Goal: Book appointment/travel/reservation

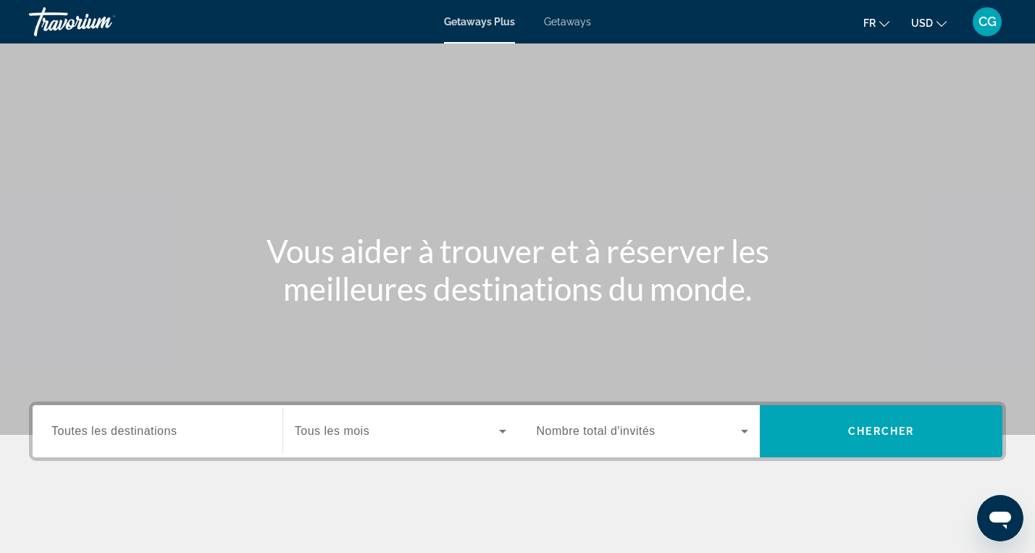
click at [130, 439] on div "Destination Toutes les destinations" at bounding box center [157, 431] width 212 height 41
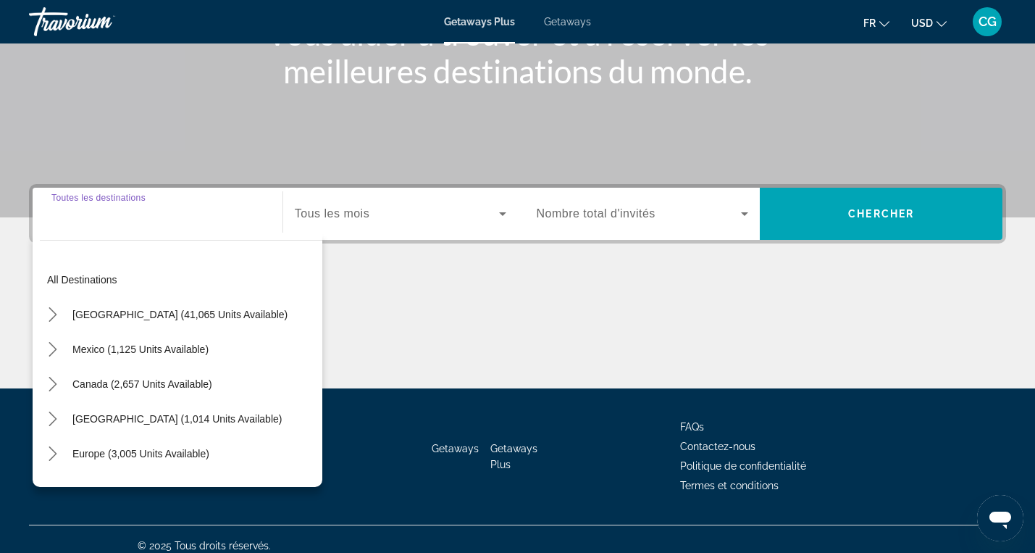
scroll to position [230, 0]
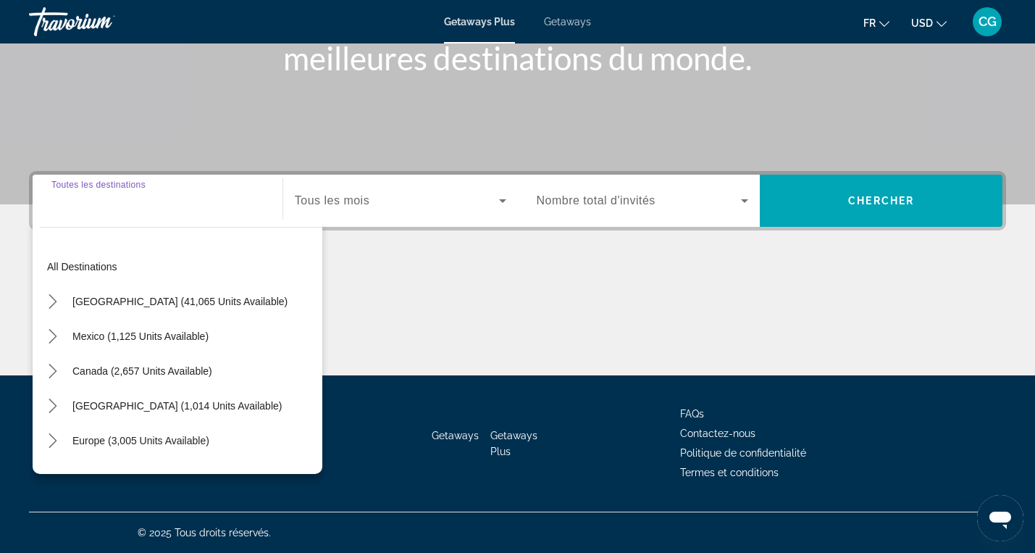
click at [130, 439] on span "Europe (3,005 units available)" at bounding box center [140, 441] width 137 height 12
type input "**********"
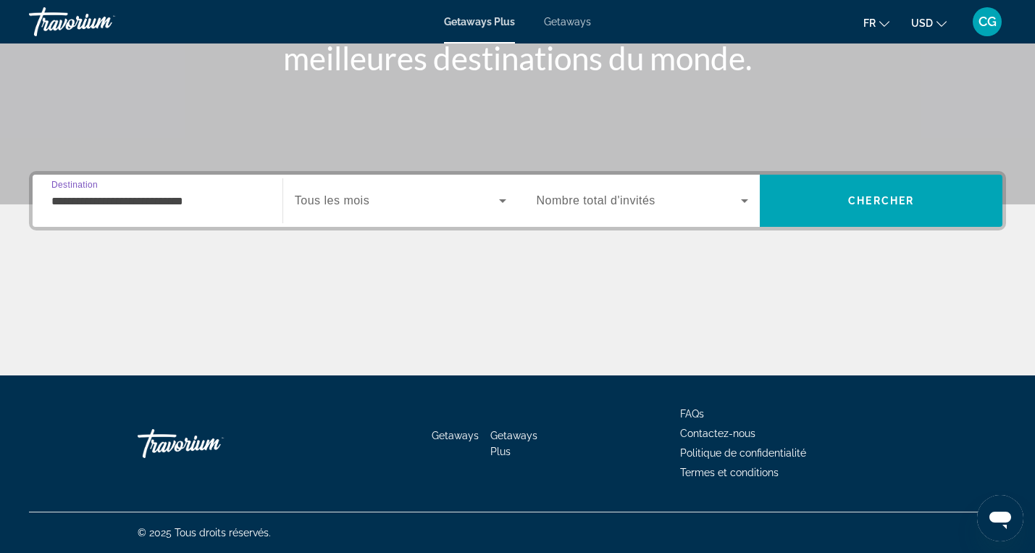
click at [468, 210] on div "Search widget" at bounding box center [401, 200] width 212 height 41
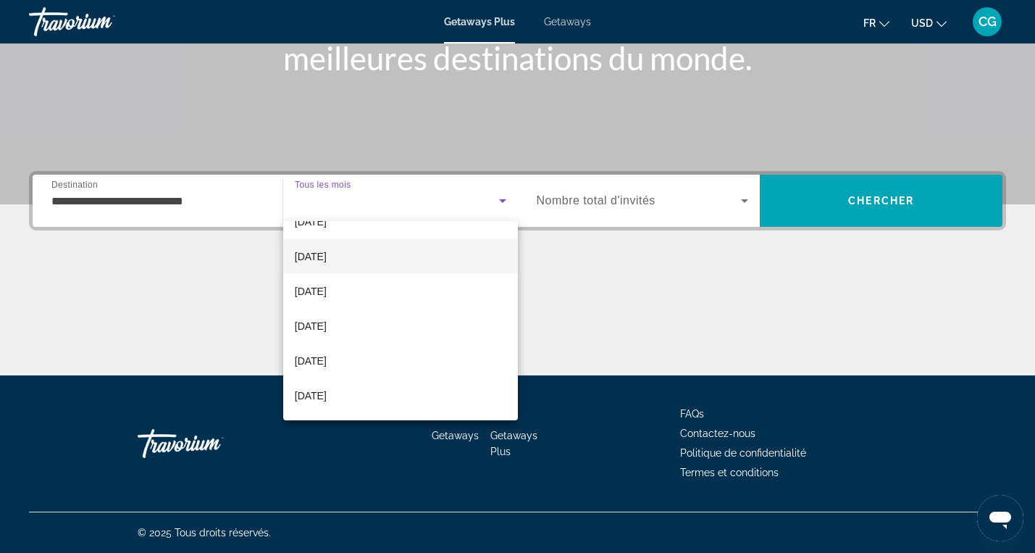
scroll to position [138, 0]
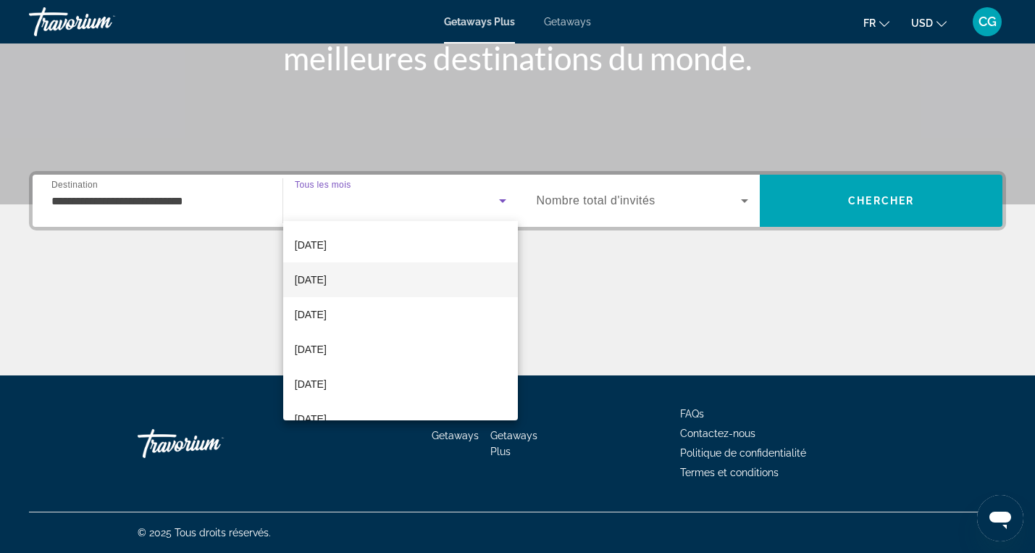
click at [400, 288] on mat-option "[DATE]" at bounding box center [400, 279] width 235 height 35
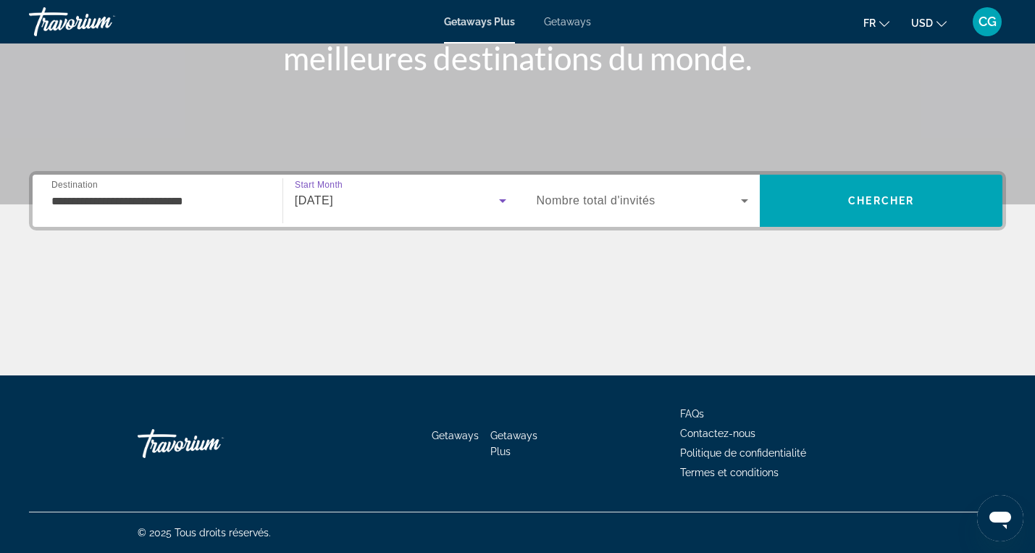
click at [482, 204] on div "[DATE]" at bounding box center [397, 200] width 204 height 17
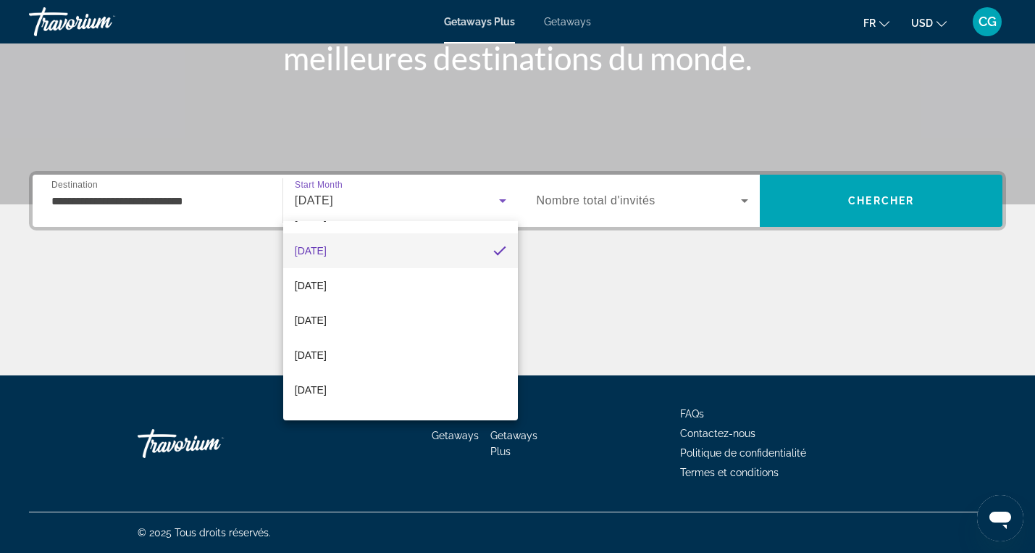
scroll to position [175, 0]
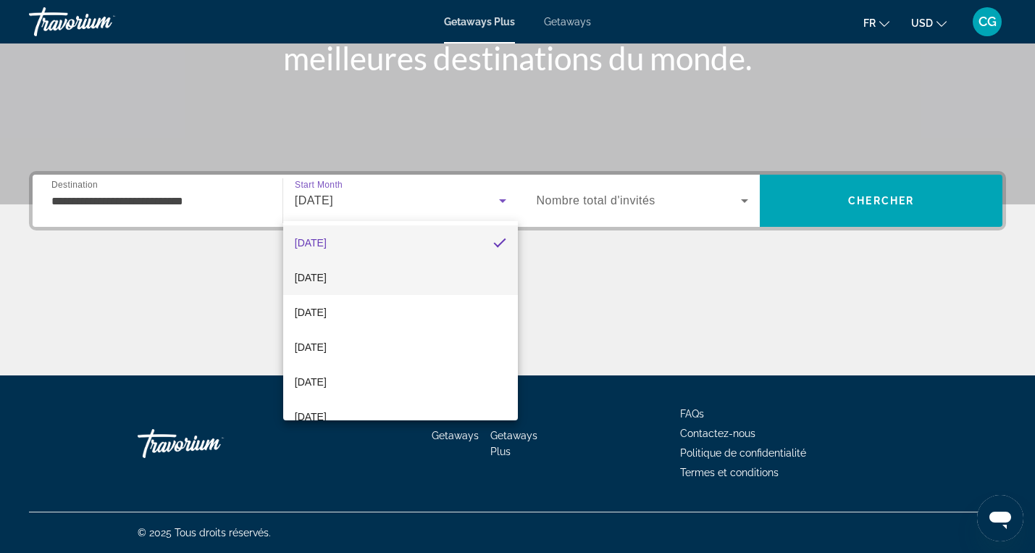
click at [447, 280] on mat-option "[DATE]" at bounding box center [400, 277] width 235 height 35
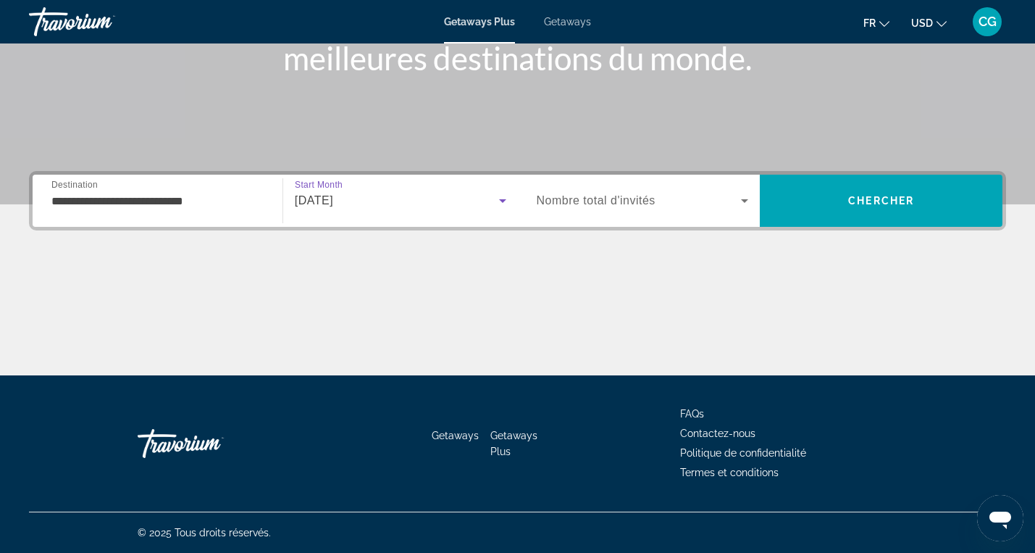
click at [465, 199] on div "[DATE]" at bounding box center [397, 200] width 204 height 17
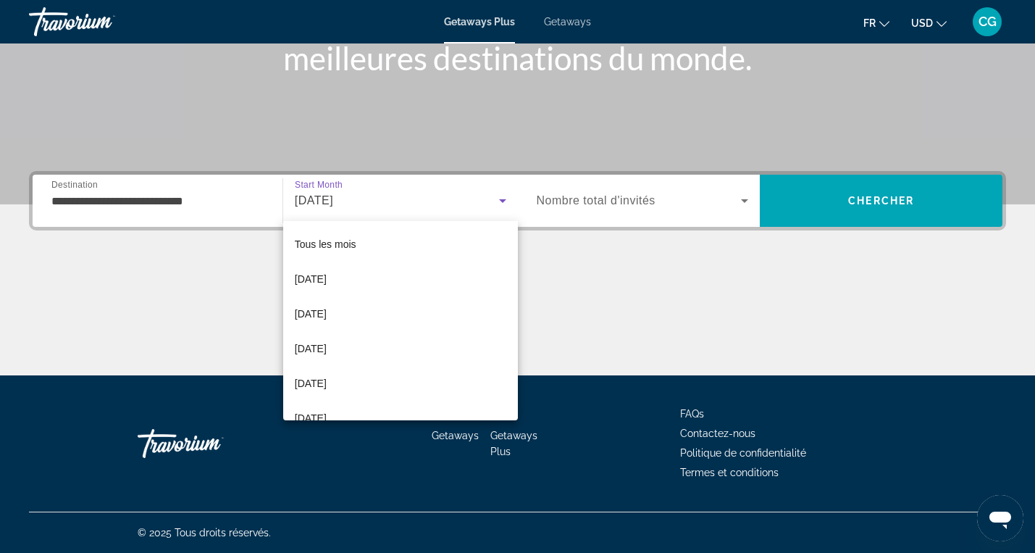
scroll to position [50, 0]
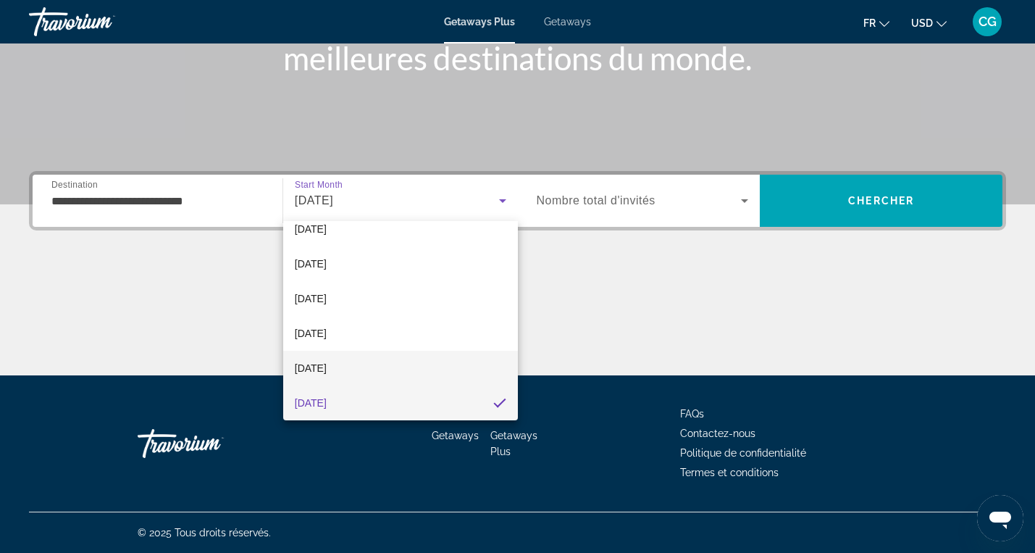
click at [431, 371] on mat-option "[DATE]" at bounding box center [400, 368] width 235 height 35
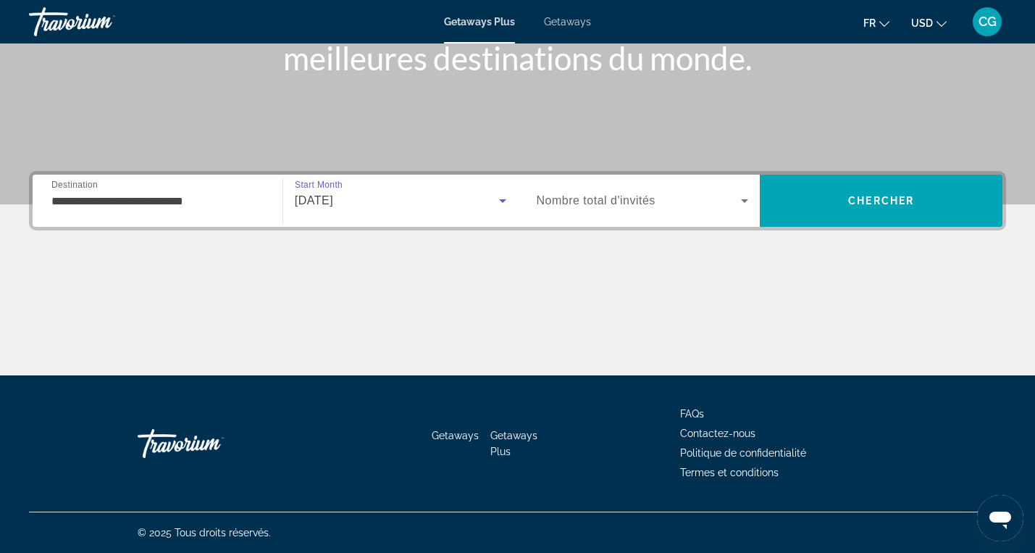
click at [703, 205] on span "Search widget" at bounding box center [639, 200] width 205 height 17
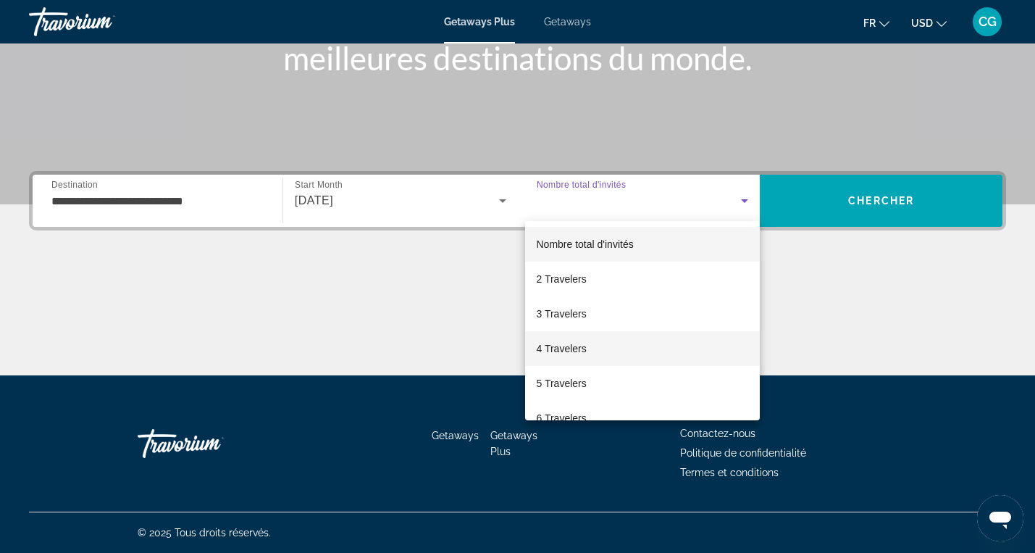
click at [643, 354] on mat-option "4 Travelers" at bounding box center [642, 348] width 235 height 35
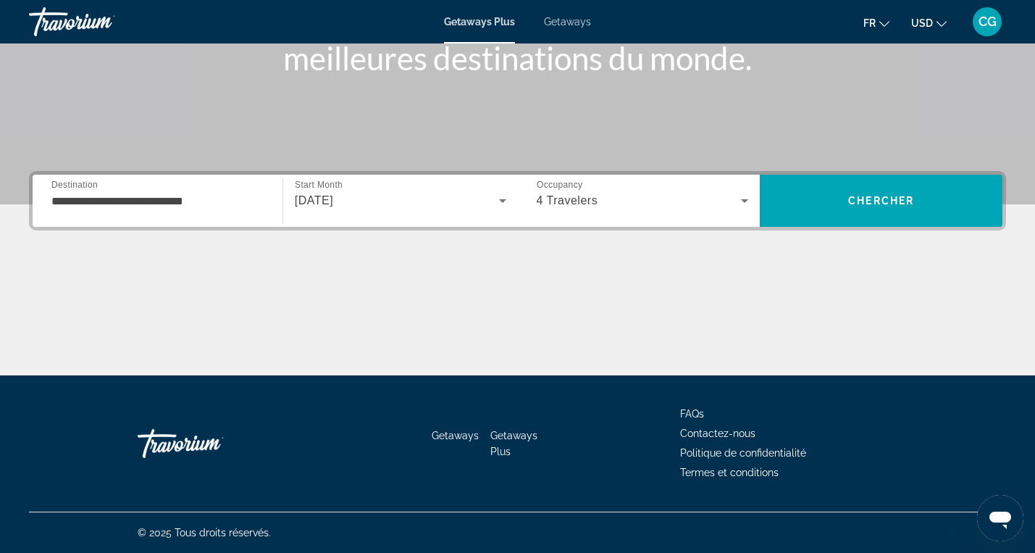
click at [927, 25] on span "USD" at bounding box center [922, 23] width 22 height 12
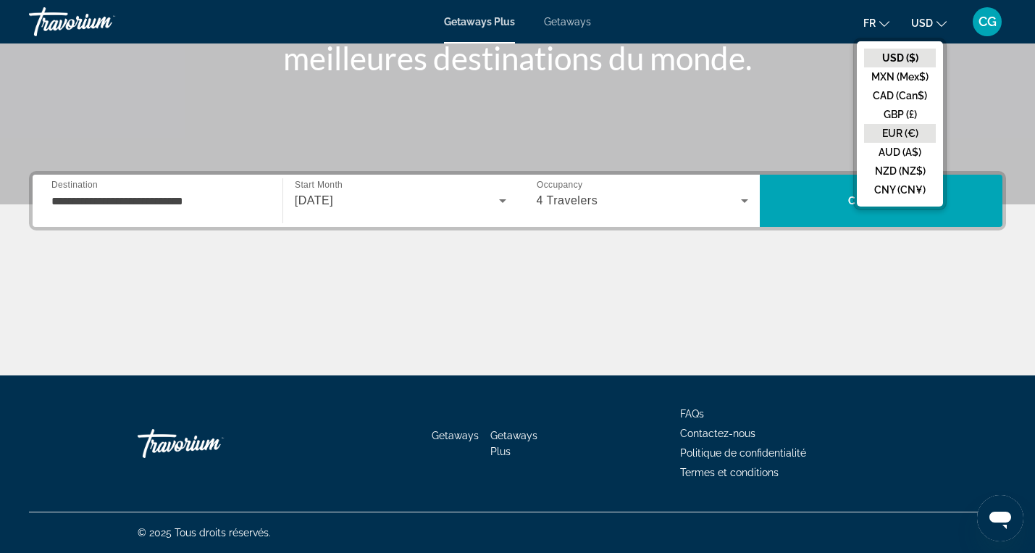
click at [890, 134] on button "EUR (€)" at bounding box center [900, 133] width 72 height 19
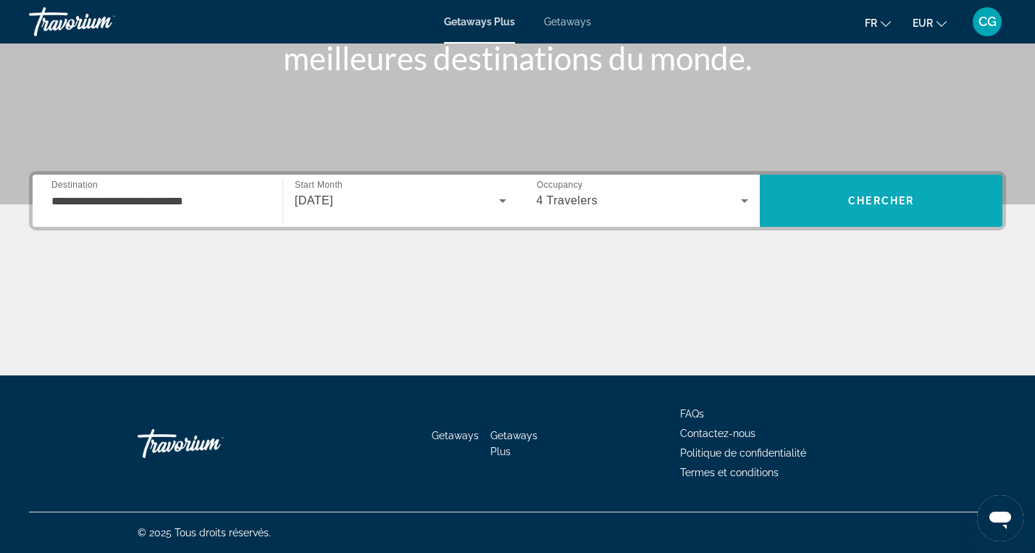
click at [856, 200] on span "Chercher" at bounding box center [881, 201] width 66 height 12
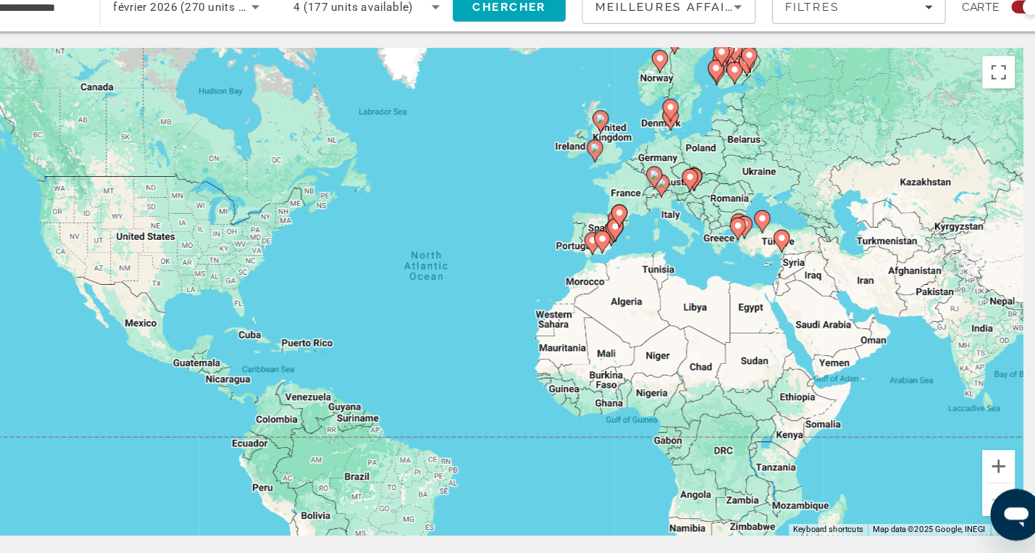
scroll to position [1, 0]
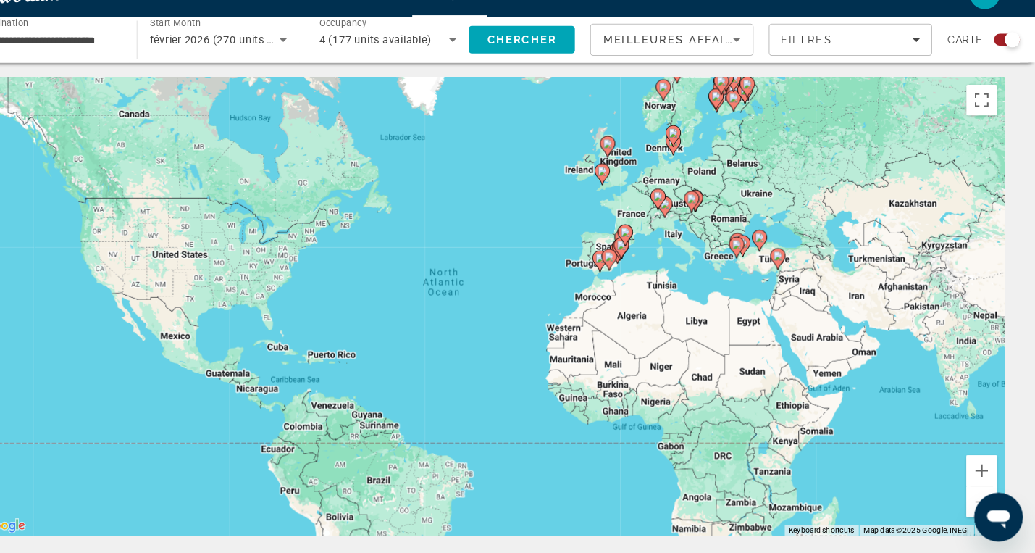
click at [275, 64] on span "février 2026 (270 units available)" at bounding box center [274, 65] width 158 height 12
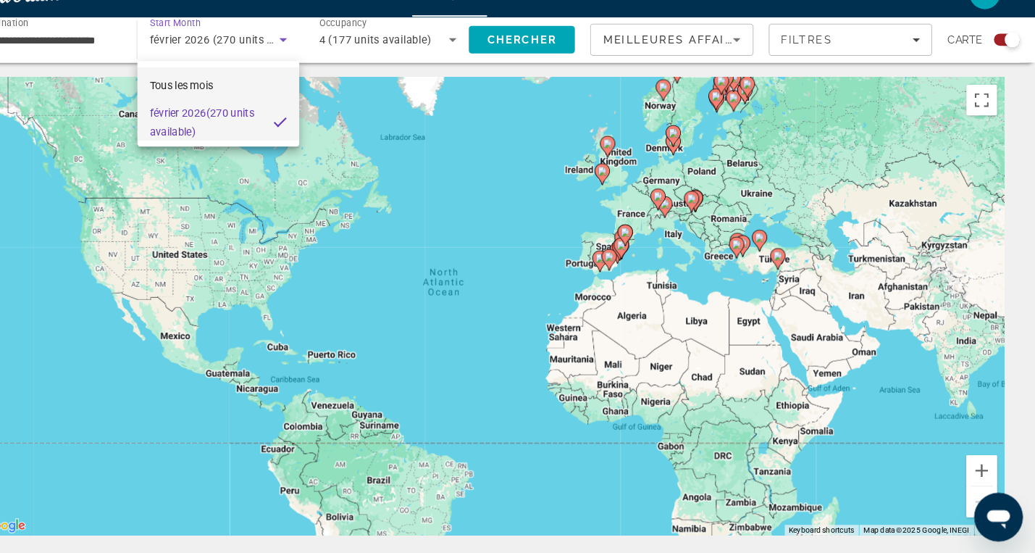
click at [262, 112] on mat-option "Tous les mois" at bounding box center [260, 108] width 154 height 35
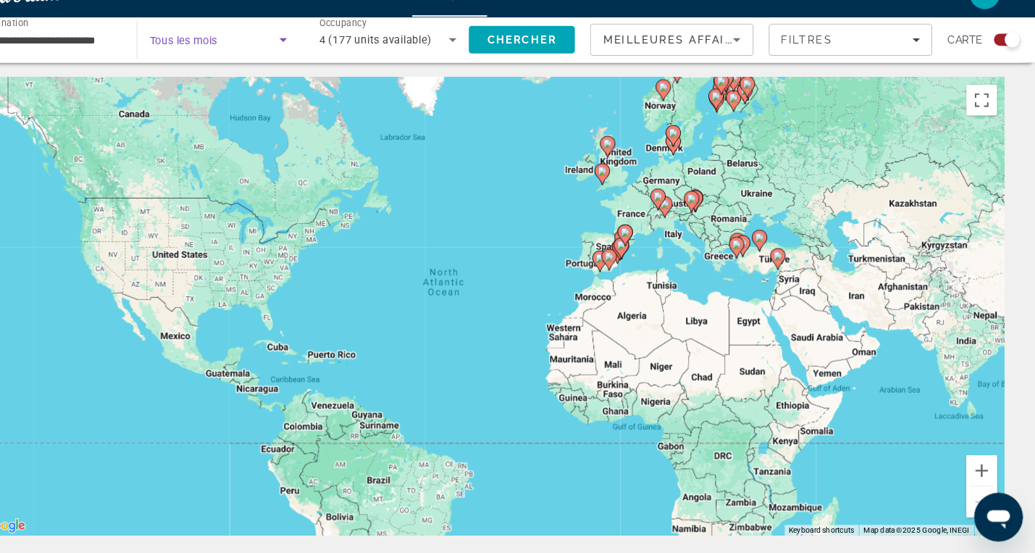
click at [277, 74] on div "Search widget" at bounding box center [260, 65] width 130 height 41
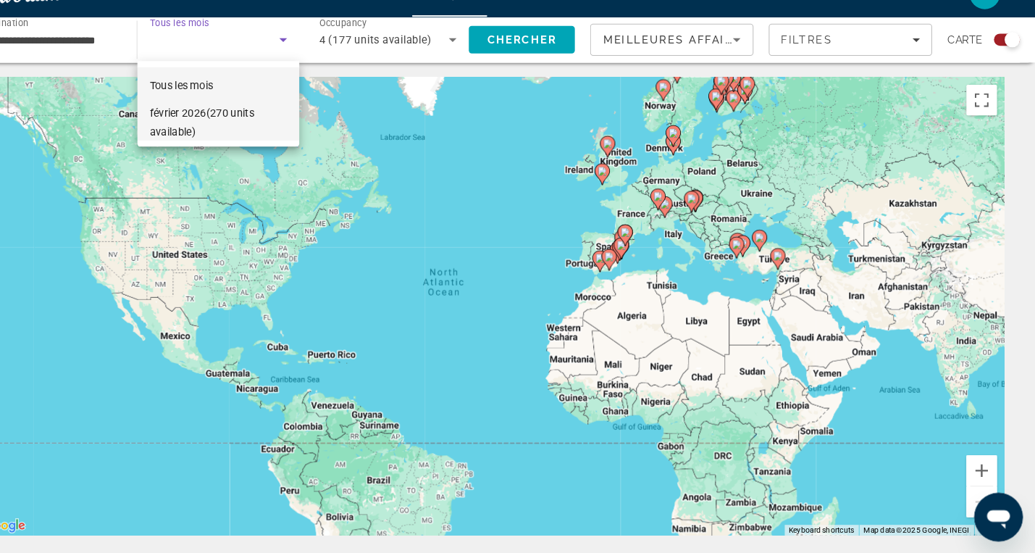
click at [274, 149] on span "février 2026 (270 units available)" at bounding box center [260, 143] width 130 height 35
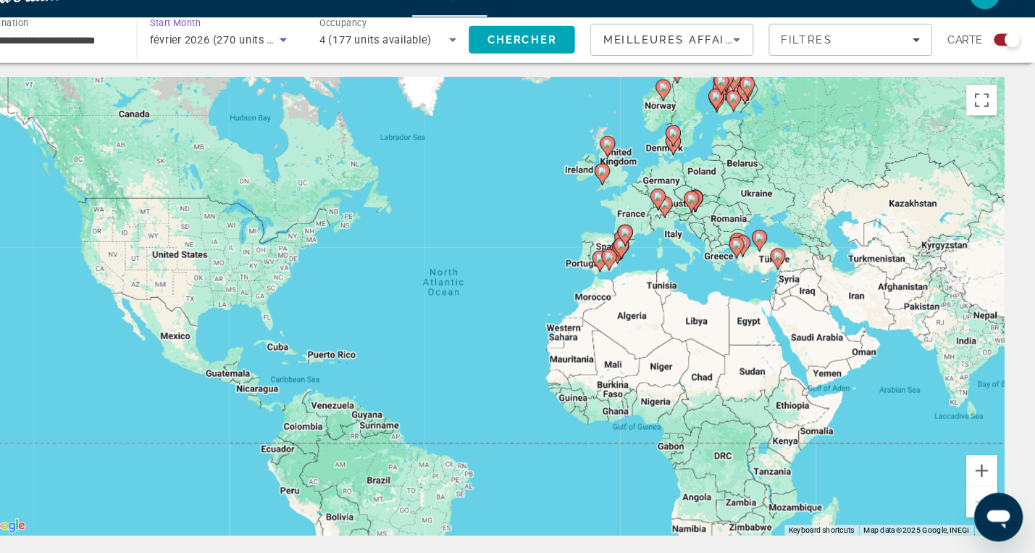
click at [323, 67] on icon "Search widget" at bounding box center [321, 65] width 17 height 17
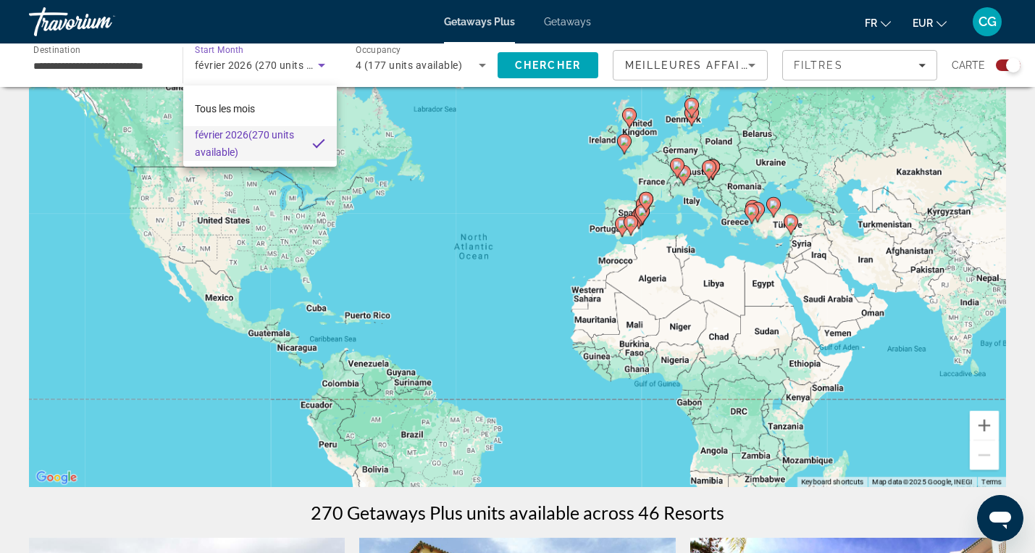
scroll to position [0, 0]
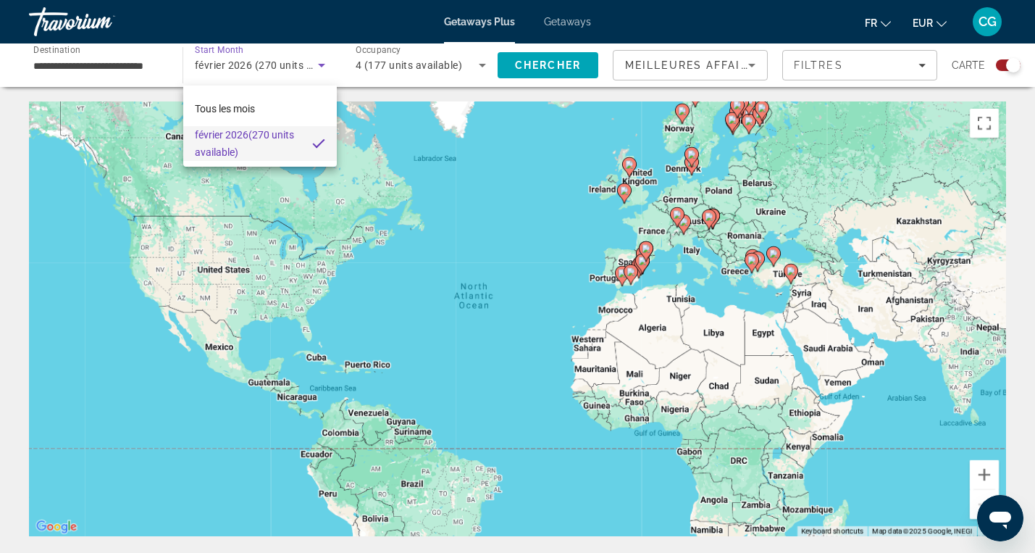
click at [235, 67] on div at bounding box center [517, 276] width 1035 height 553
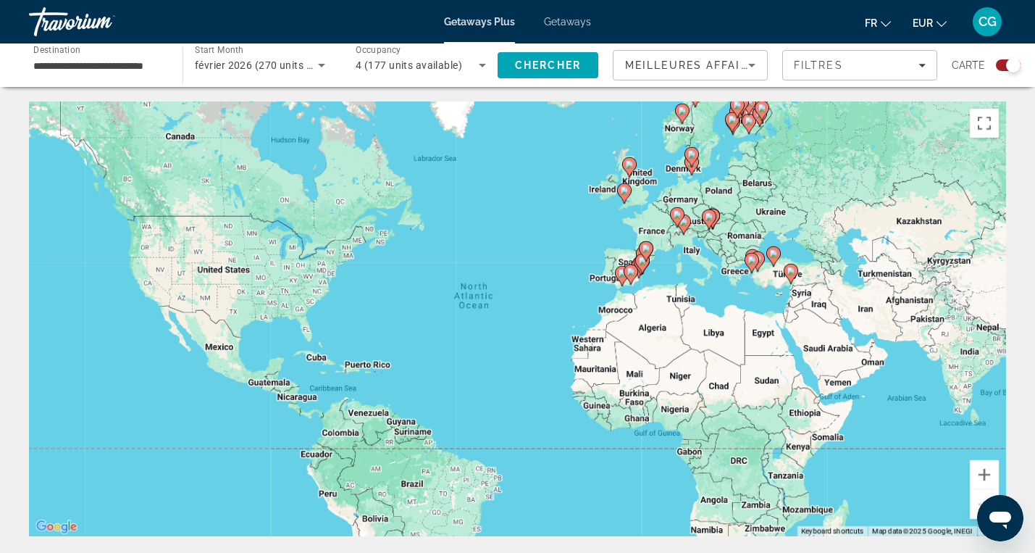
click at [235, 67] on span "février 2026 (270 units available)" at bounding box center [274, 65] width 158 height 12
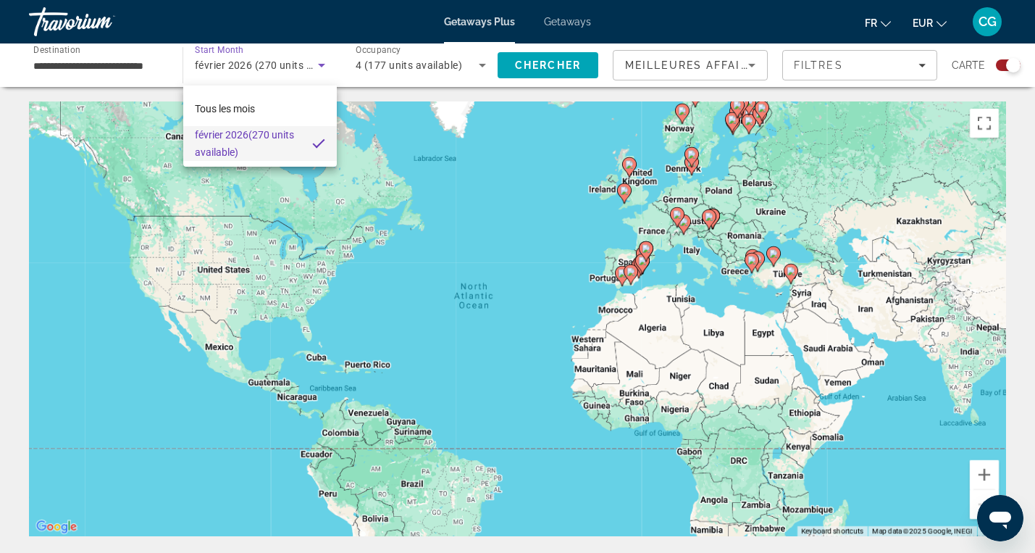
click at [235, 67] on div at bounding box center [517, 276] width 1035 height 553
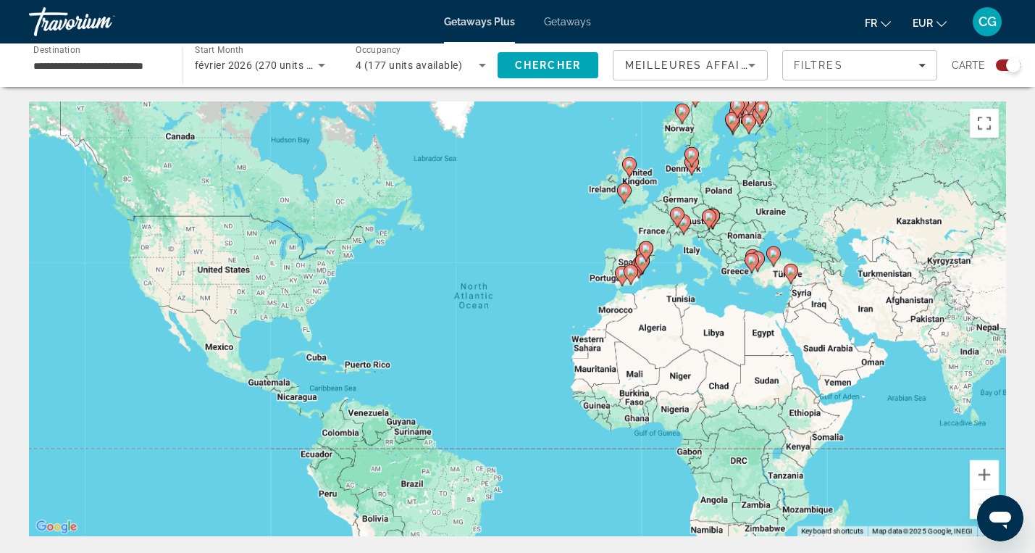
click at [578, 29] on div "Getaways Plus Getaways fr English Español Français Italiano Português русский E…" at bounding box center [517, 22] width 1035 height 38
click at [567, 23] on span "Getaways" at bounding box center [567, 22] width 47 height 12
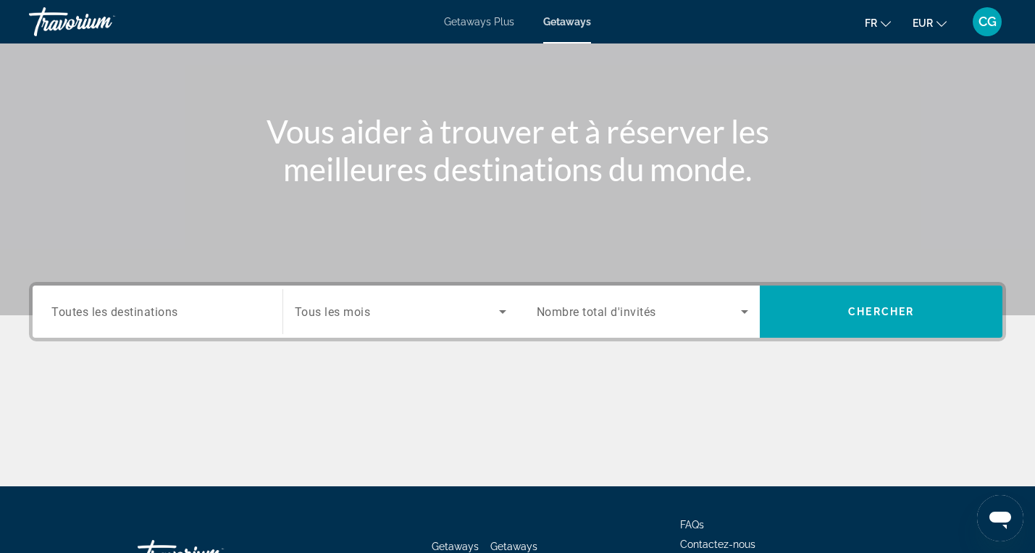
scroll to position [120, 0]
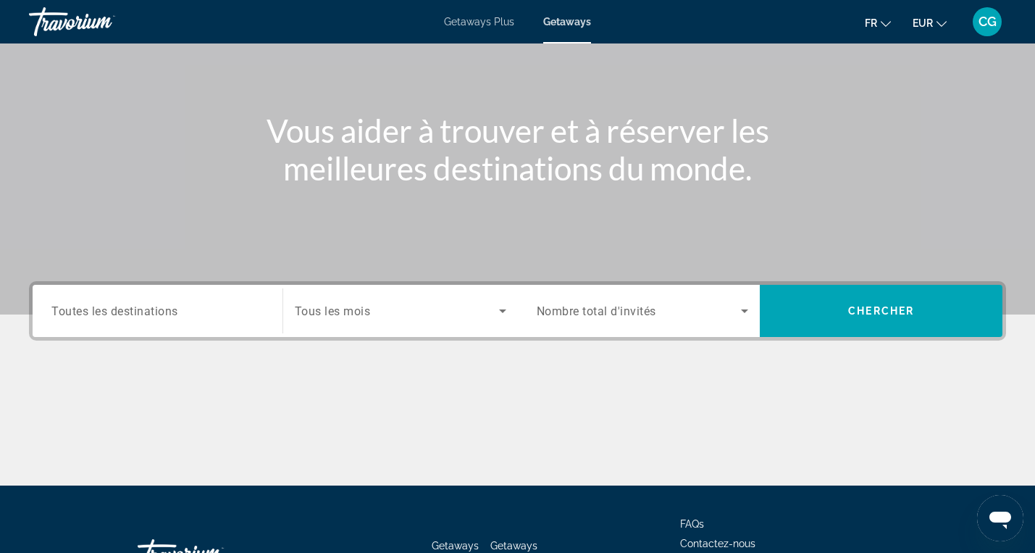
click at [205, 323] on div "Search widget" at bounding box center [157, 311] width 212 height 41
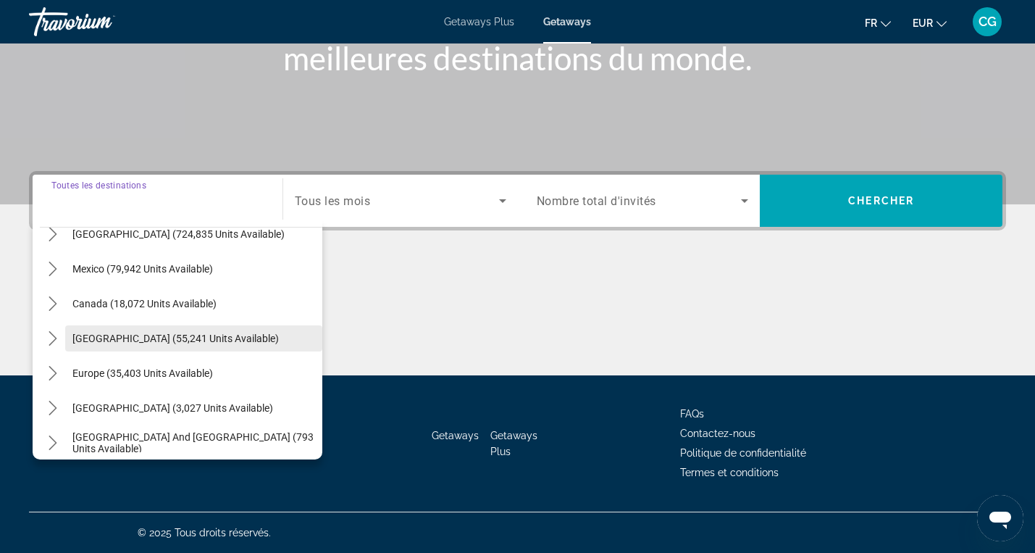
scroll to position [57, 0]
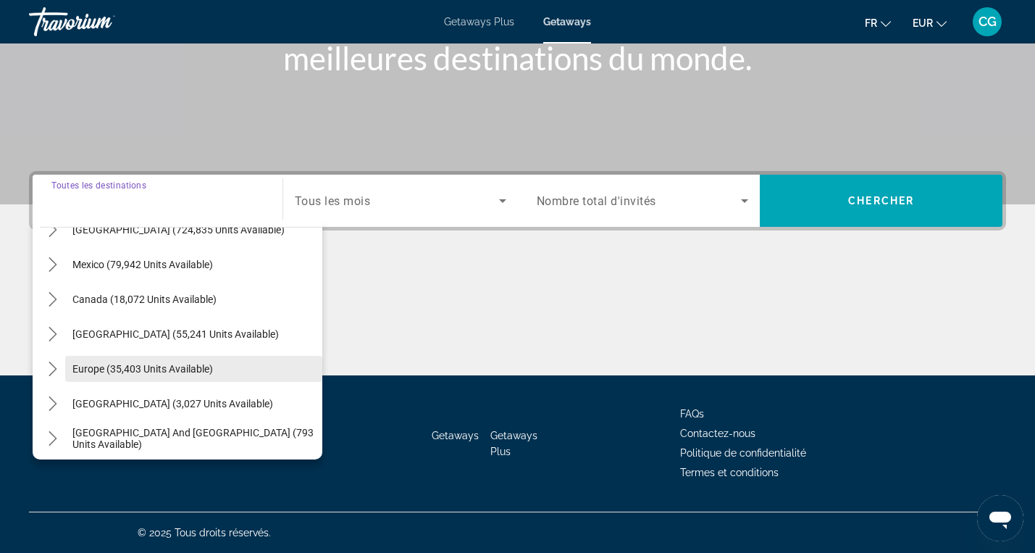
click at [181, 365] on span "Europe (35,403 units available)" at bounding box center [142, 369] width 141 height 12
type input "**********"
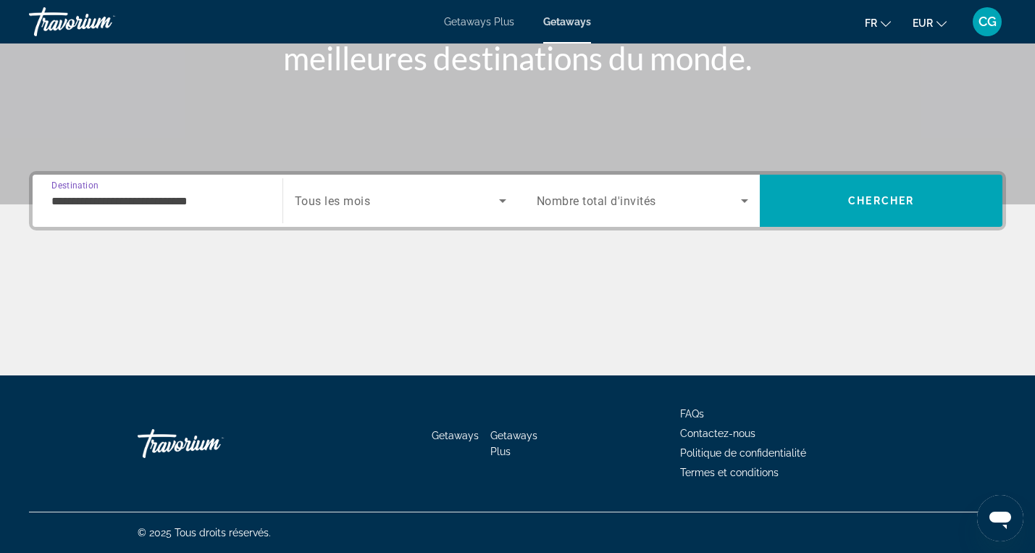
click at [418, 207] on span "Search widget" at bounding box center [397, 200] width 204 height 17
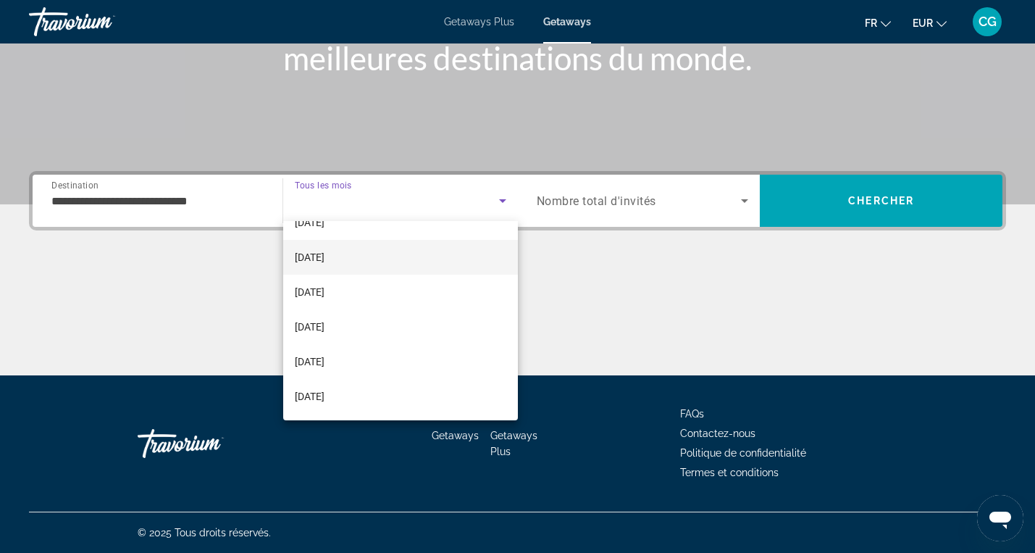
scroll to position [93, 0]
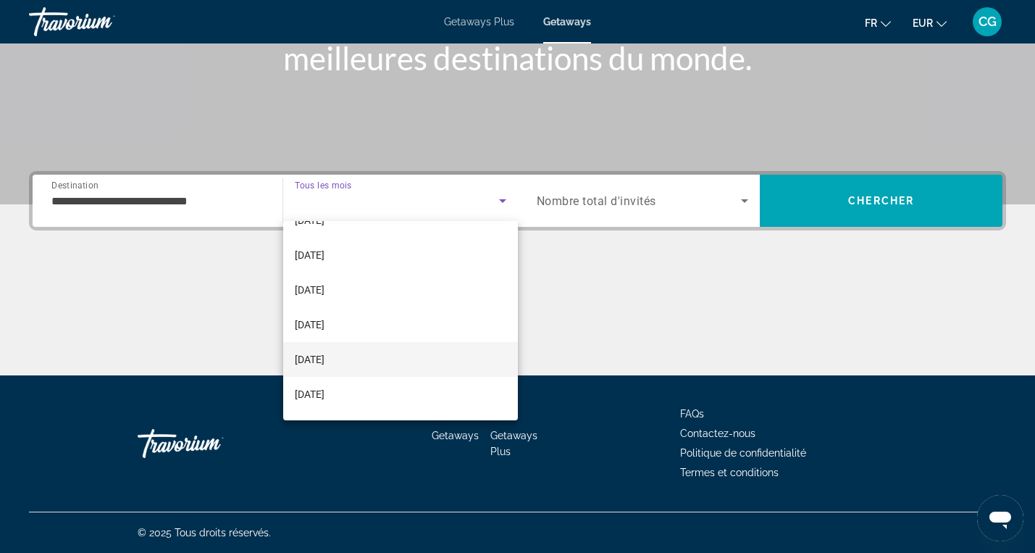
click at [325, 358] on span "[DATE]" at bounding box center [310, 359] width 30 height 17
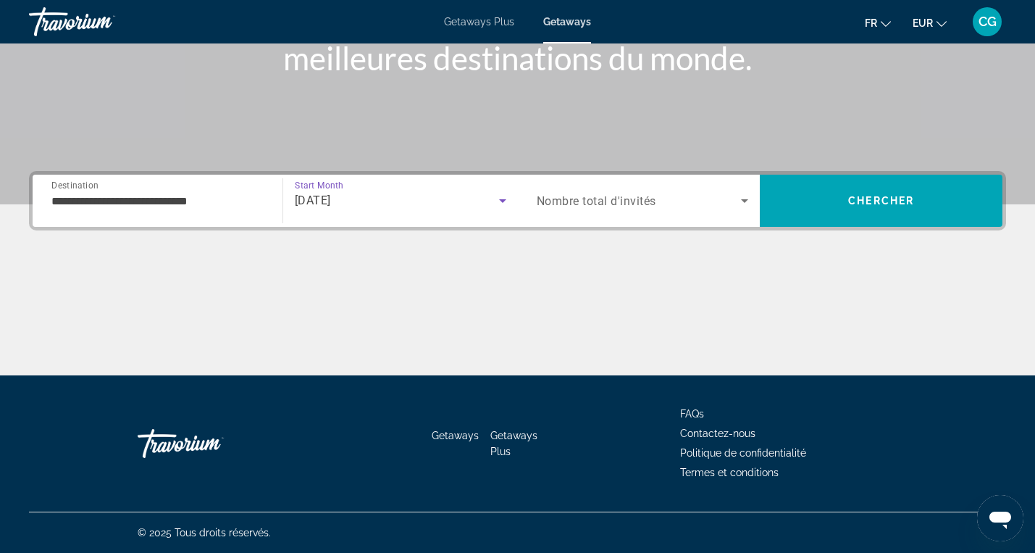
click at [717, 206] on span "Search widget" at bounding box center [639, 200] width 205 height 17
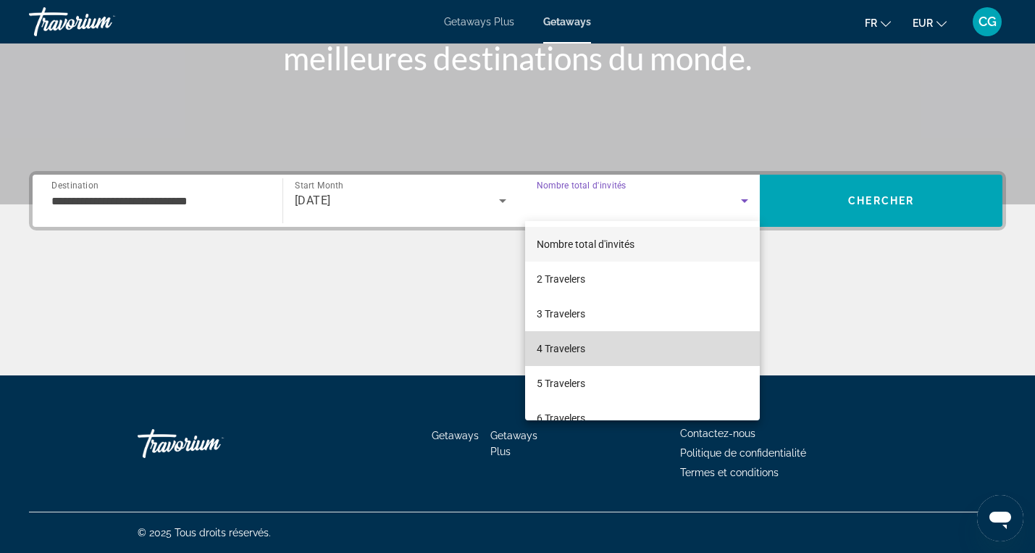
click at [625, 347] on mat-option "4 Travelers" at bounding box center [642, 348] width 235 height 35
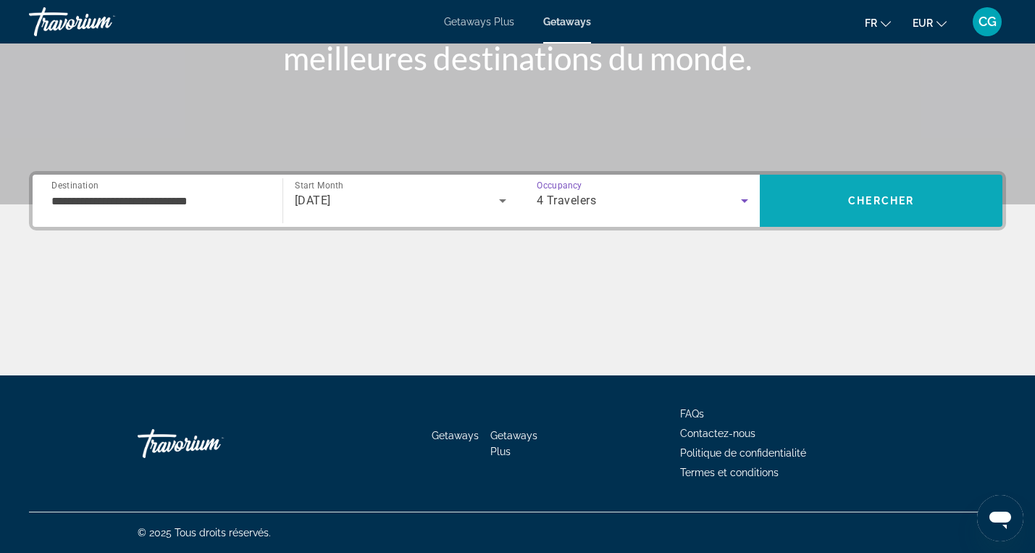
click at [857, 201] on span "Chercher" at bounding box center [881, 201] width 66 height 12
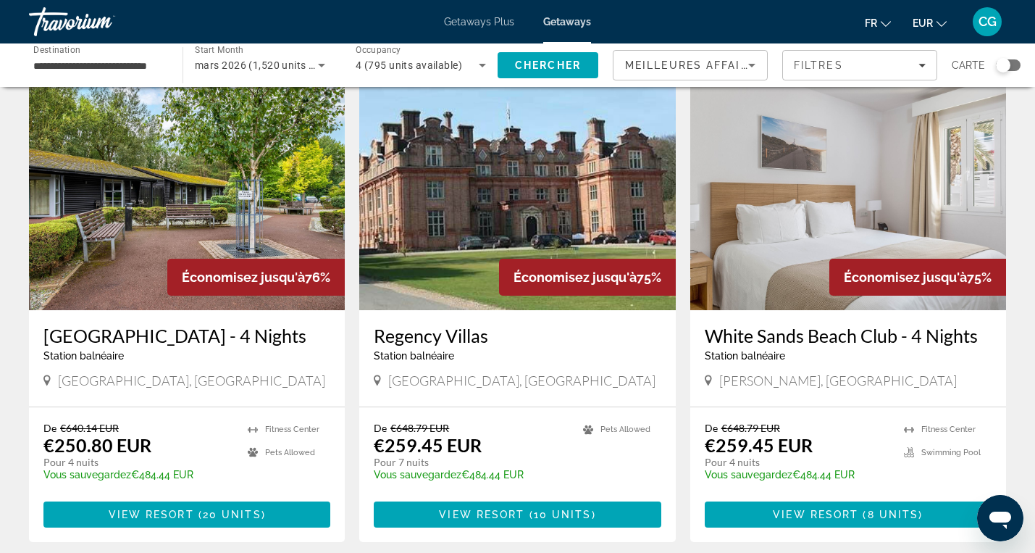
scroll to position [1556, 0]
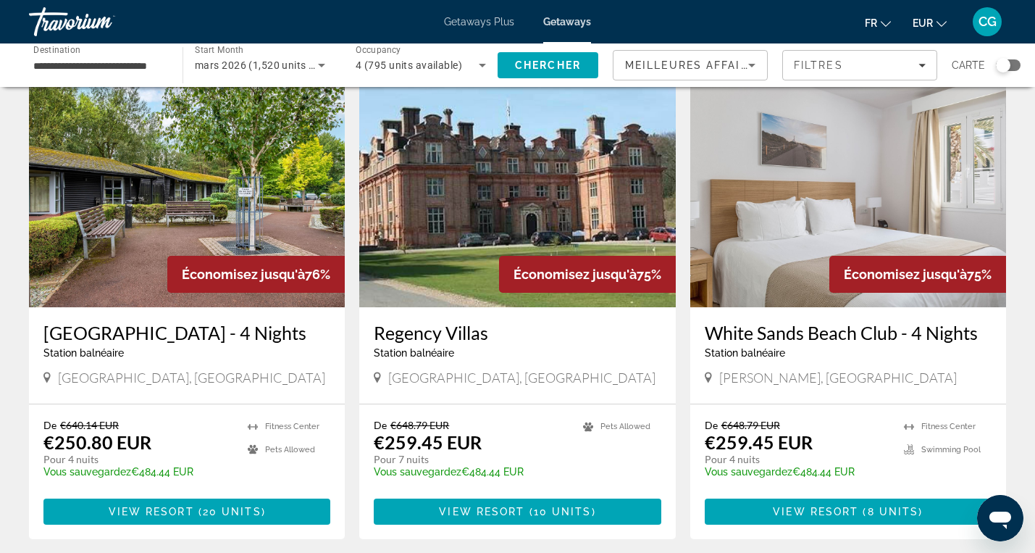
click at [139, 218] on img "Main content" at bounding box center [187, 191] width 316 height 232
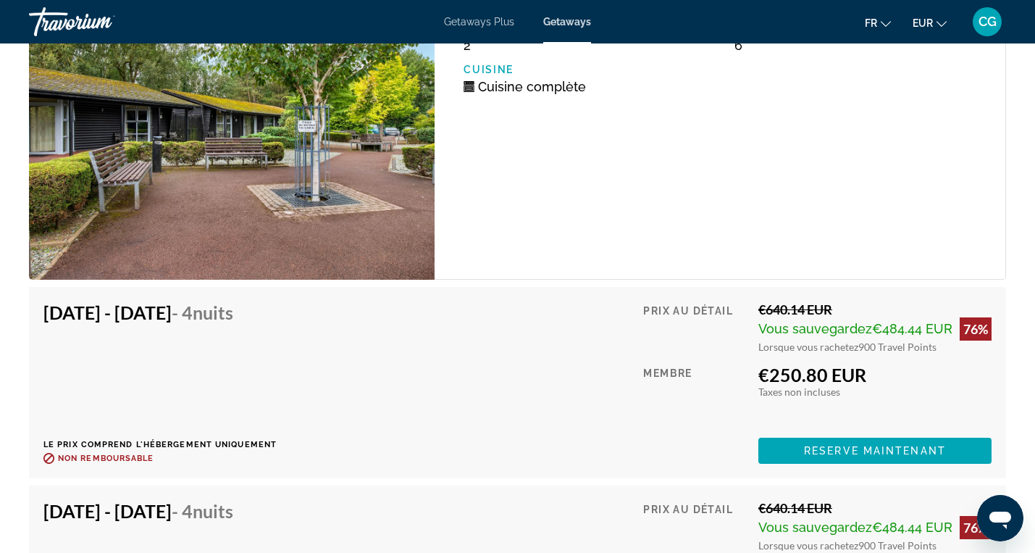
scroll to position [2564, 0]
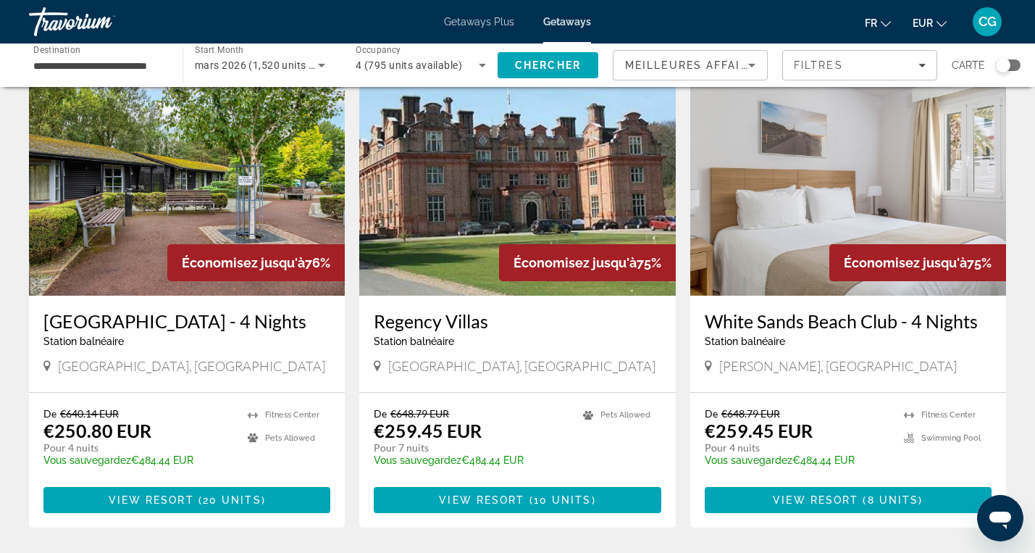
scroll to position [1566, 0]
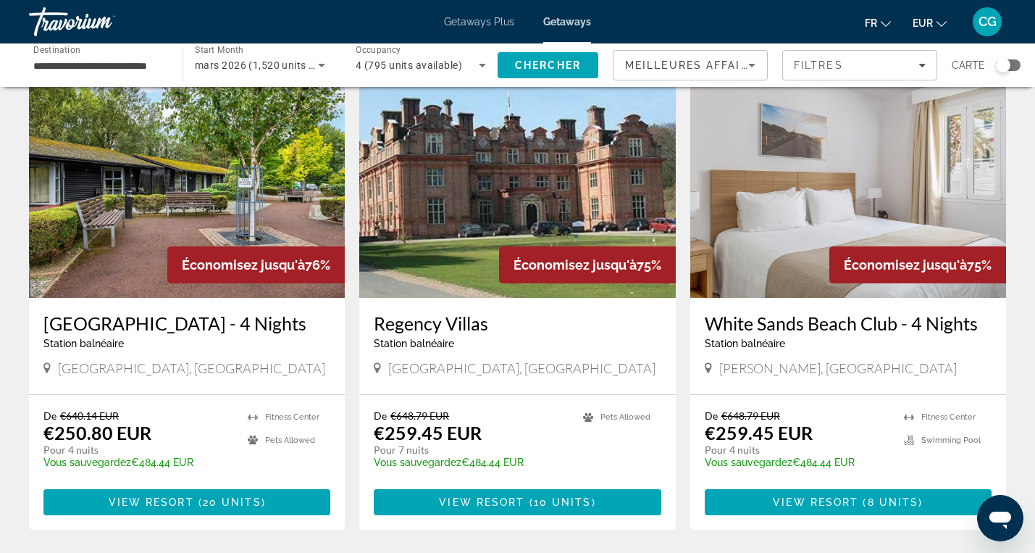
click at [426, 213] on img "Main content" at bounding box center [517, 182] width 316 height 232
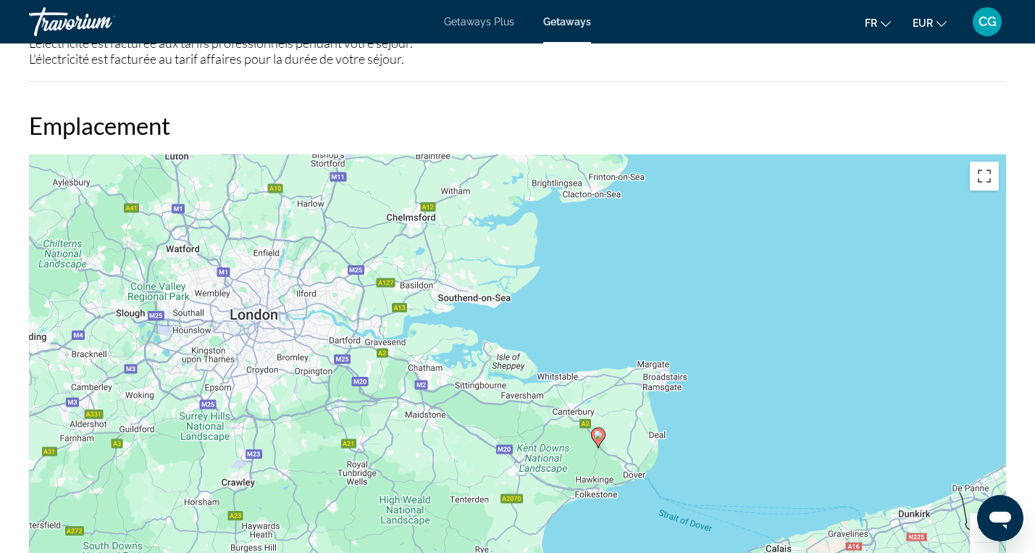
scroll to position [1487, 0]
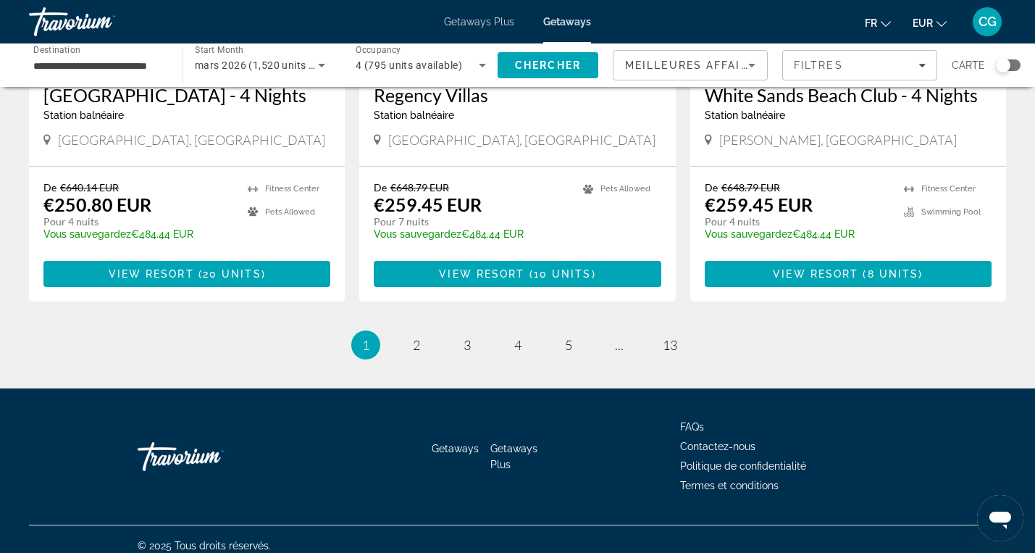
scroll to position [1813, 0]
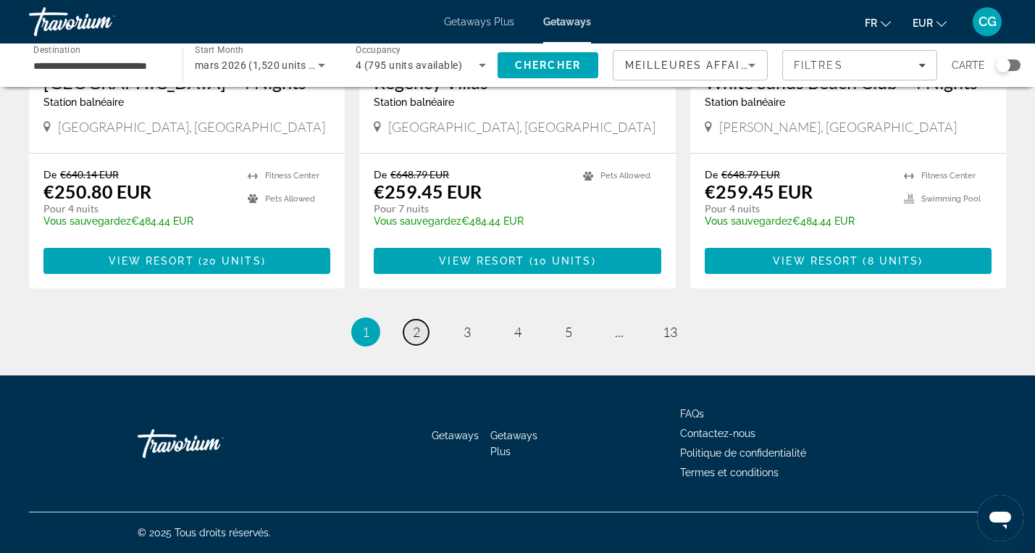
click at [418, 327] on span "2" at bounding box center [416, 332] width 7 height 16
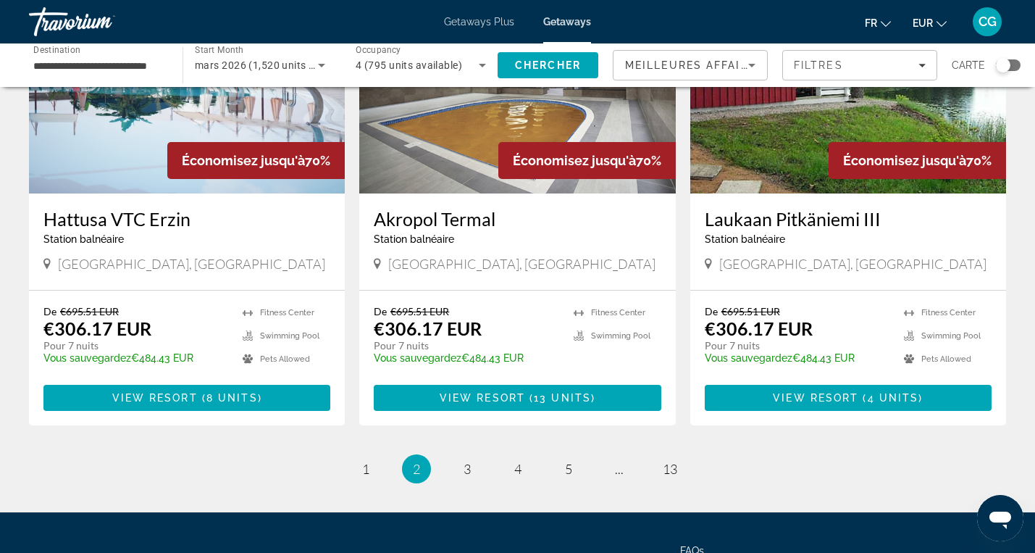
scroll to position [1694, 0]
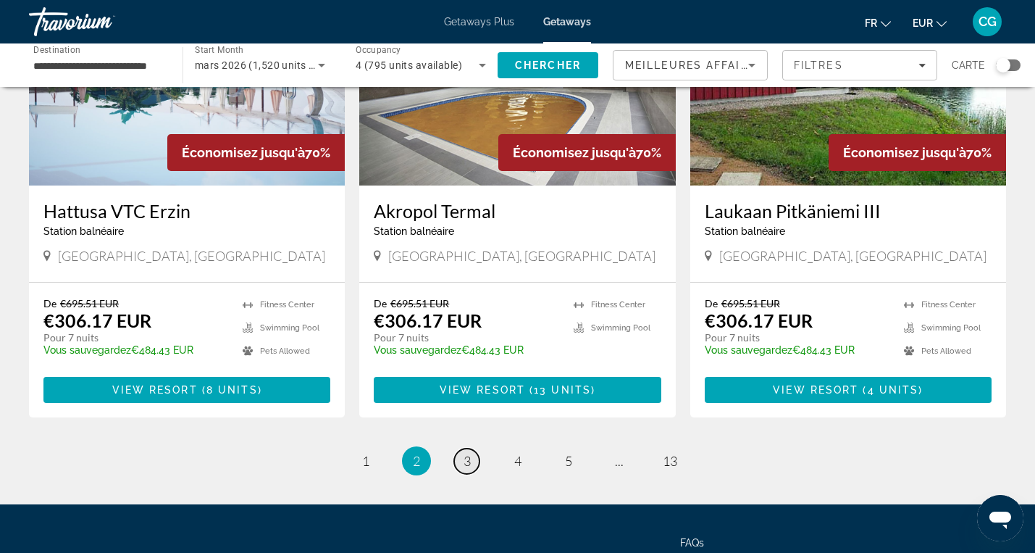
click at [464, 453] on span "3" at bounding box center [467, 461] width 7 height 16
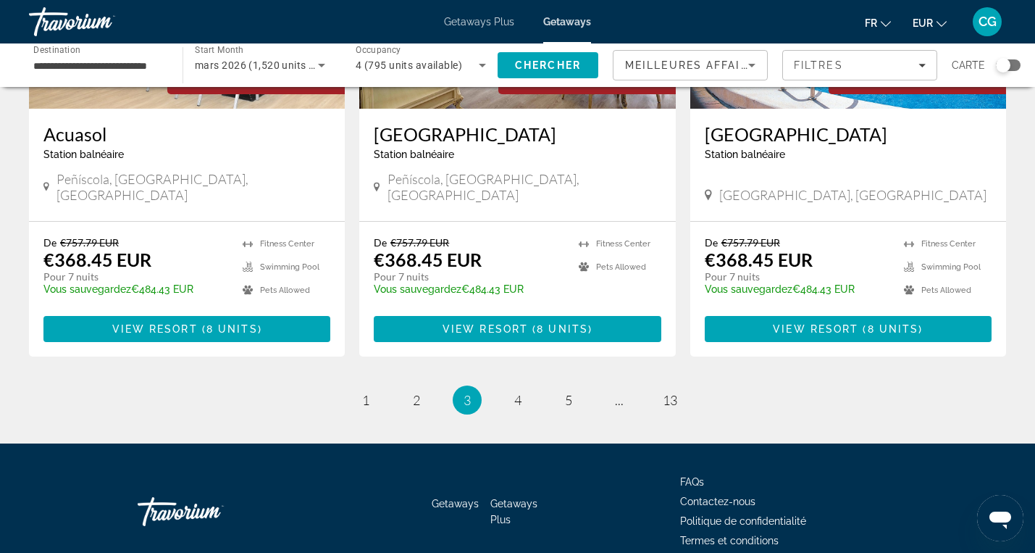
scroll to position [1813, 0]
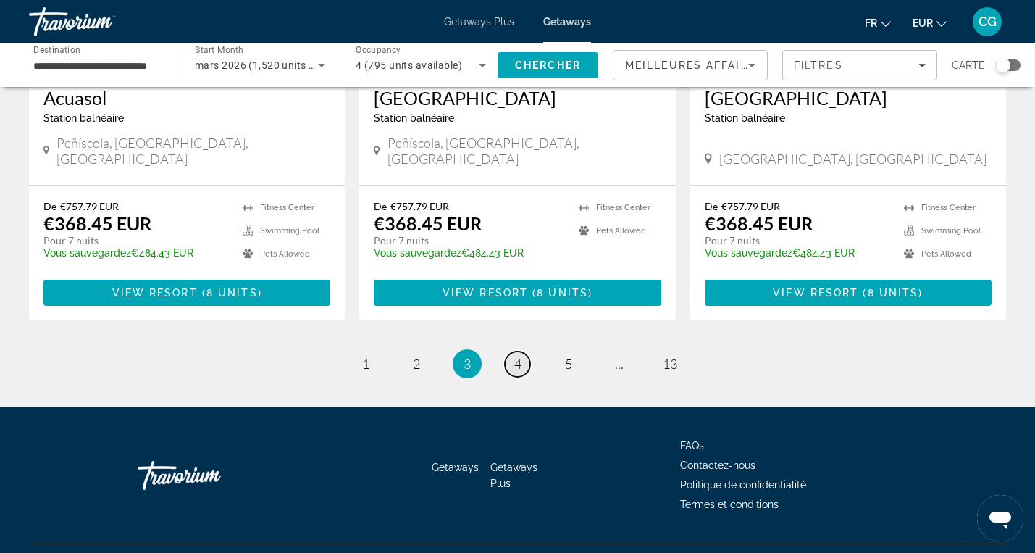
click at [519, 356] on span "4" at bounding box center [517, 364] width 7 height 16
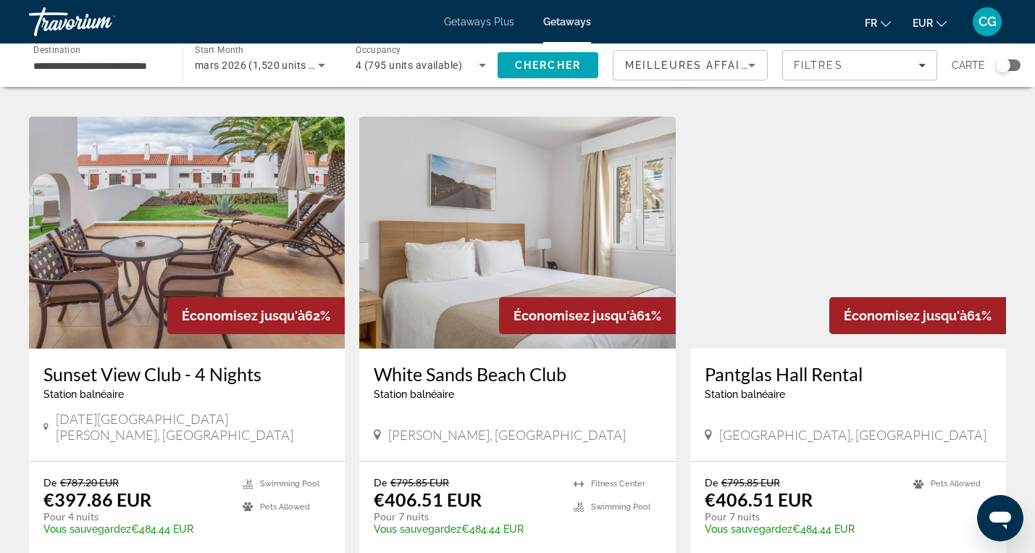
scroll to position [1564, 0]
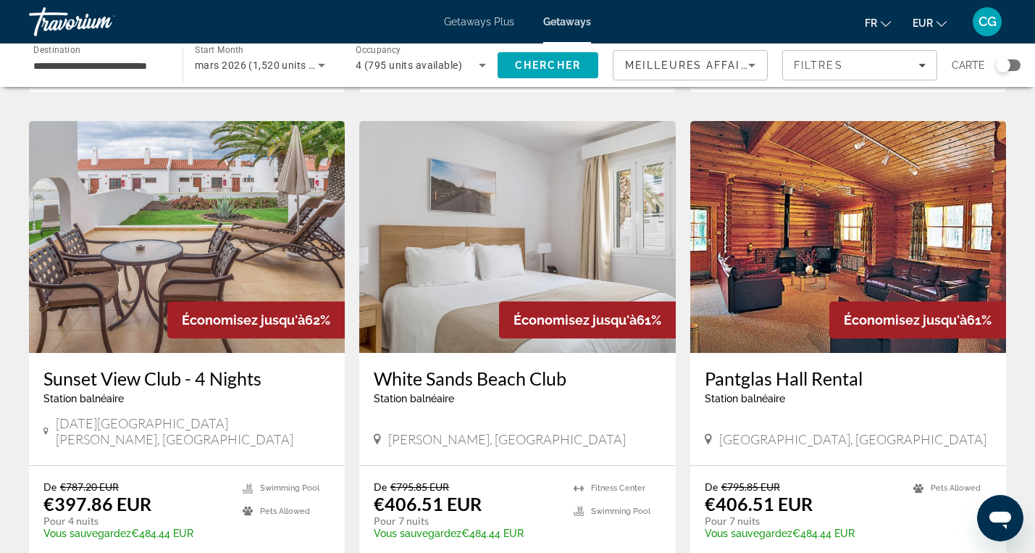
click at [744, 270] on img "Main content" at bounding box center [848, 237] width 316 height 232
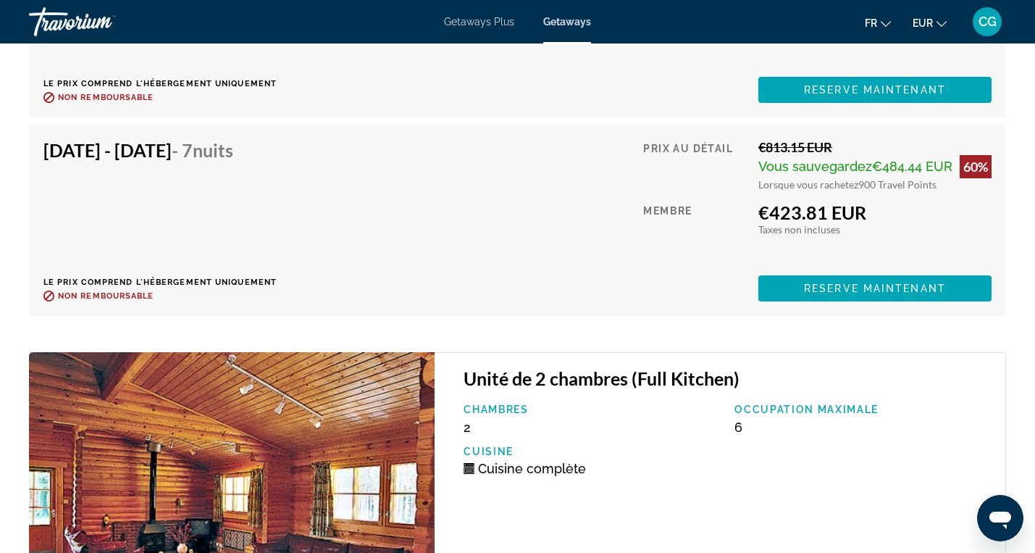
scroll to position [3569, 0]
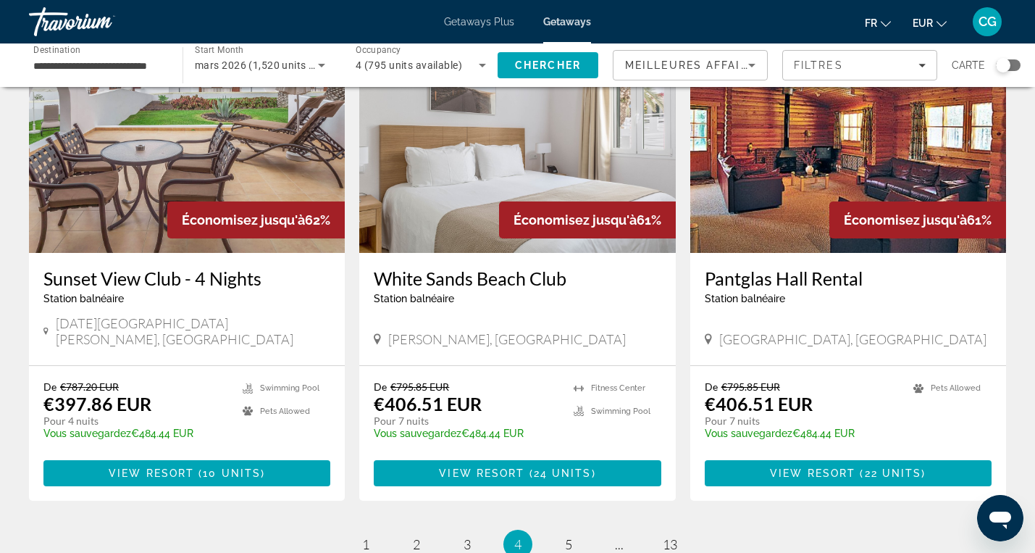
scroll to position [1686, 0]
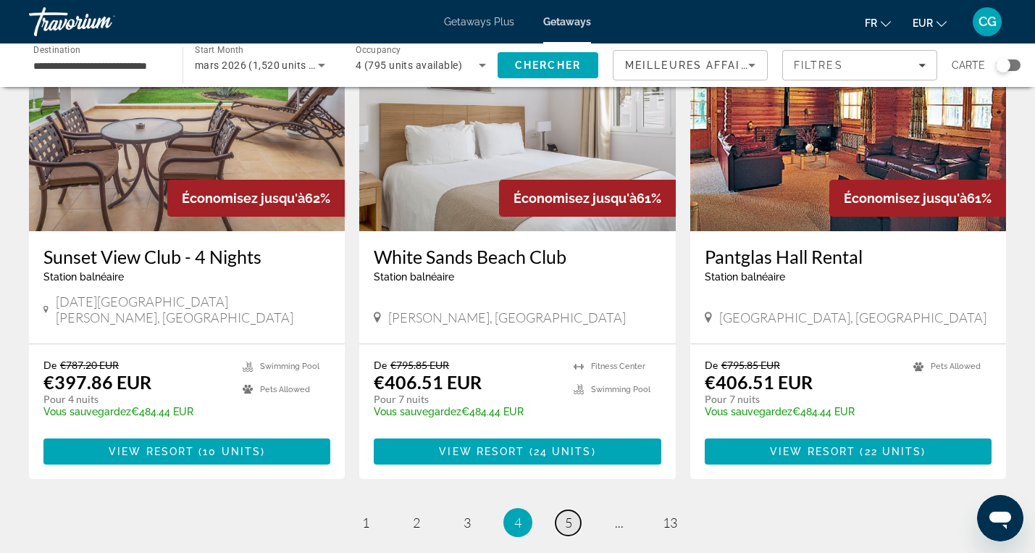
click at [578, 510] on link "page 5" at bounding box center [568, 522] width 25 height 25
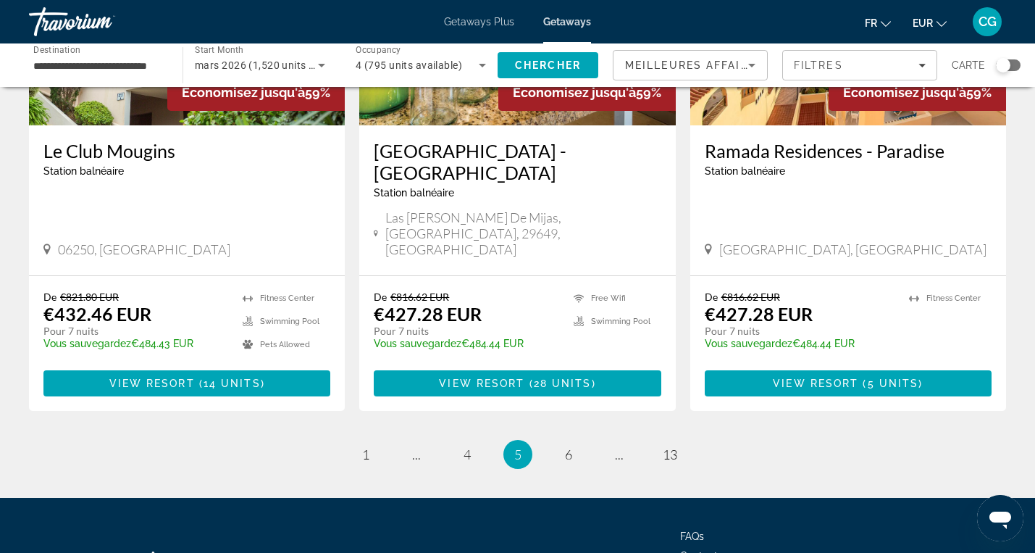
scroll to position [1808, 0]
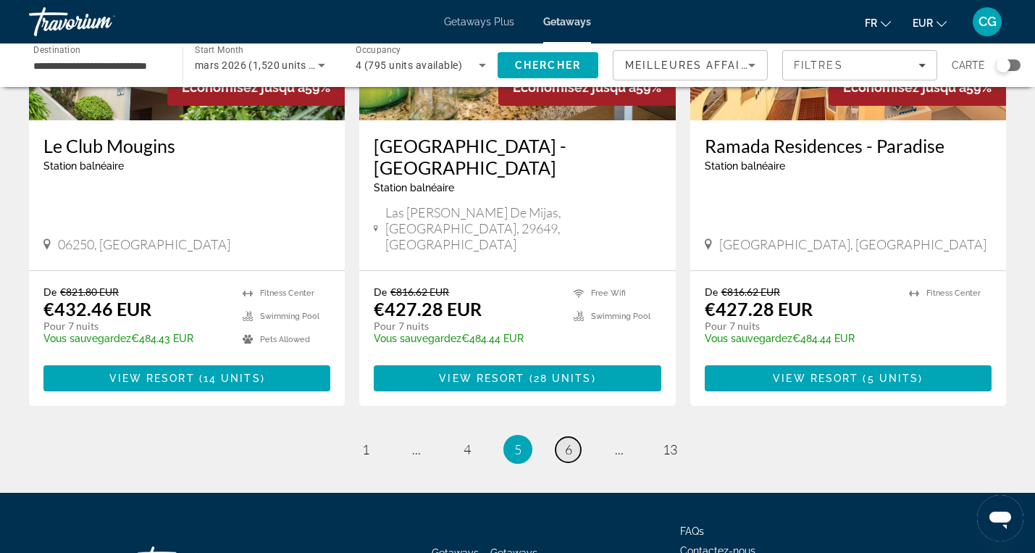
click at [565, 441] on span "6" at bounding box center [568, 449] width 7 height 16
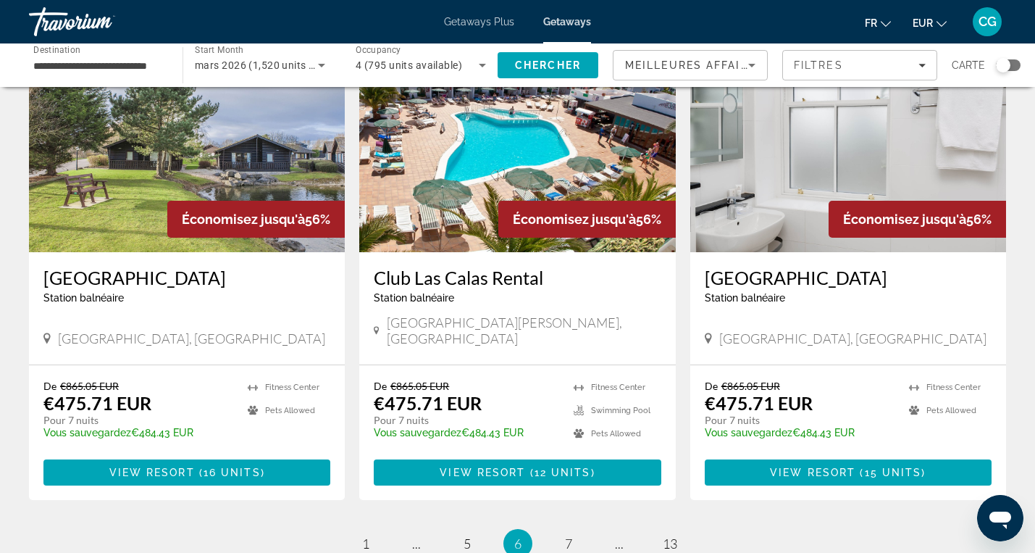
scroll to position [1704, 0]
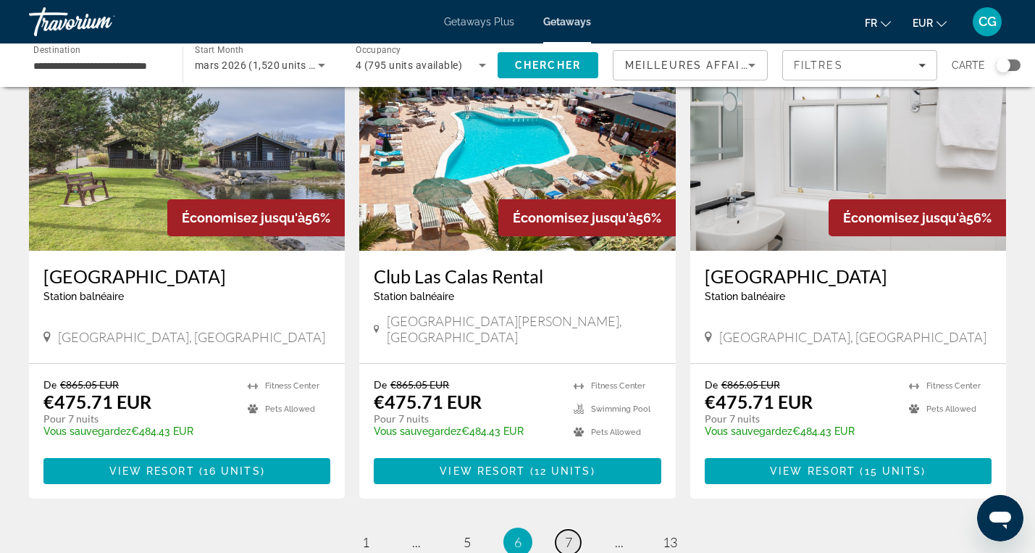
click at [569, 534] on span "7" at bounding box center [568, 542] width 7 height 16
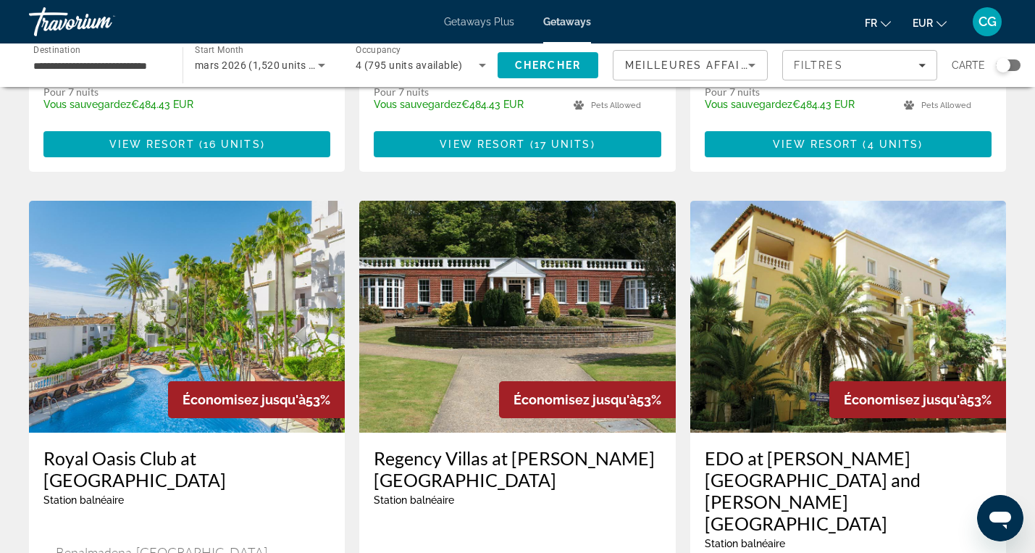
scroll to position [974, 0]
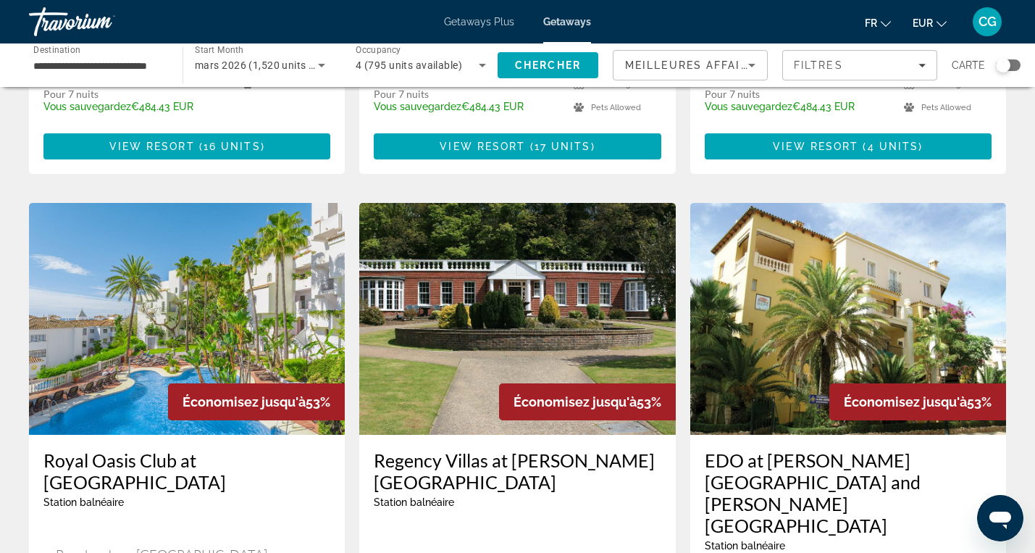
click at [275, 59] on span "mars 2026 (1,520 units available)" at bounding box center [275, 65] width 160 height 12
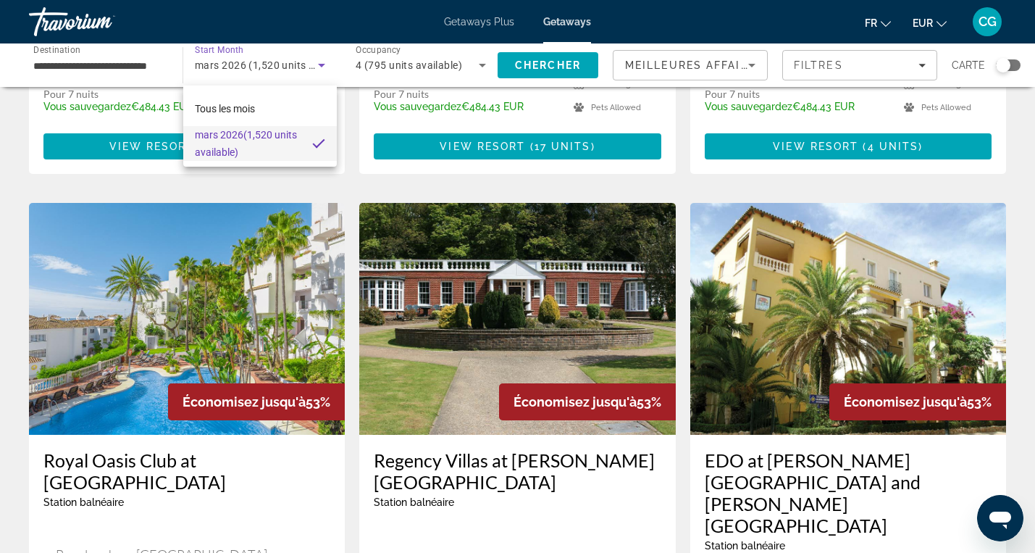
click at [325, 65] on div at bounding box center [517, 276] width 1035 height 553
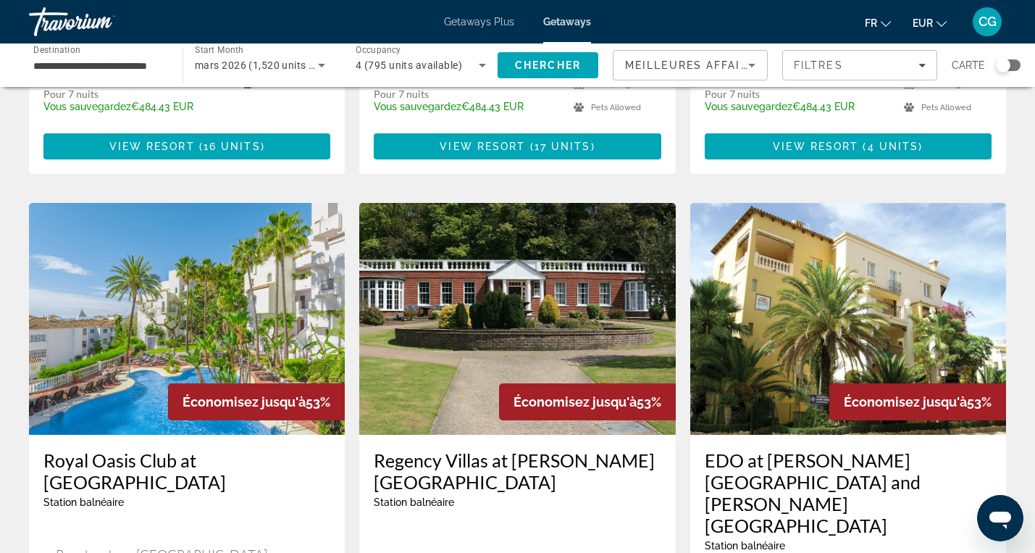
click at [325, 65] on icon "Search widget" at bounding box center [321, 65] width 17 height 17
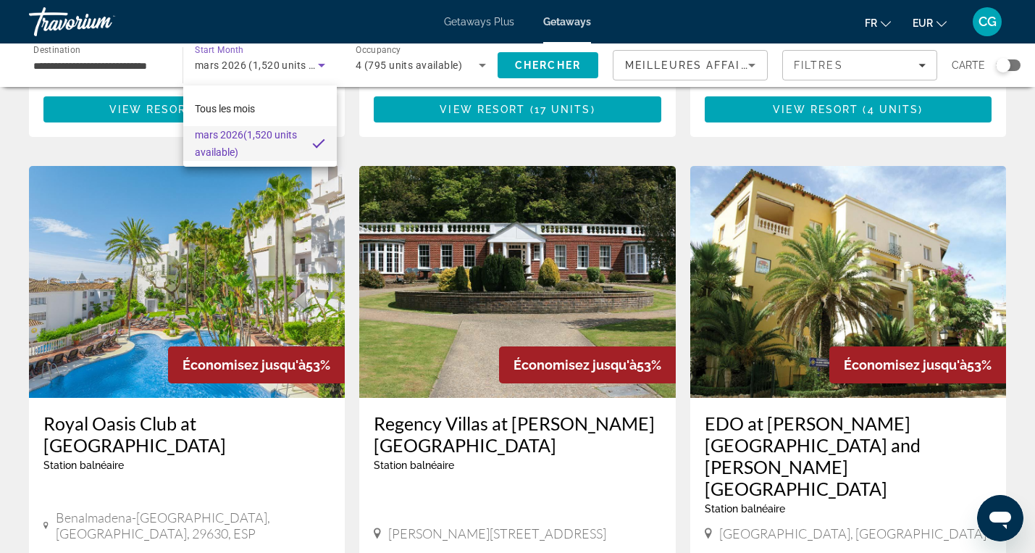
scroll to position [1009, 0]
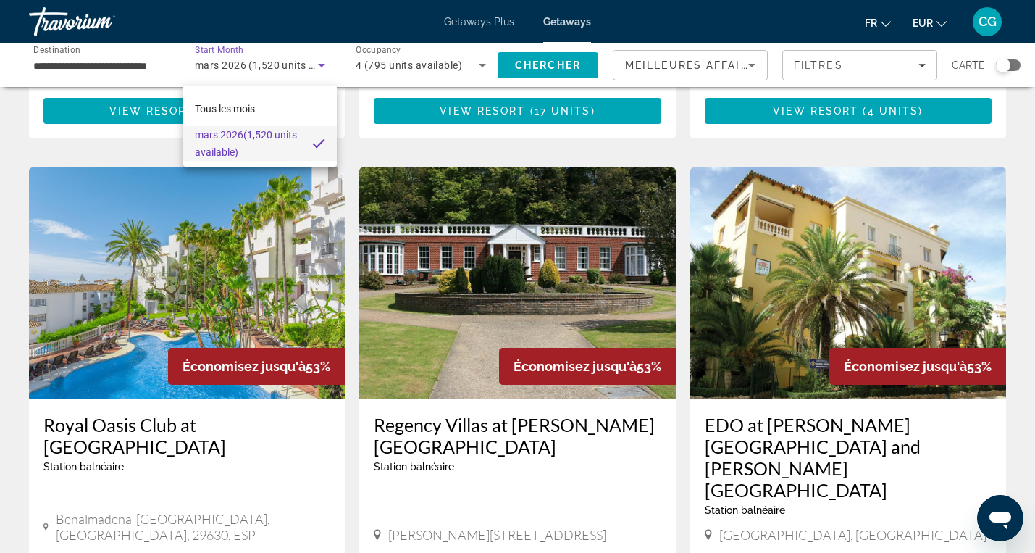
click at [462, 26] on div at bounding box center [517, 276] width 1035 height 553
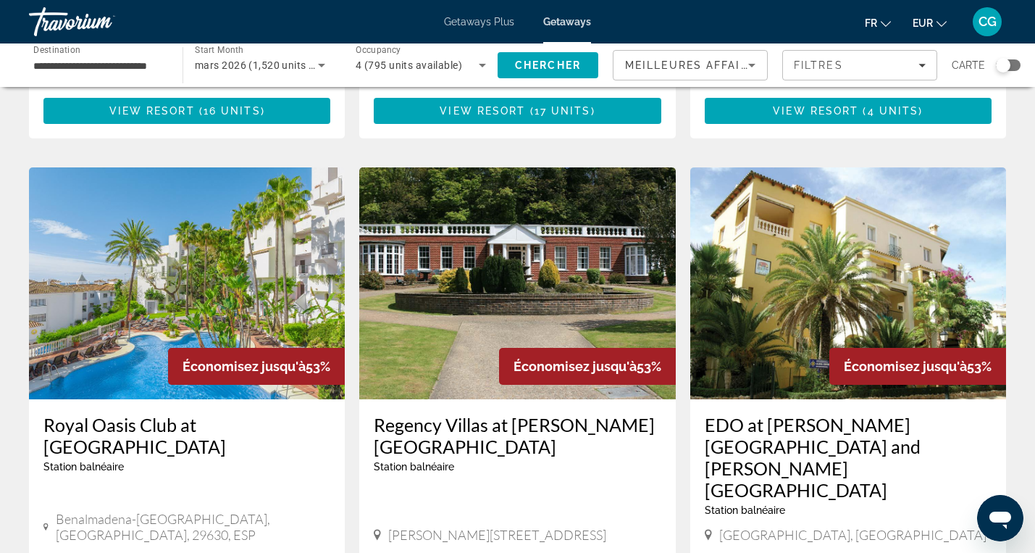
click at [462, 26] on span "Getaways Plus" at bounding box center [479, 22] width 70 height 12
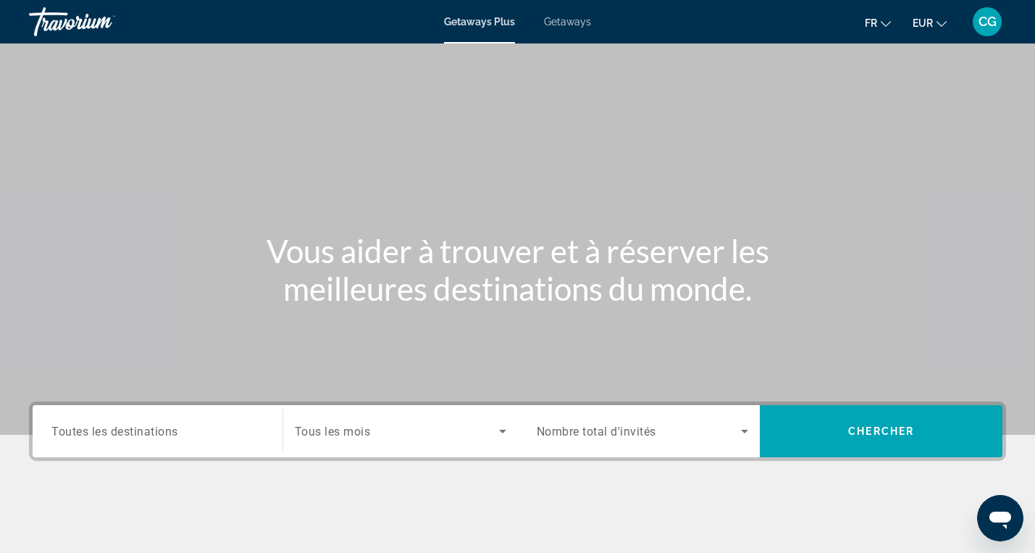
click at [222, 430] on input "Destination Toutes les destinations" at bounding box center [157, 431] width 212 height 17
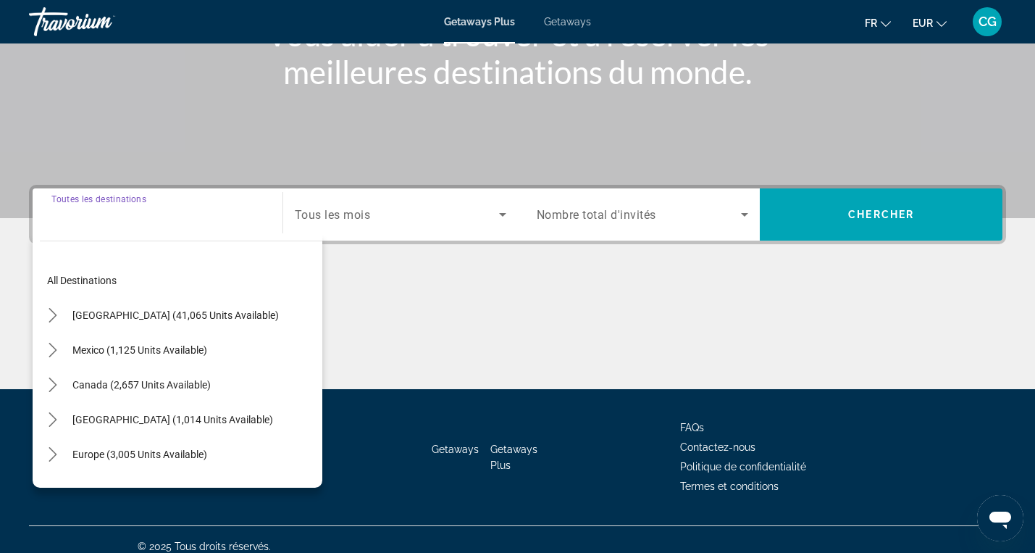
scroll to position [230, 0]
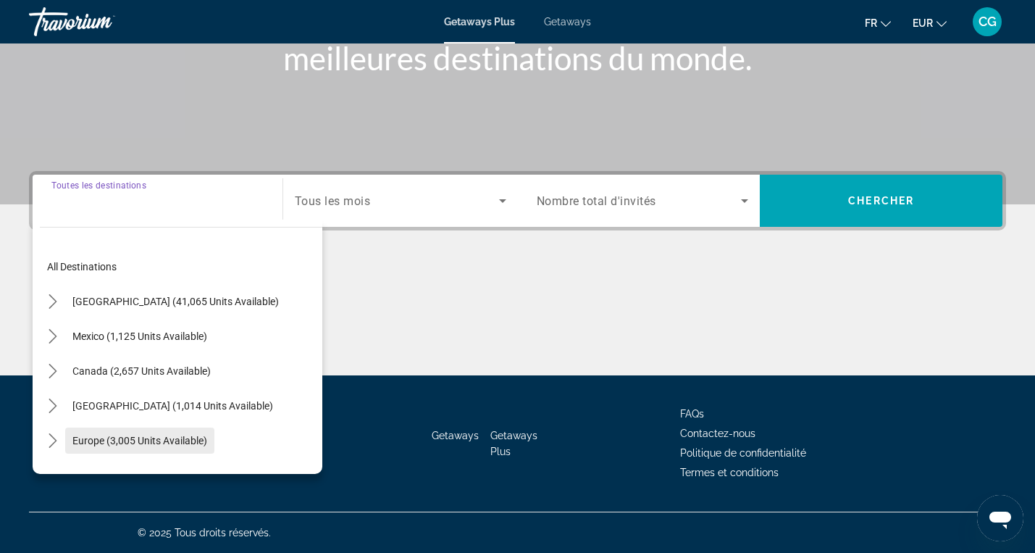
click at [160, 440] on span "Europe (3,005 units available)" at bounding box center [139, 441] width 135 height 12
type input "**********"
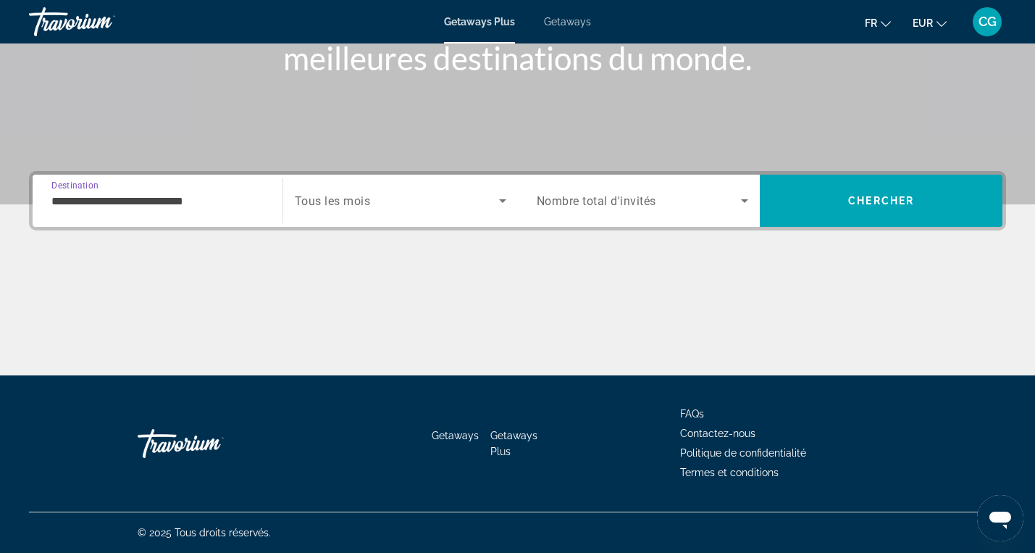
click at [400, 204] on span "Search widget" at bounding box center [397, 200] width 204 height 17
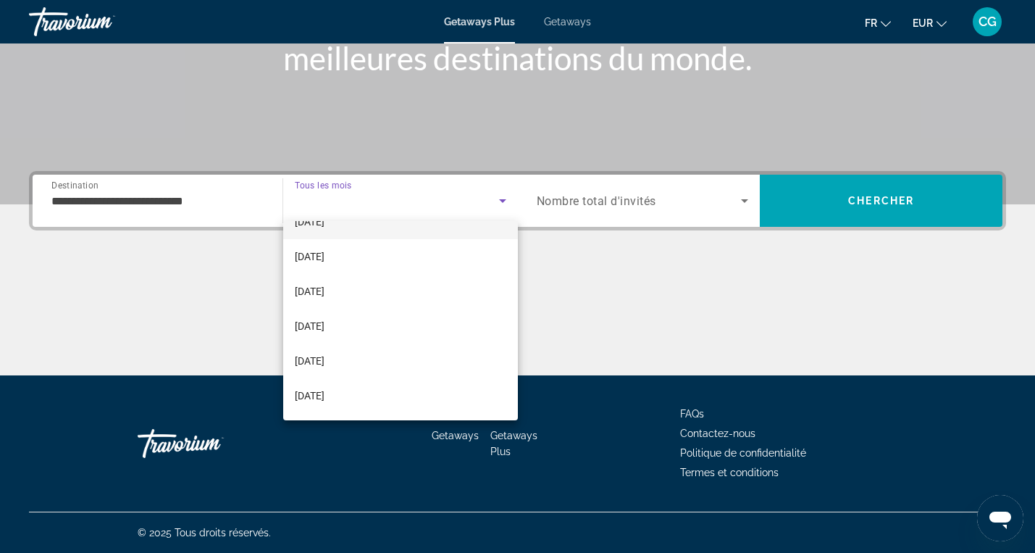
scroll to position [137, 0]
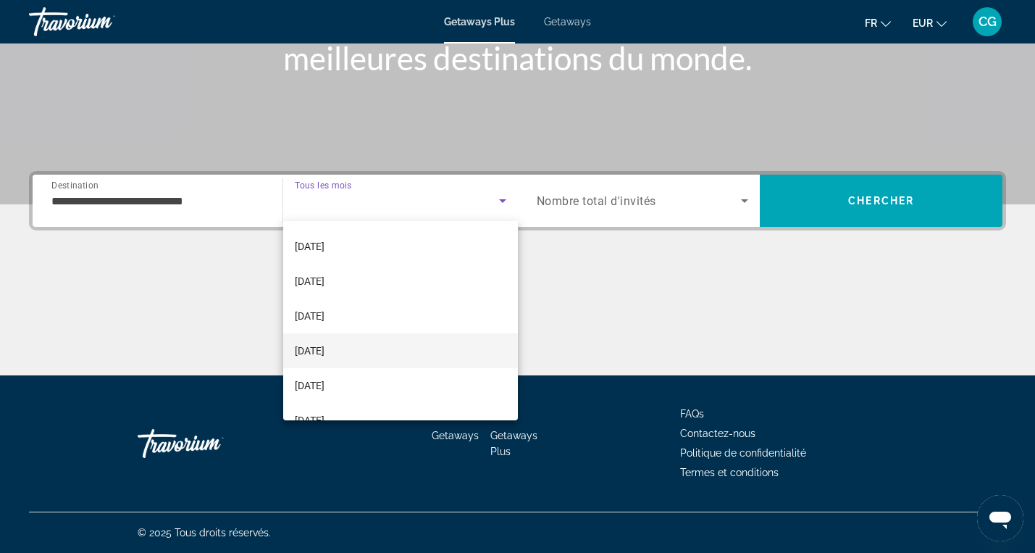
click at [345, 348] on mat-option "[DATE]" at bounding box center [400, 350] width 235 height 35
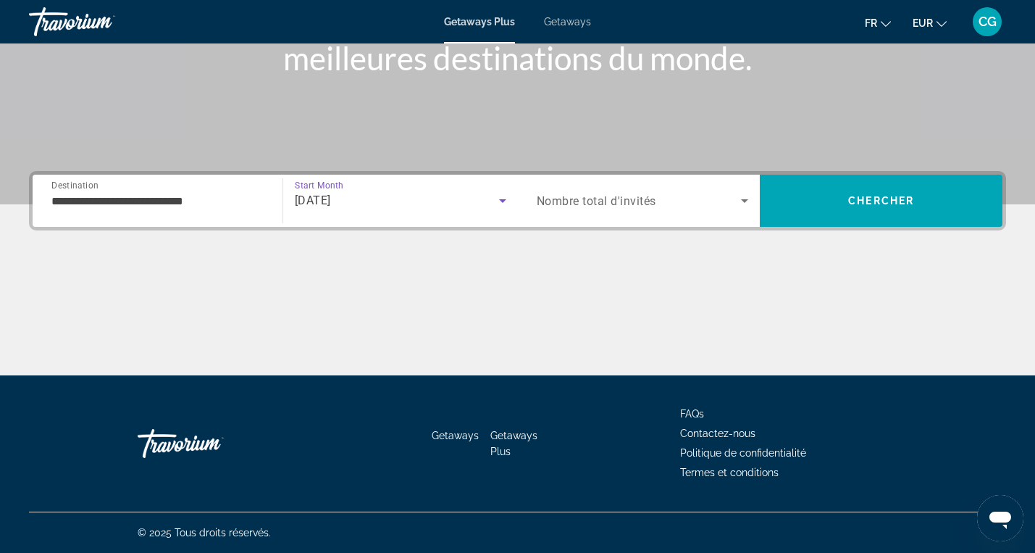
click at [744, 200] on icon "Search widget" at bounding box center [744, 201] width 7 height 4
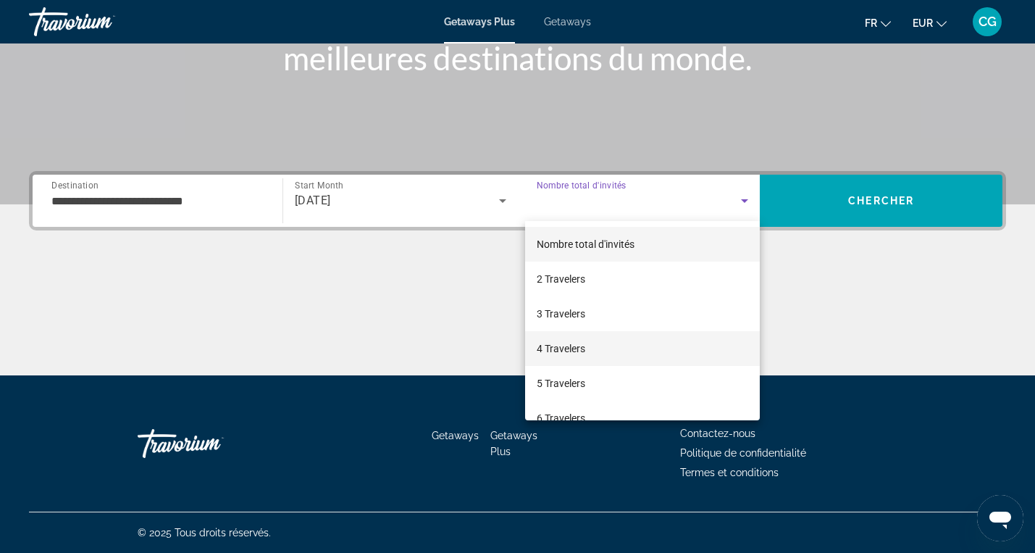
click at [634, 347] on mat-option "4 Travelers" at bounding box center [642, 348] width 235 height 35
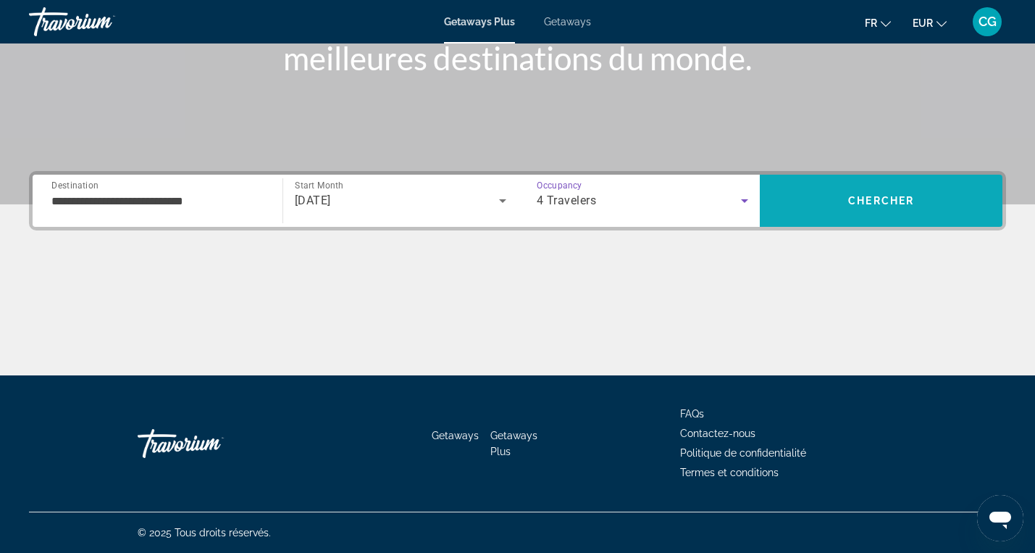
click at [852, 193] on span "Search" at bounding box center [881, 200] width 243 height 35
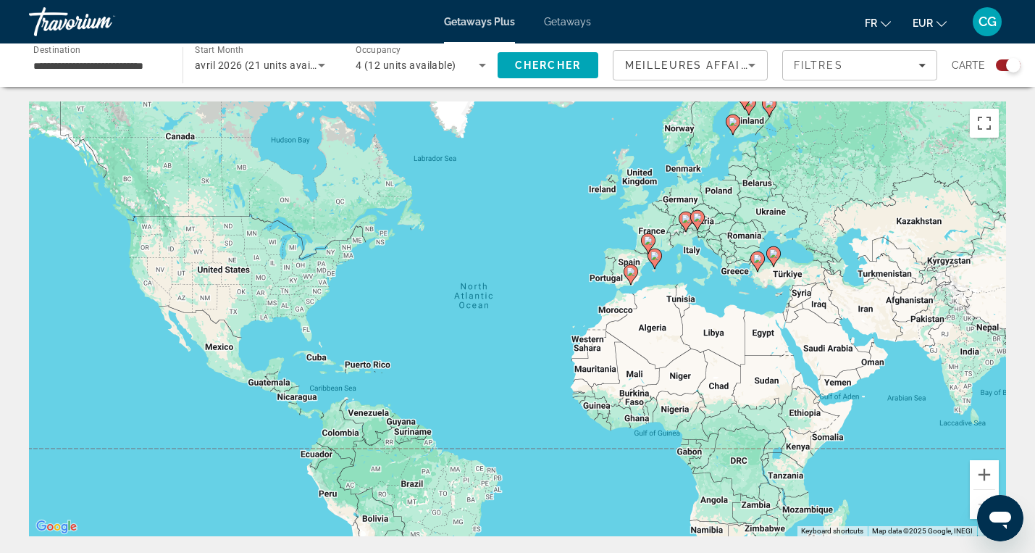
click at [564, 19] on span "Getaways" at bounding box center [567, 22] width 47 height 12
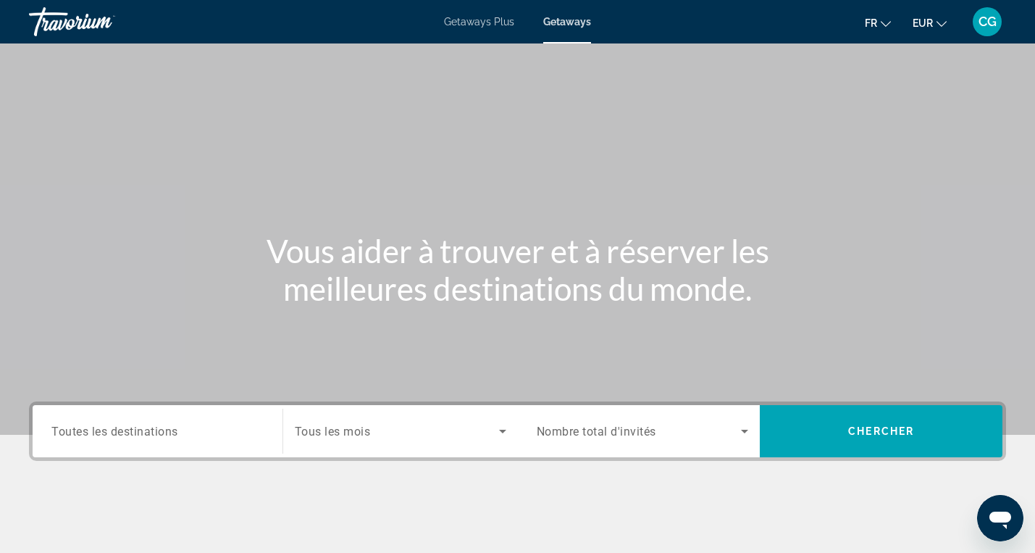
click at [207, 429] on input "Destination Toutes les destinations" at bounding box center [157, 431] width 212 height 17
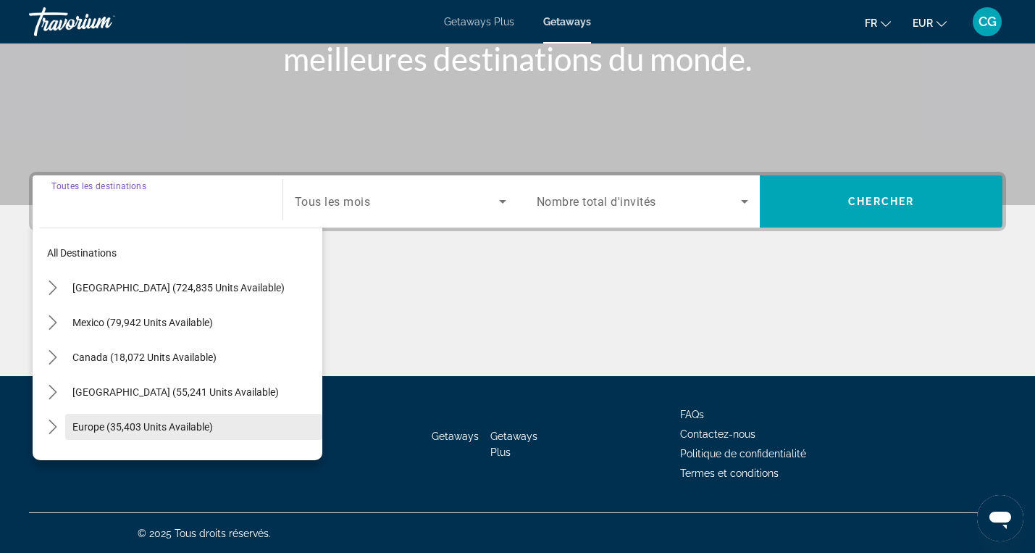
scroll to position [230, 0]
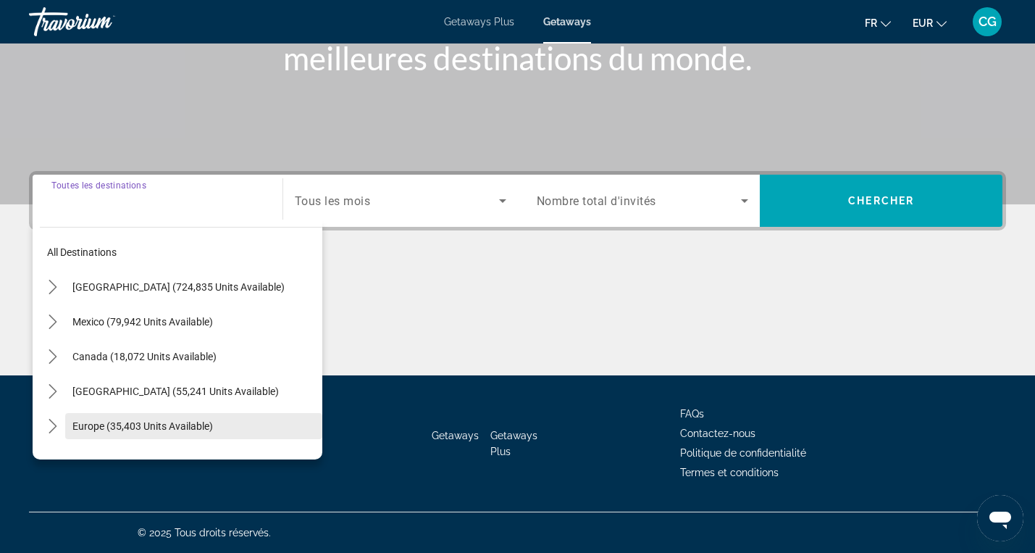
click at [176, 428] on span "Europe (35,403 units available)" at bounding box center [142, 426] width 141 height 12
type input "**********"
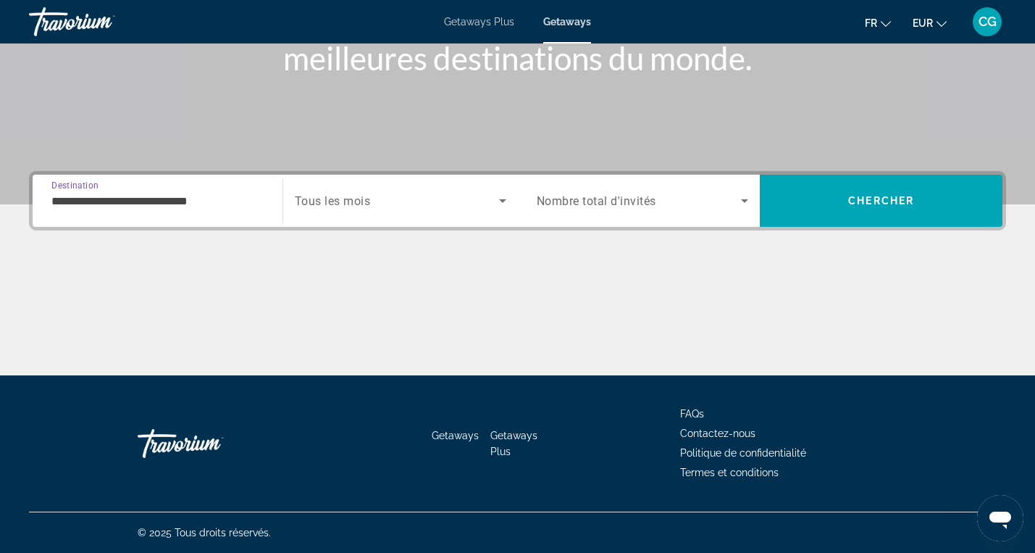
click at [409, 211] on div "Search widget" at bounding box center [401, 200] width 212 height 41
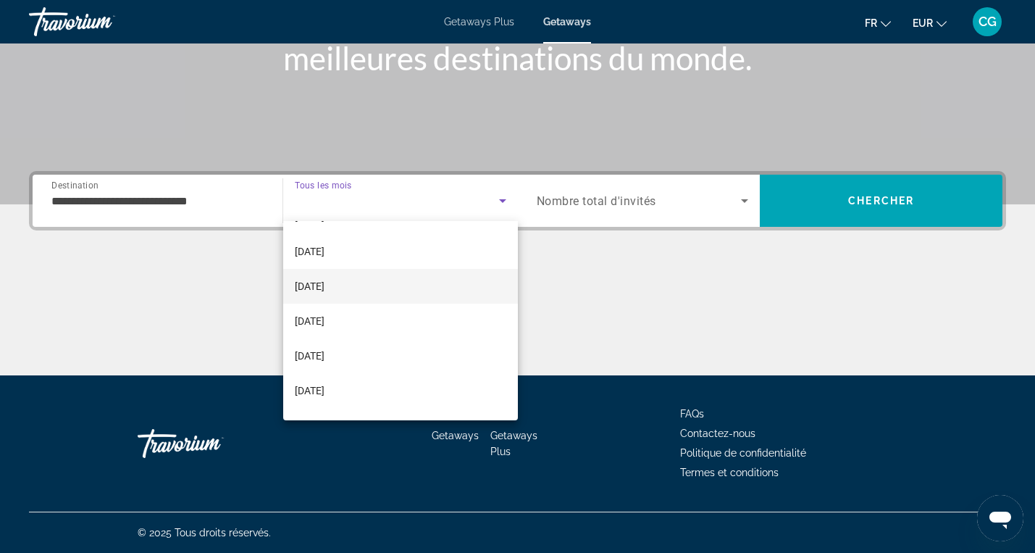
scroll to position [99, 0]
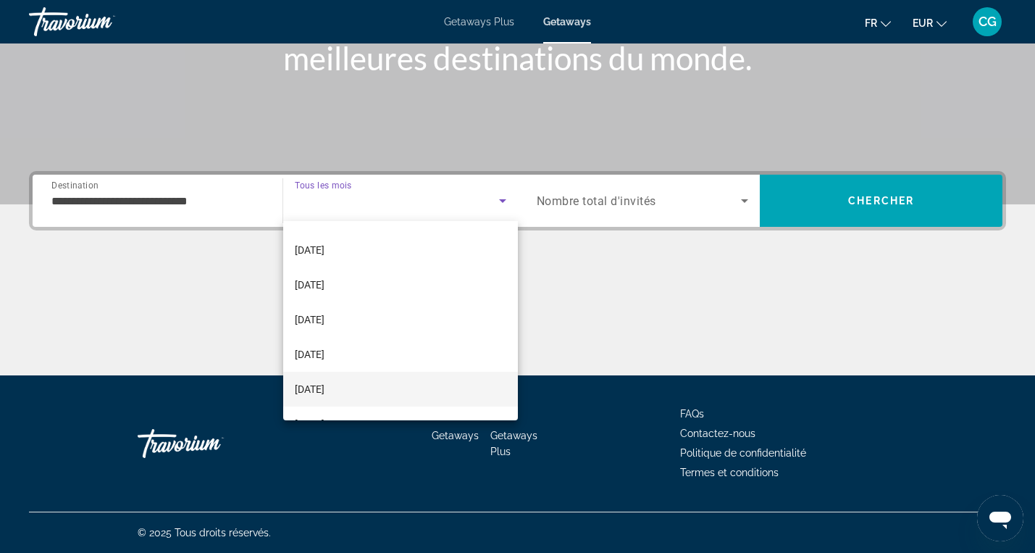
click at [359, 385] on mat-option "[DATE]" at bounding box center [400, 389] width 235 height 35
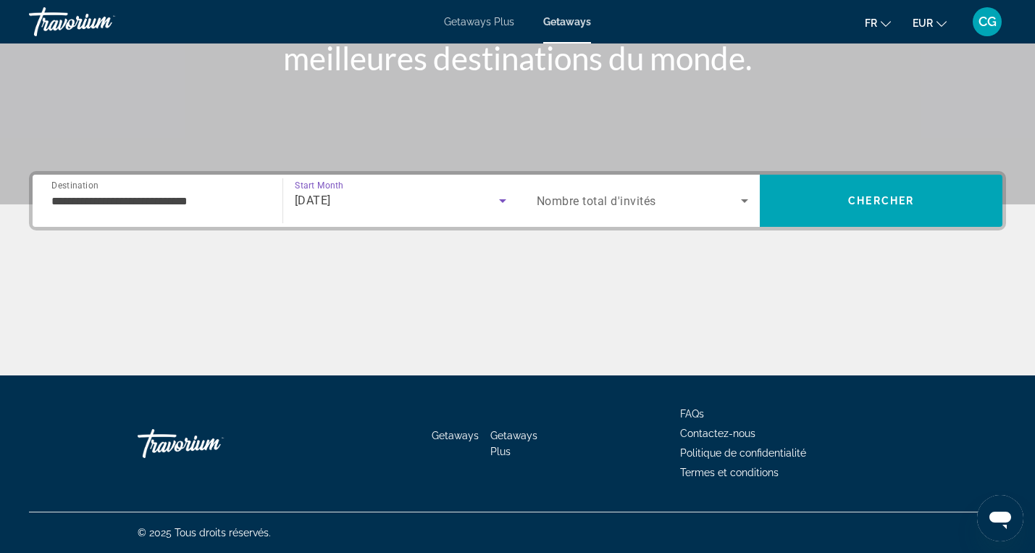
click at [722, 203] on span "Search widget" at bounding box center [639, 200] width 205 height 17
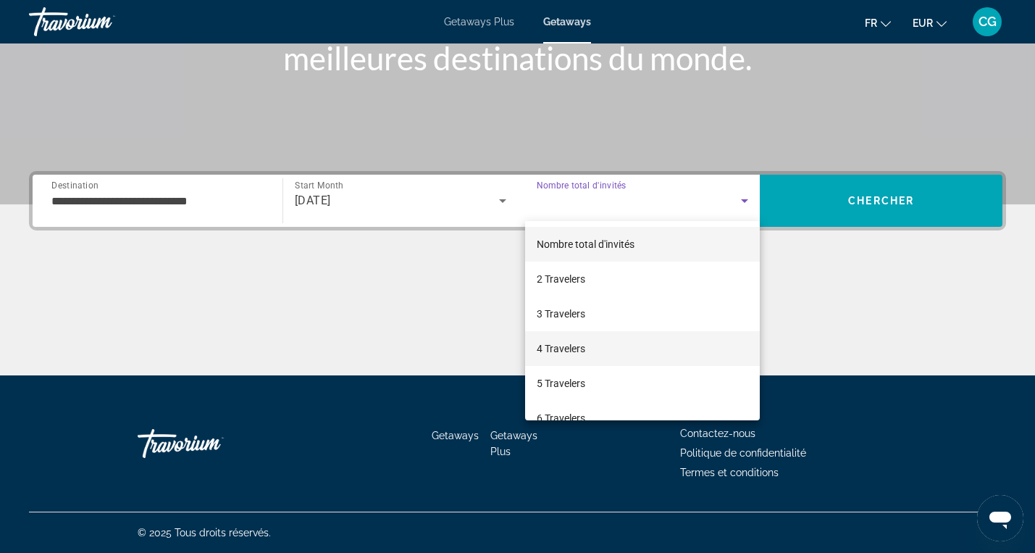
click at [630, 354] on mat-option "4 Travelers" at bounding box center [642, 348] width 235 height 35
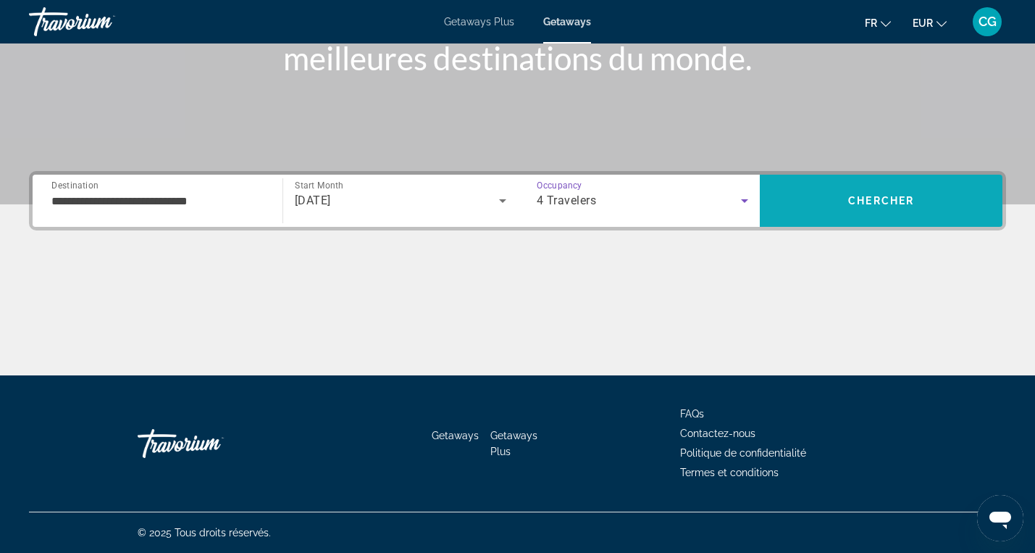
click at [884, 205] on span "Chercher" at bounding box center [881, 201] width 66 height 12
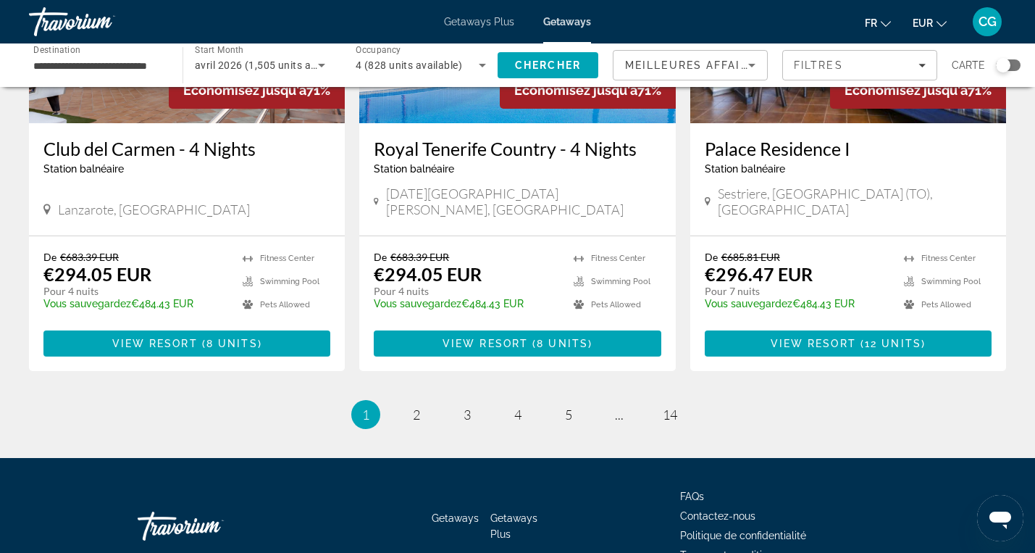
scroll to position [1813, 0]
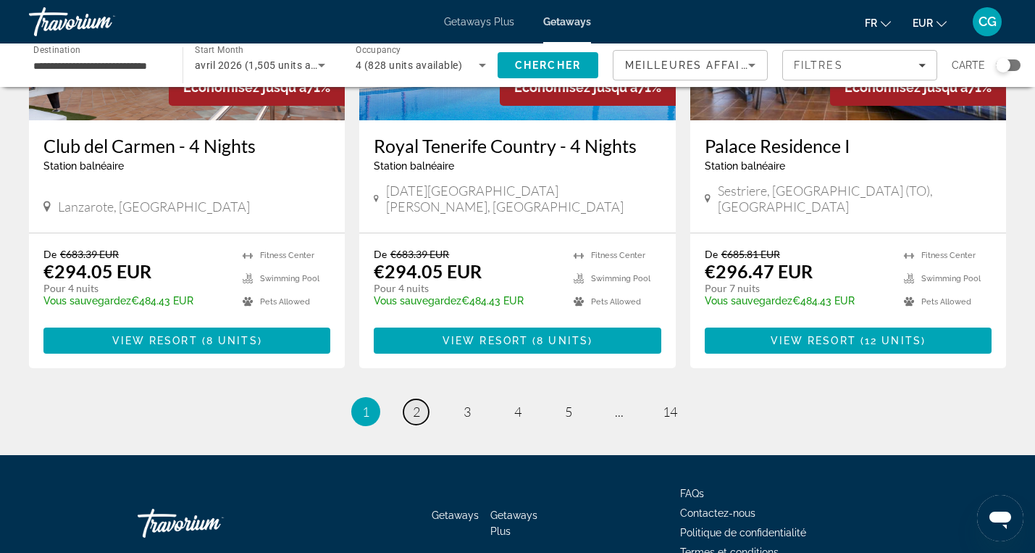
click at [417, 404] on span "2" at bounding box center [416, 412] width 7 height 16
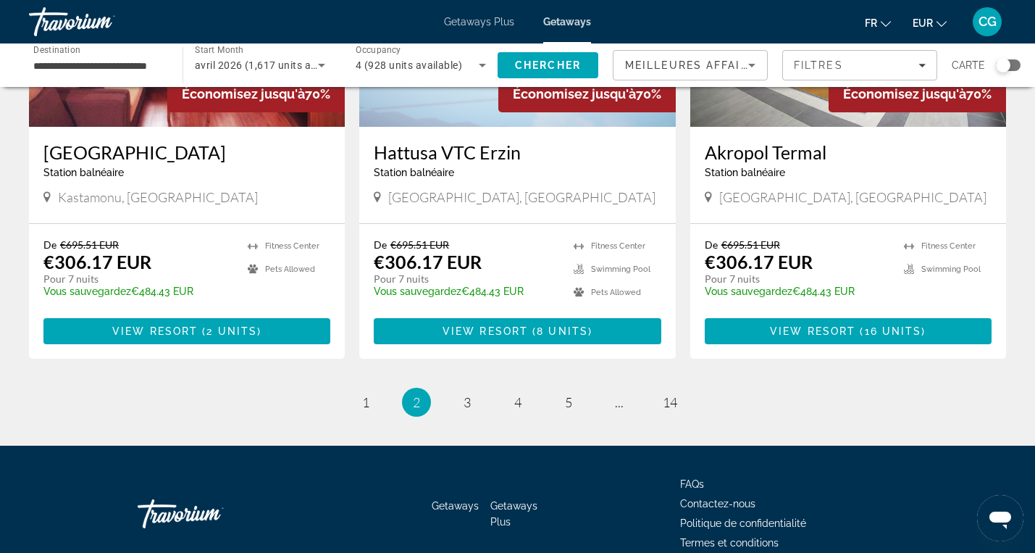
scroll to position [1791, 0]
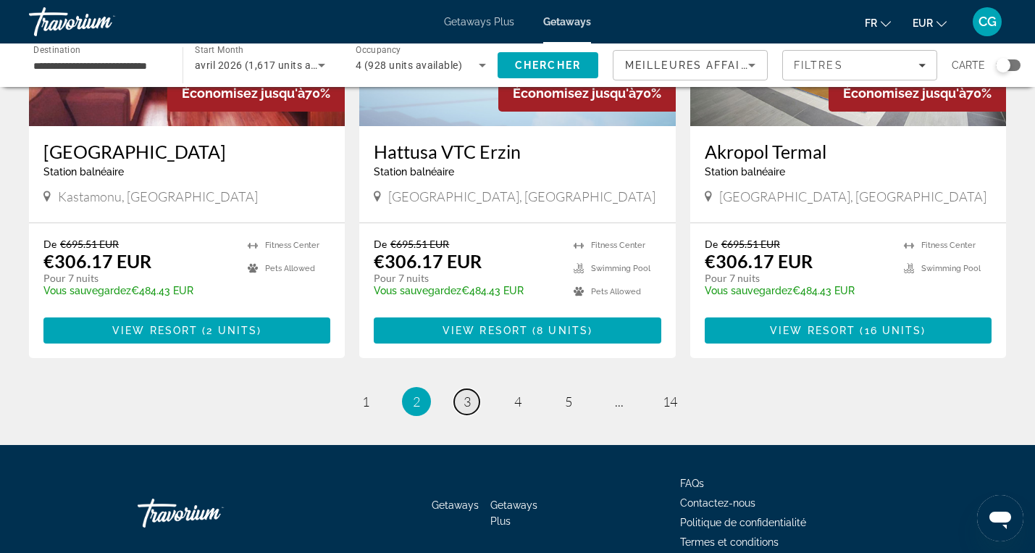
click at [470, 389] on link "page 3" at bounding box center [466, 401] width 25 height 25
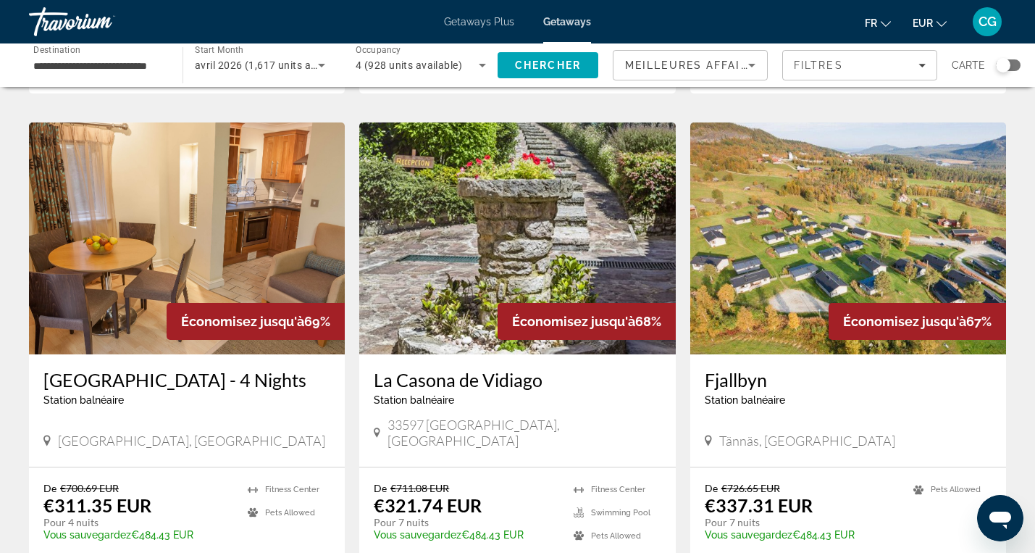
scroll to position [1526, 0]
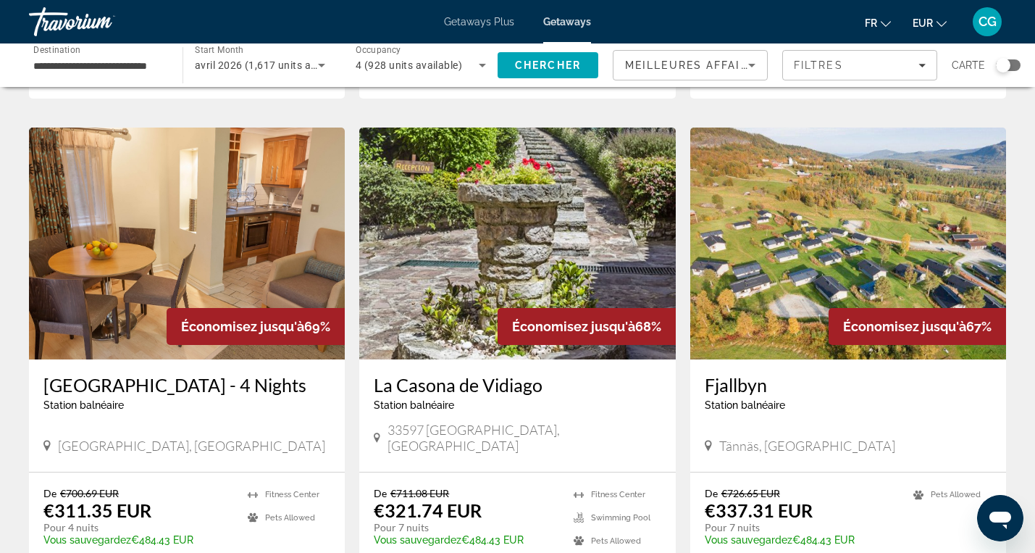
click at [173, 205] on img "Main content" at bounding box center [187, 244] width 316 height 232
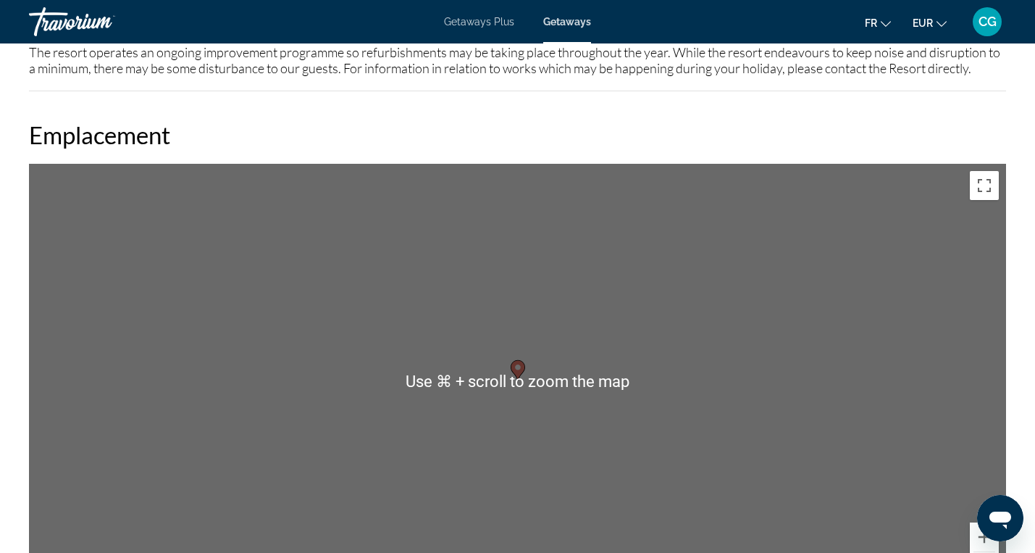
scroll to position [2088, 0]
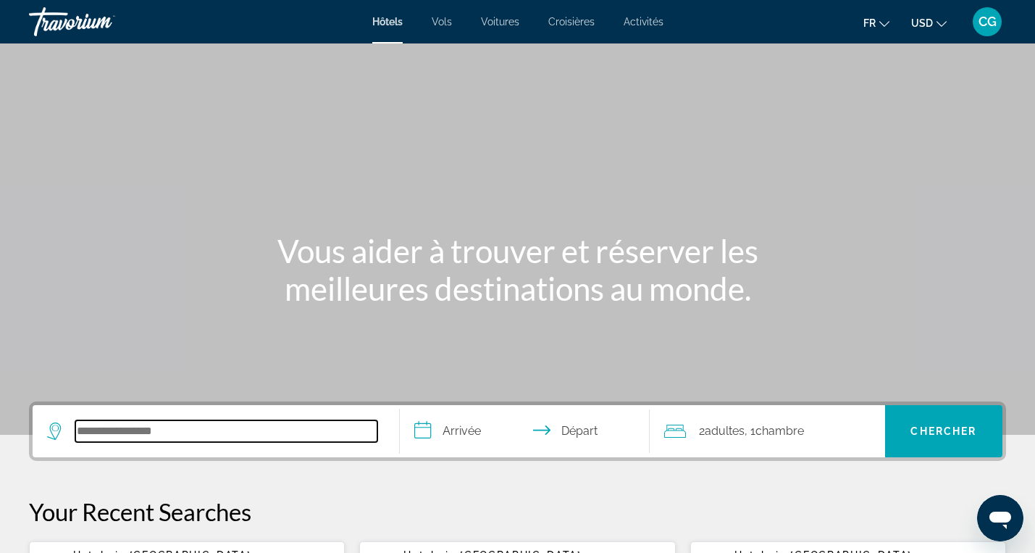
click at [183, 439] on input "Search hotel destination" at bounding box center [226, 431] width 302 height 22
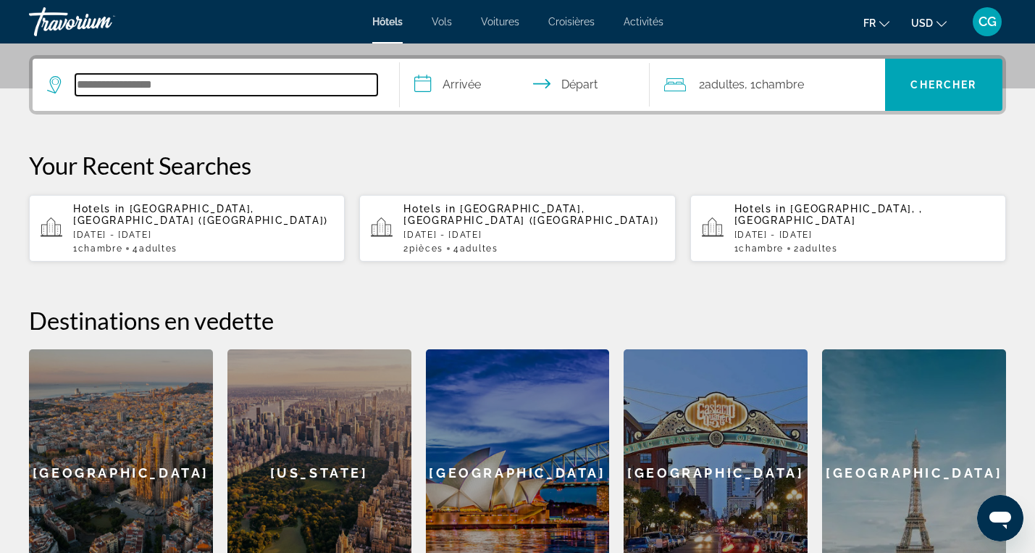
scroll to position [354, 0]
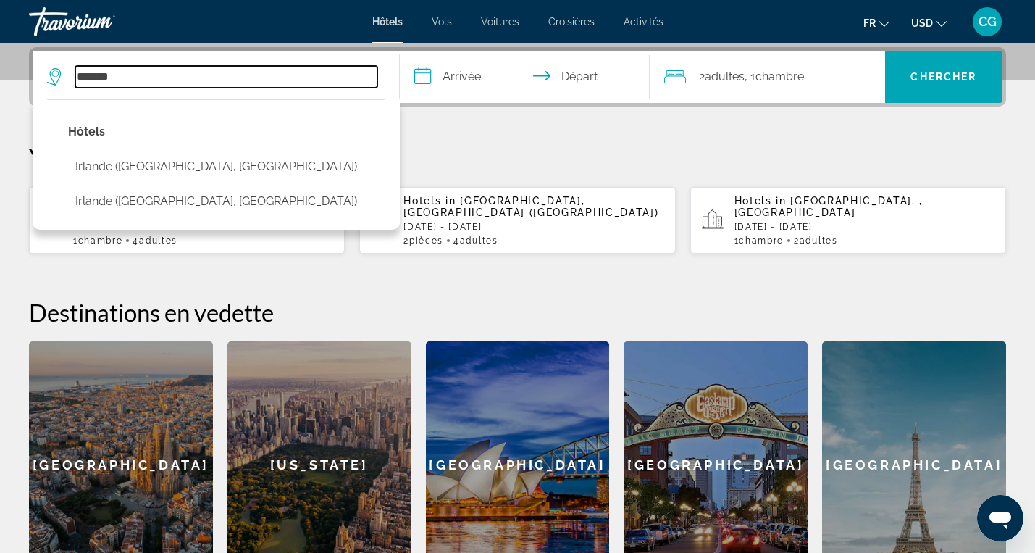
type input "*******"
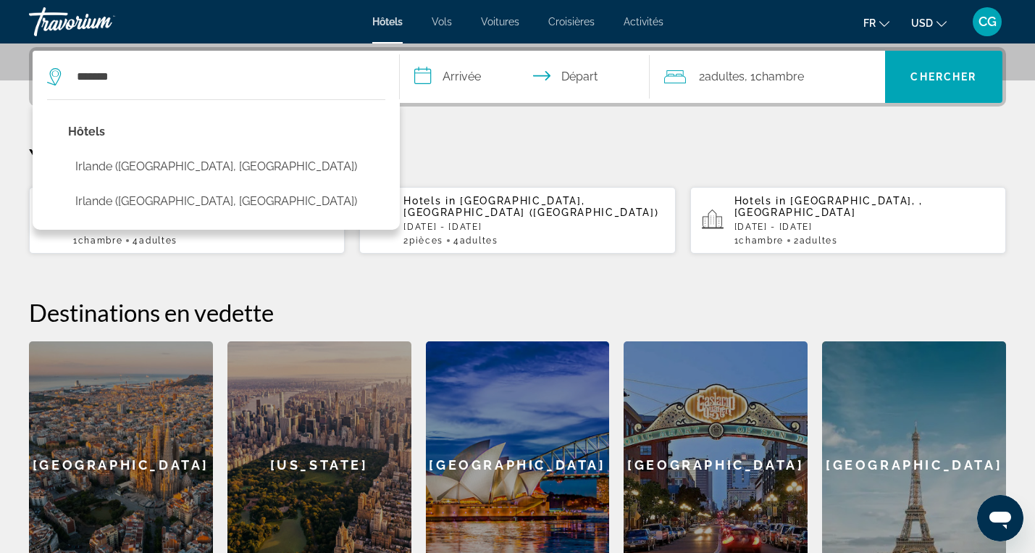
click at [930, 25] on span "USD" at bounding box center [922, 23] width 22 height 12
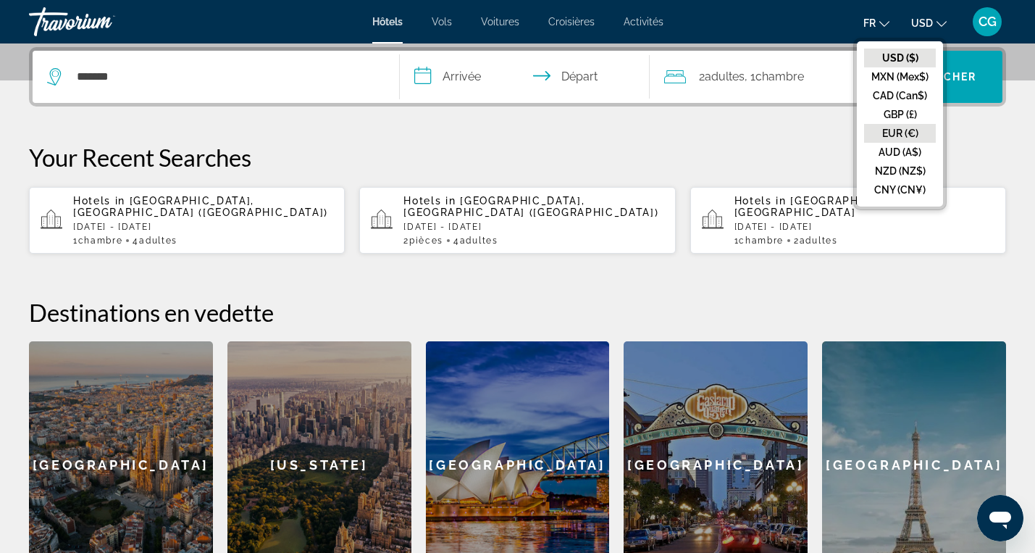
click at [902, 125] on button "EUR (€)" at bounding box center [900, 133] width 72 height 19
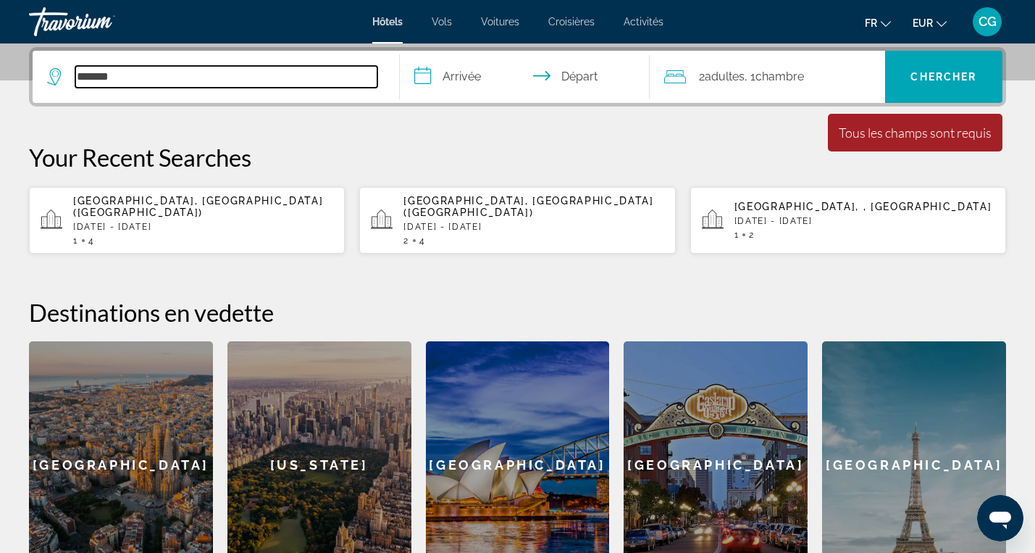
click at [325, 78] on input "*******" at bounding box center [226, 77] width 302 height 22
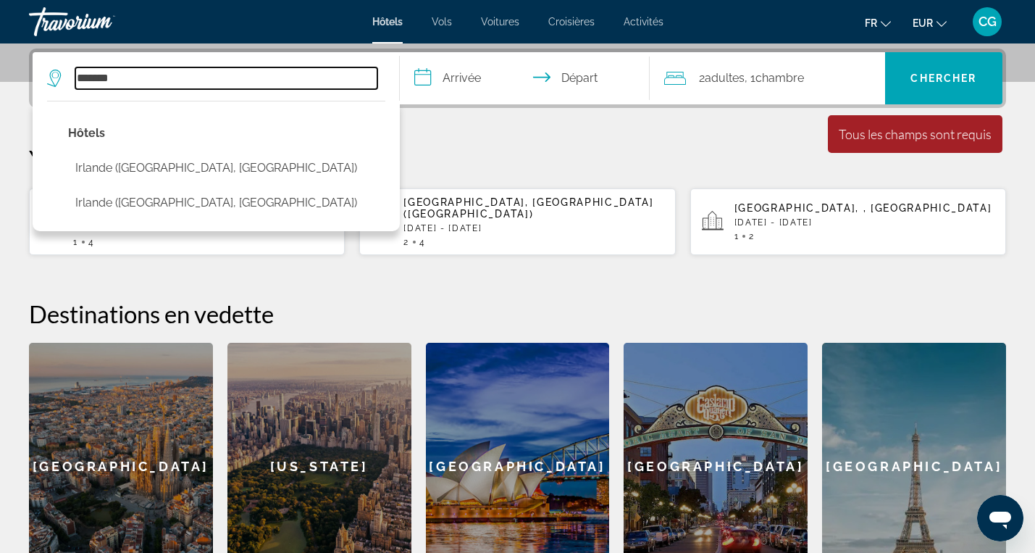
scroll to position [348, 0]
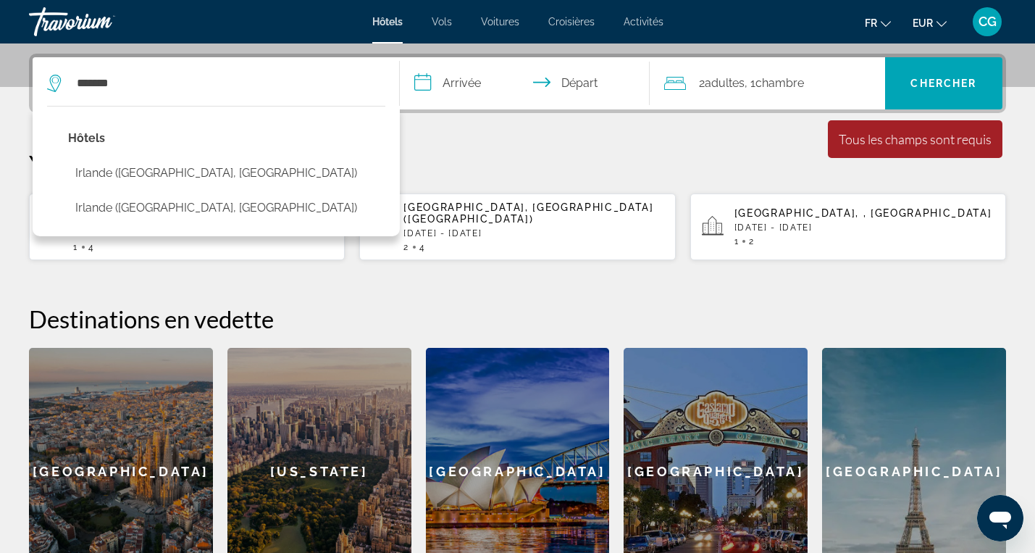
click at [712, 80] on span "Adultes" at bounding box center [725, 83] width 40 height 14
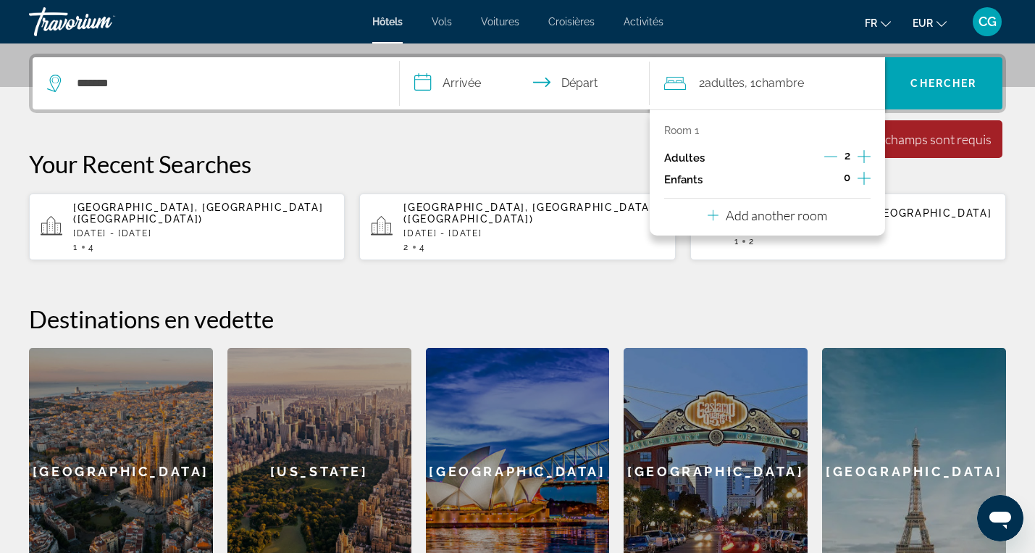
scroll to position [354, 0]
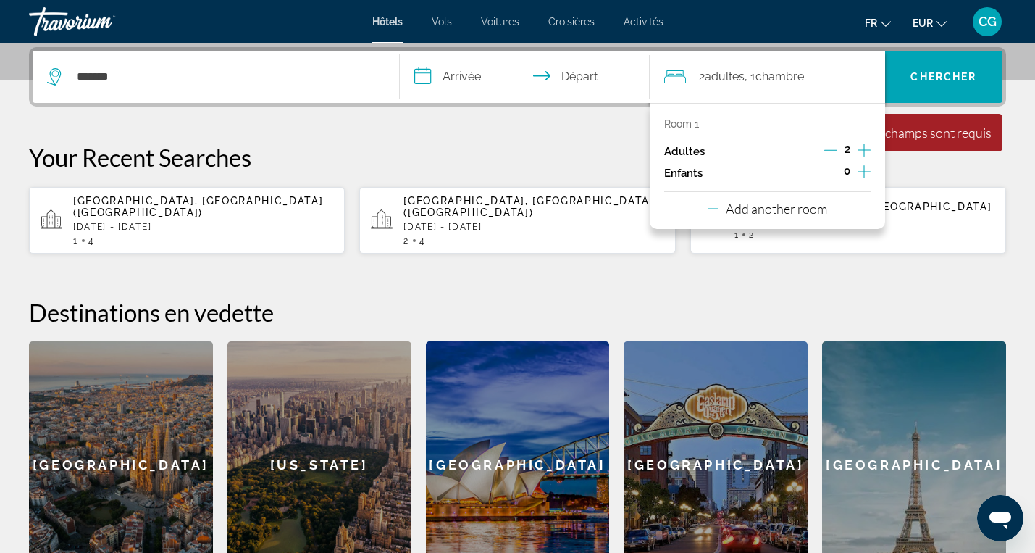
click at [793, 212] on p "Add another room" at bounding box center [776, 209] width 101 height 16
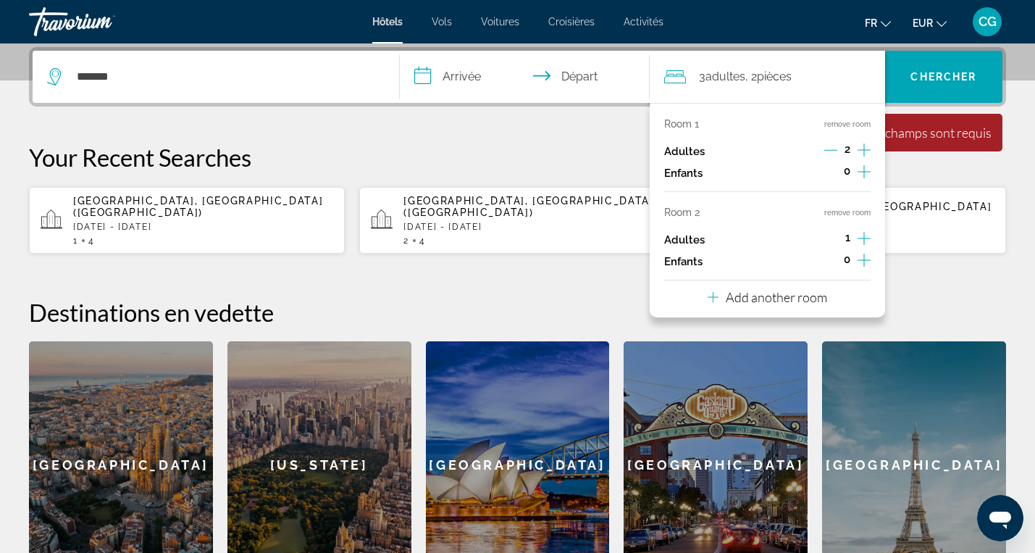
click at [862, 235] on icon "Increment adults" at bounding box center [864, 238] width 13 height 17
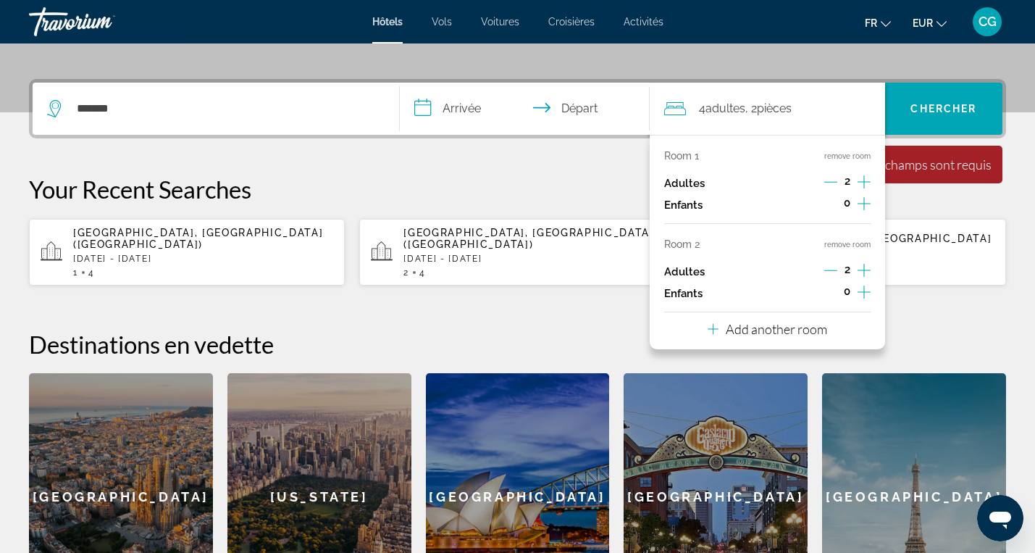
scroll to position [322, 0]
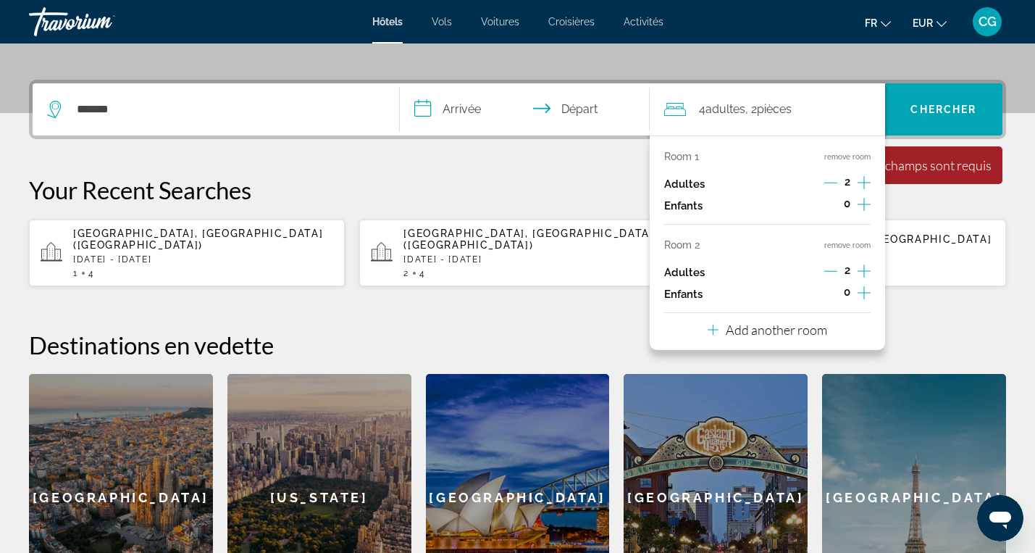
click at [456, 114] on input "**********" at bounding box center [528, 111] width 256 height 57
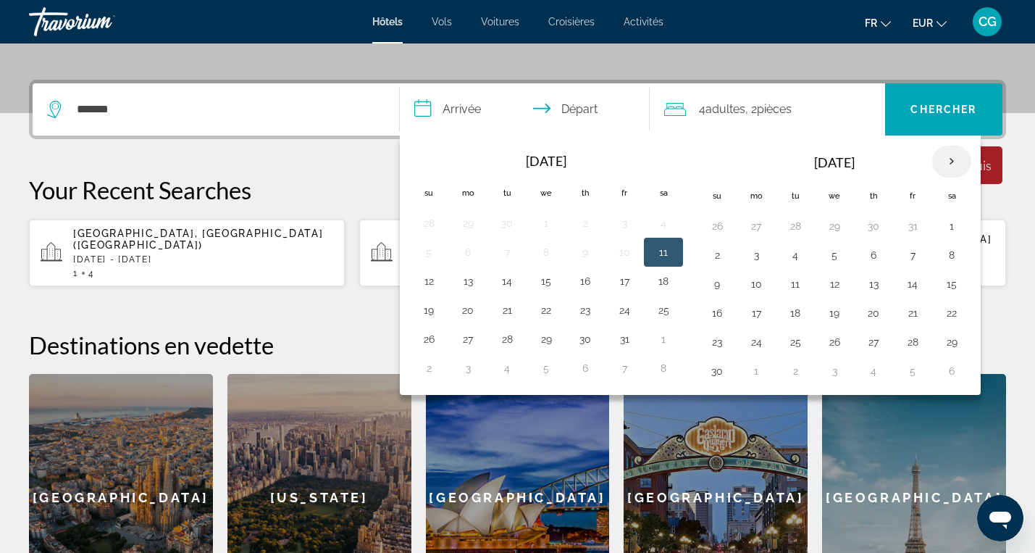
click at [962, 162] on th "Next month" at bounding box center [951, 162] width 39 height 32
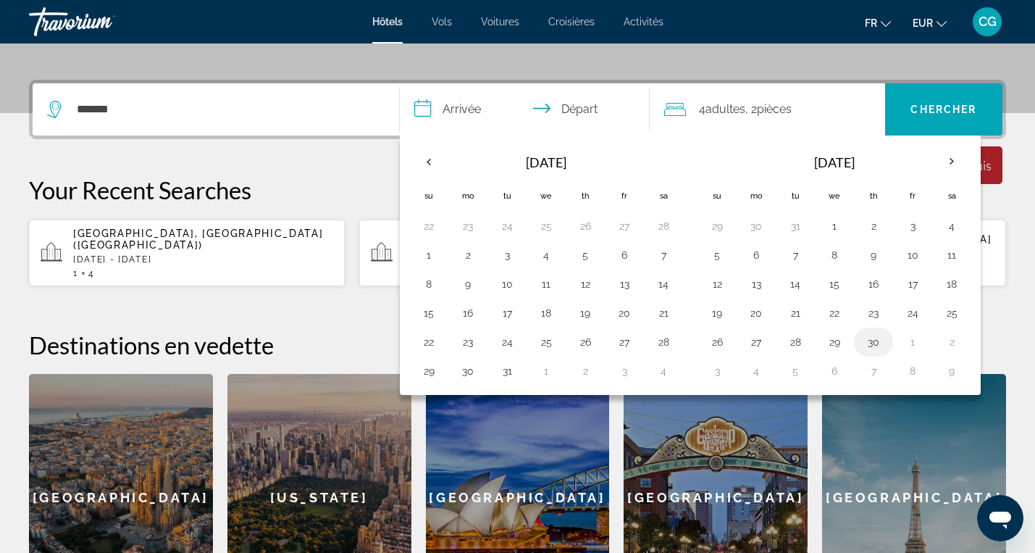
click at [879, 333] on button "30" at bounding box center [873, 342] width 23 height 20
click at [717, 374] on button "3" at bounding box center [717, 371] width 23 height 20
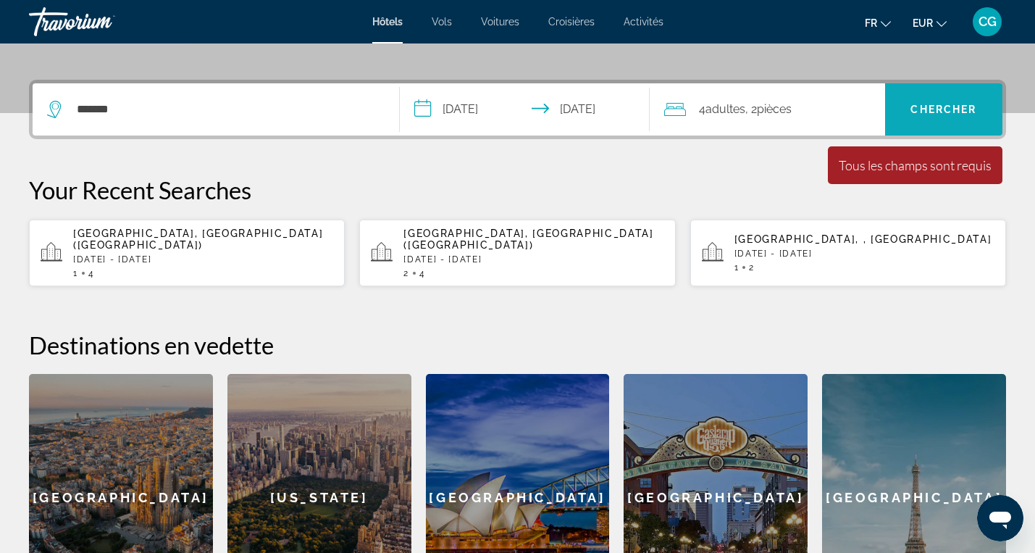
click at [917, 114] on span "Chercher" at bounding box center [944, 110] width 66 height 12
click at [500, 109] on input "**********" at bounding box center [528, 111] width 256 height 57
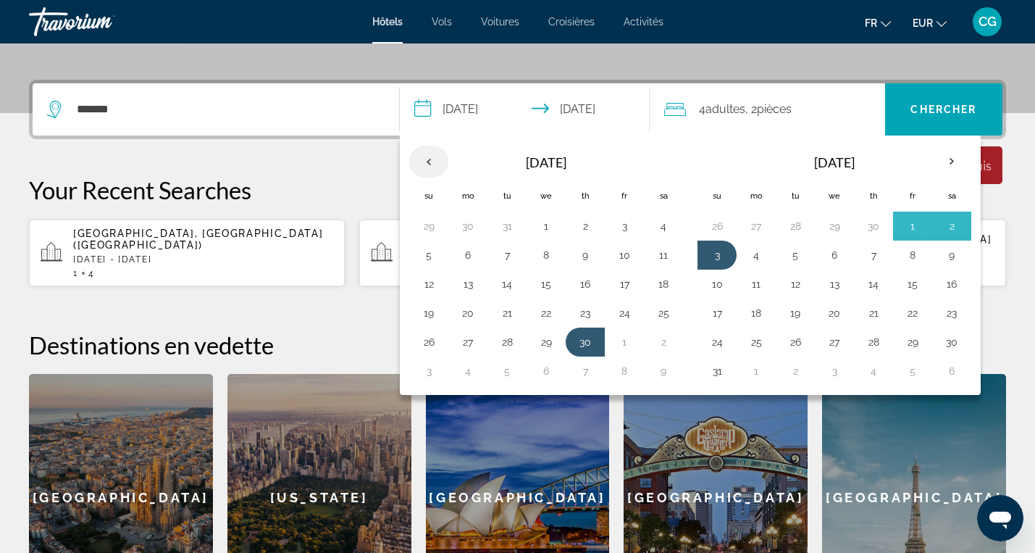
click at [429, 161] on th "Previous month" at bounding box center [428, 162] width 39 height 32
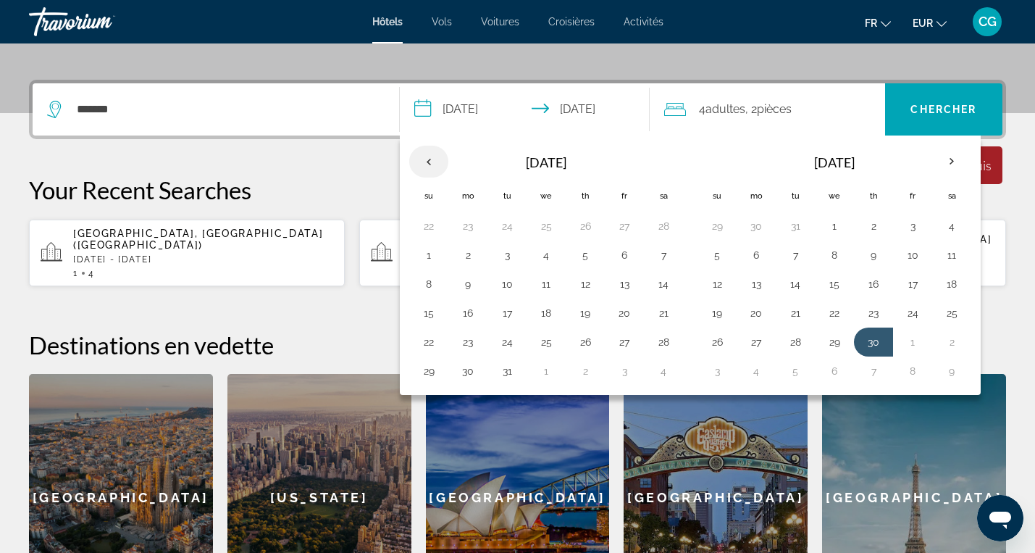
click at [429, 161] on th "Previous month" at bounding box center [428, 162] width 39 height 32
click at [590, 341] on button "29" at bounding box center [585, 342] width 23 height 20
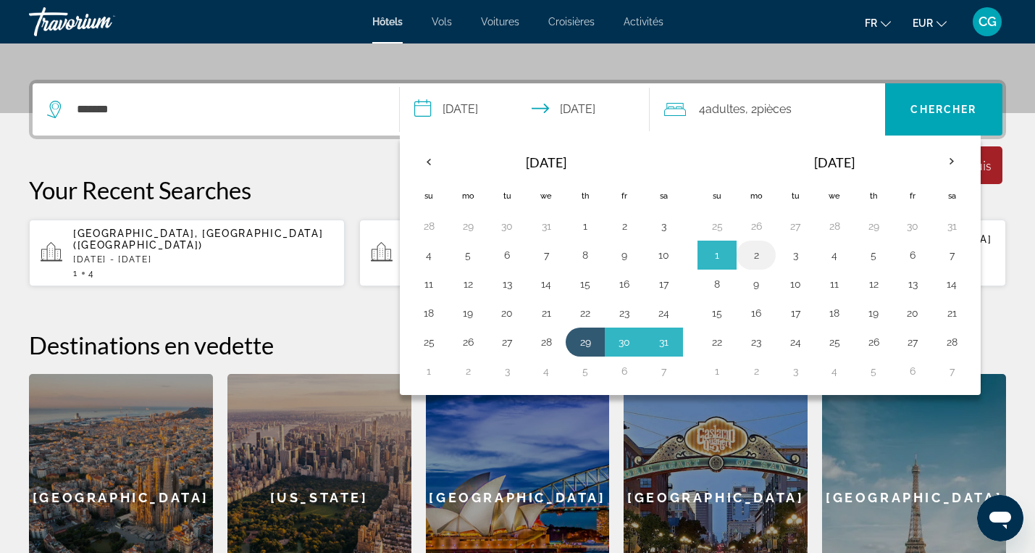
click at [762, 256] on button "2" at bounding box center [756, 255] width 23 height 20
type input "**********"
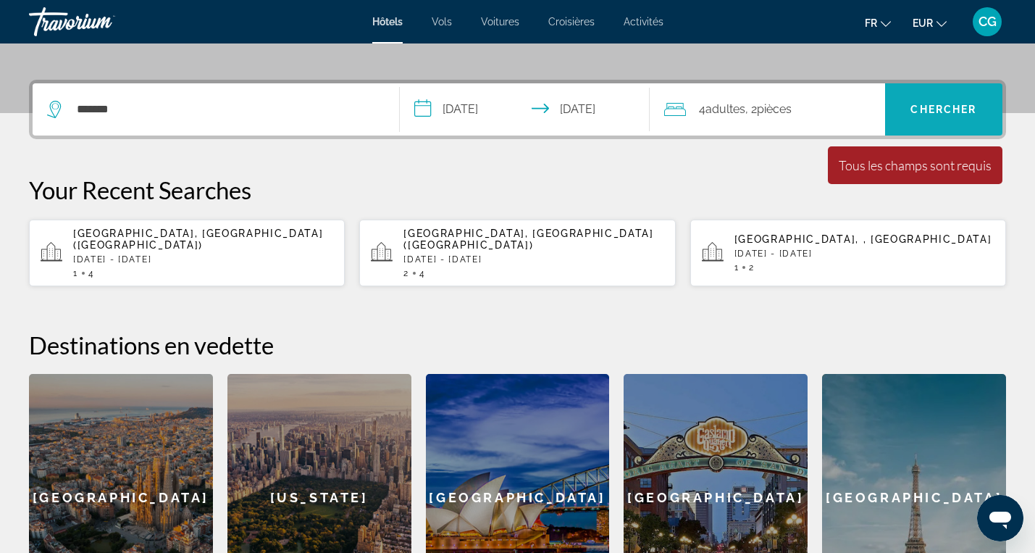
click at [938, 109] on span "Chercher" at bounding box center [944, 110] width 66 height 12
click at [939, 104] on span "Chercher" at bounding box center [944, 110] width 66 height 12
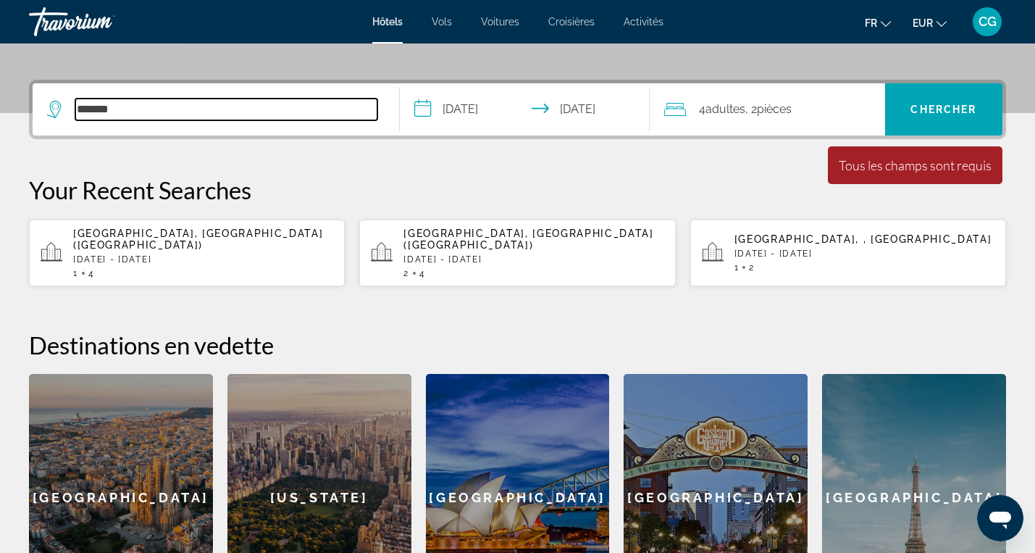
click at [366, 113] on input "*******" at bounding box center [226, 110] width 302 height 22
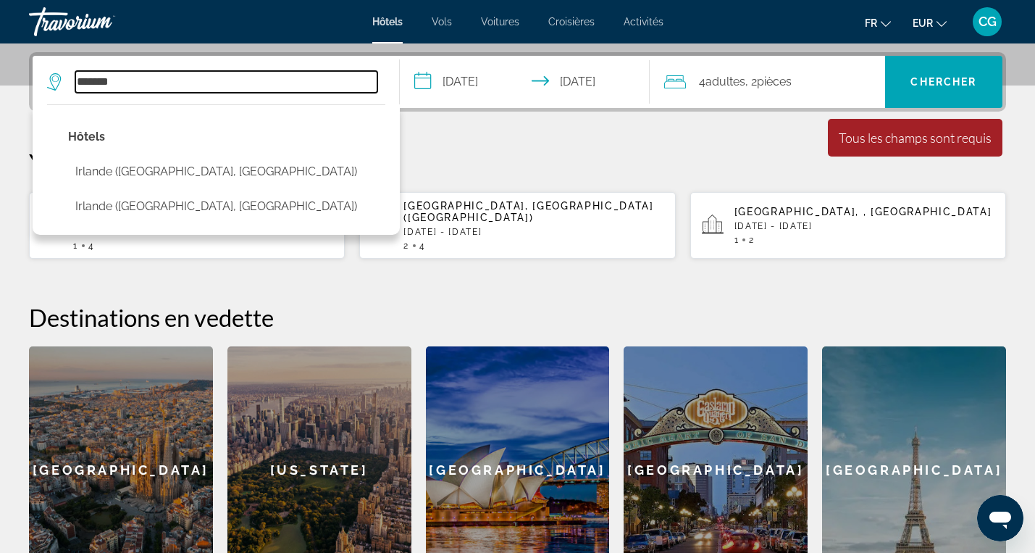
scroll to position [354, 0]
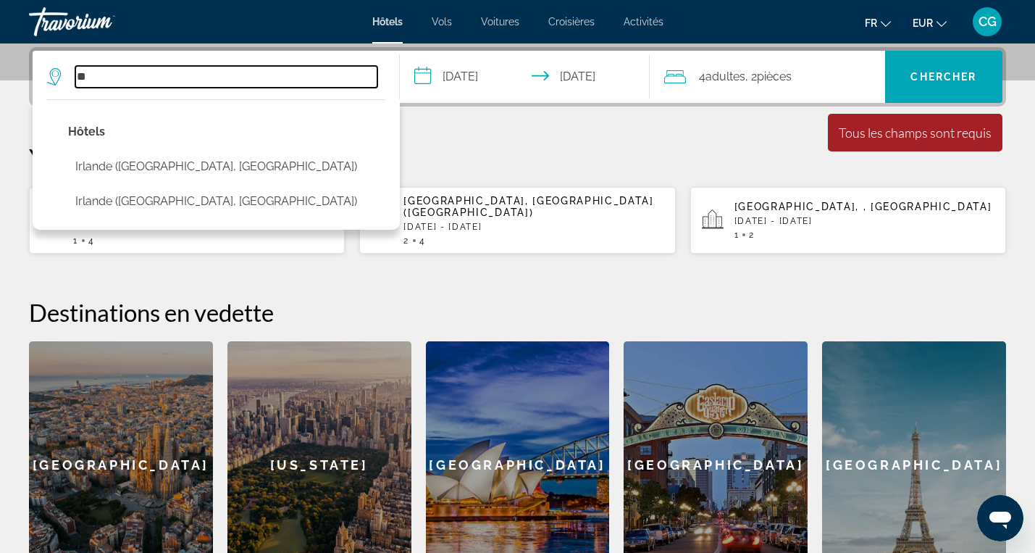
type input "*"
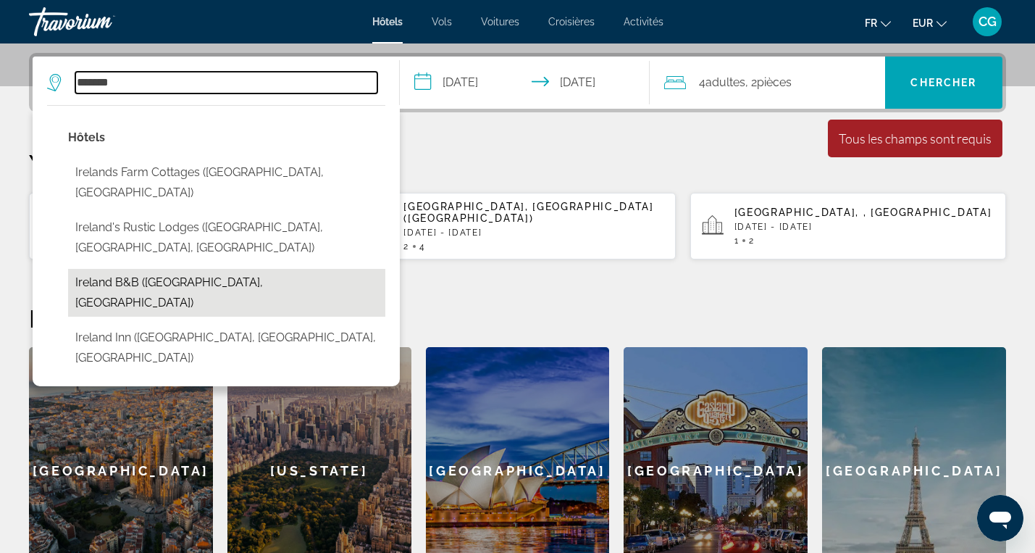
scroll to position [340, 0]
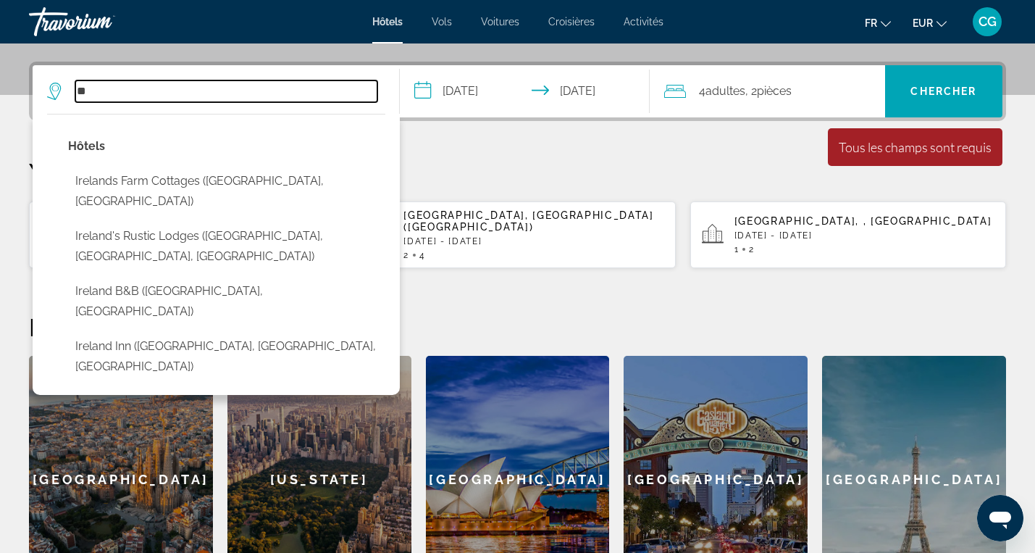
type input "*"
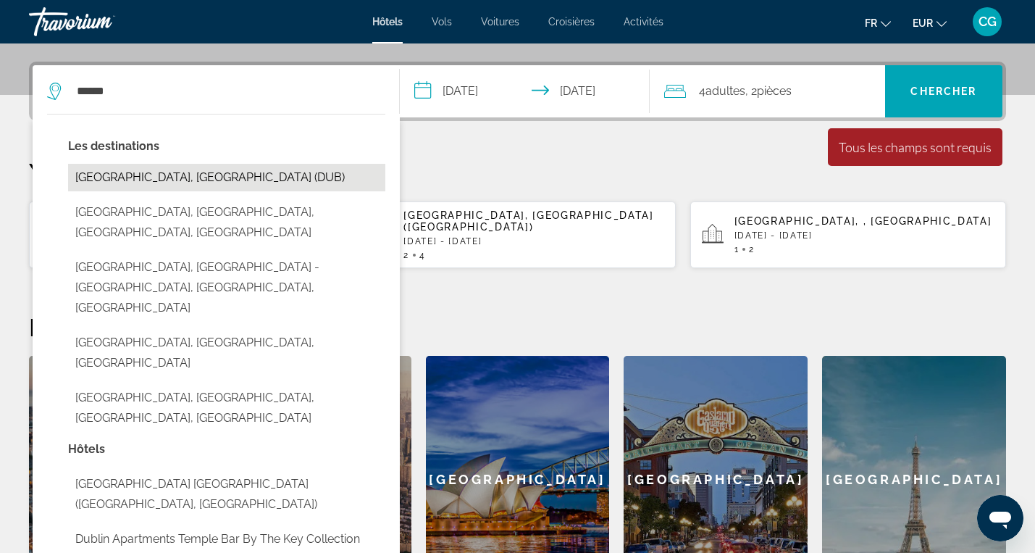
click at [162, 171] on button "Dublin, Ireland (DUB)" at bounding box center [226, 178] width 317 height 28
type input "**********"
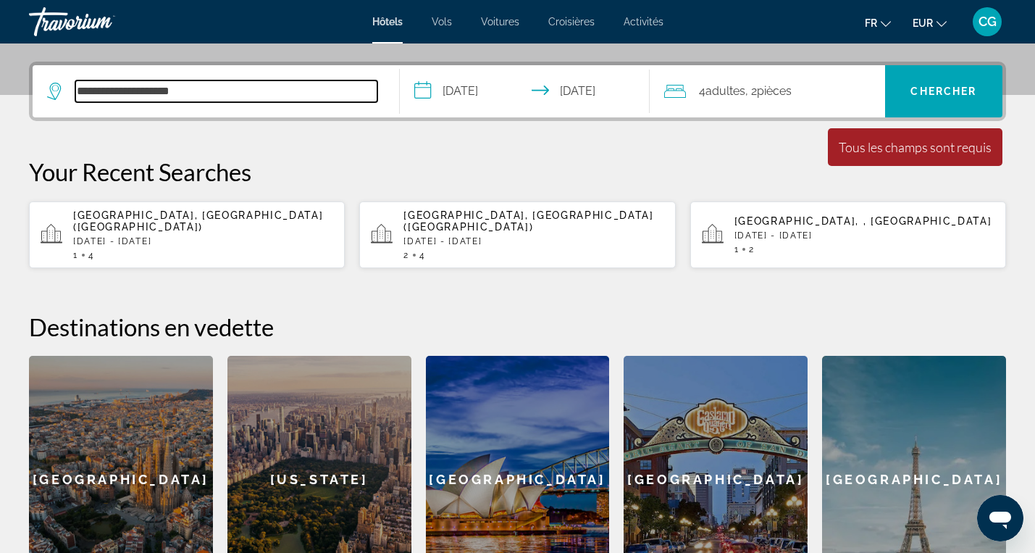
scroll to position [354, 0]
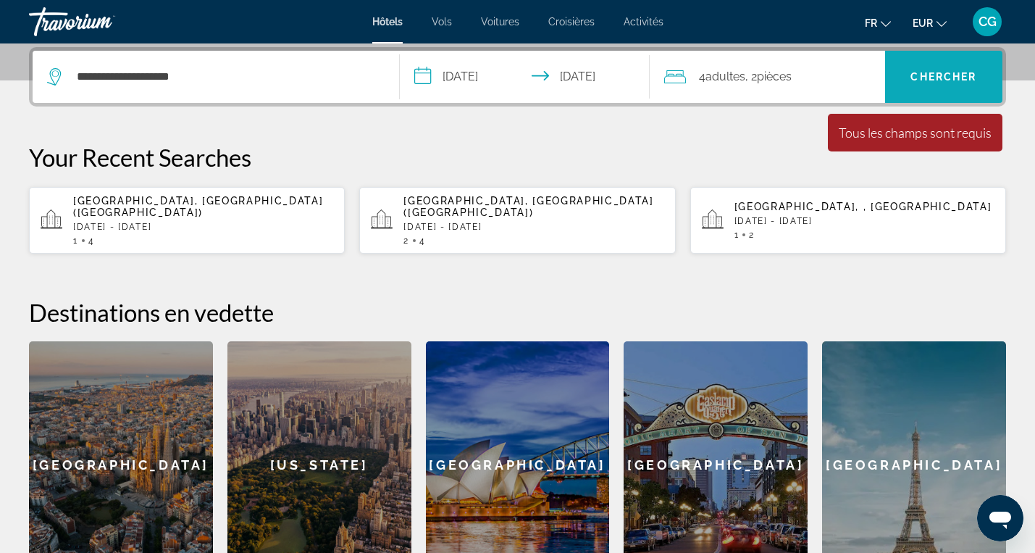
click at [959, 80] on span "Chercher" at bounding box center [944, 77] width 66 height 12
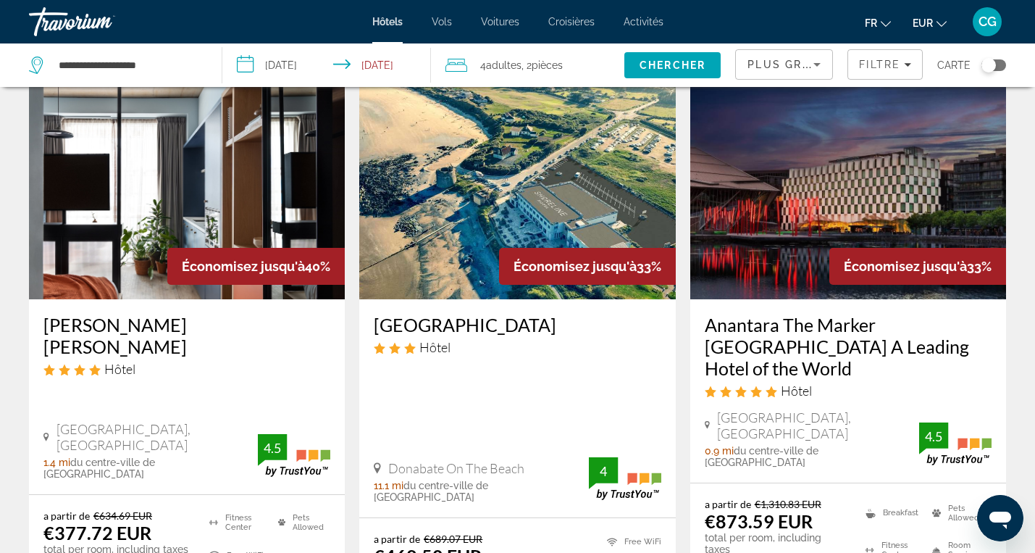
scroll to position [57, 0]
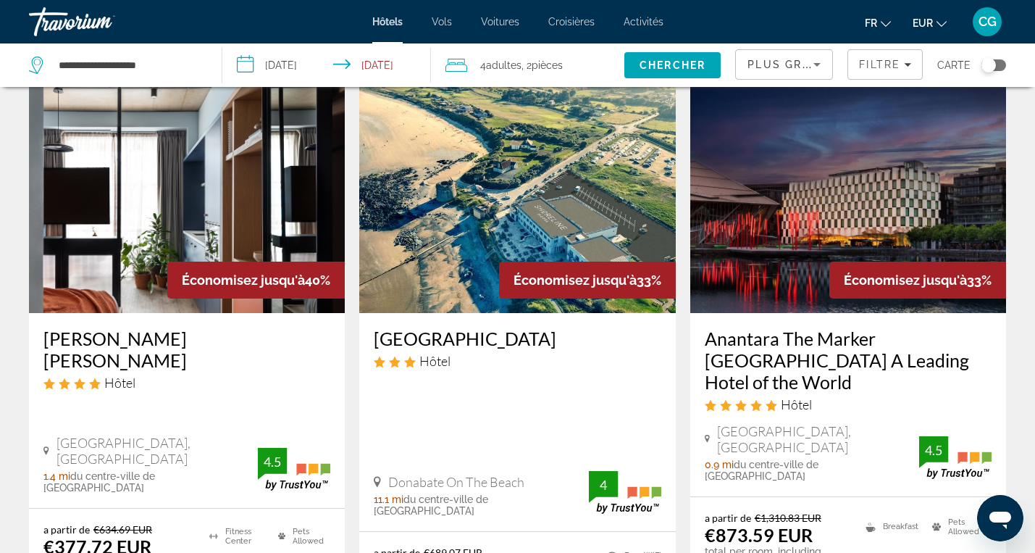
click at [201, 185] on img "Main content" at bounding box center [187, 197] width 316 height 232
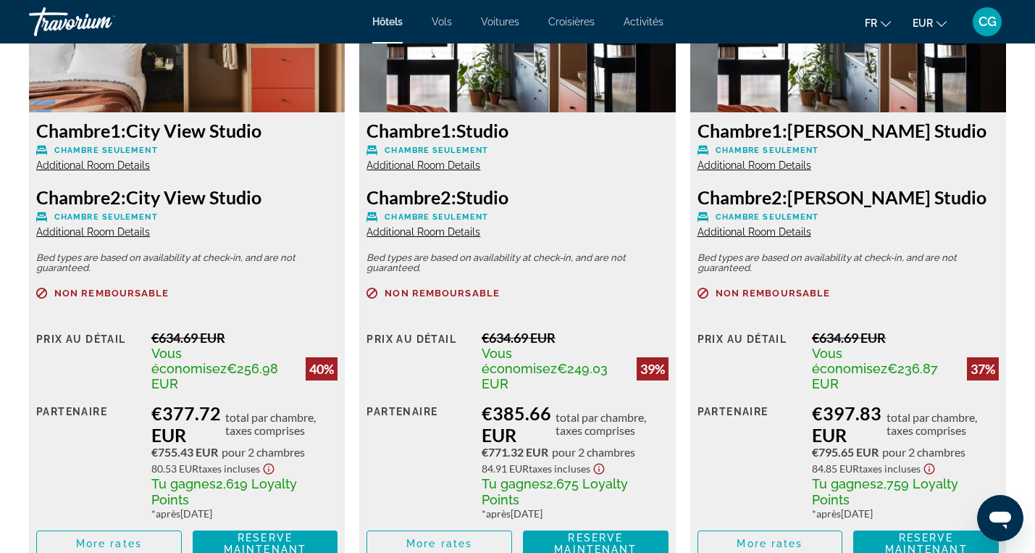
scroll to position [2118, 0]
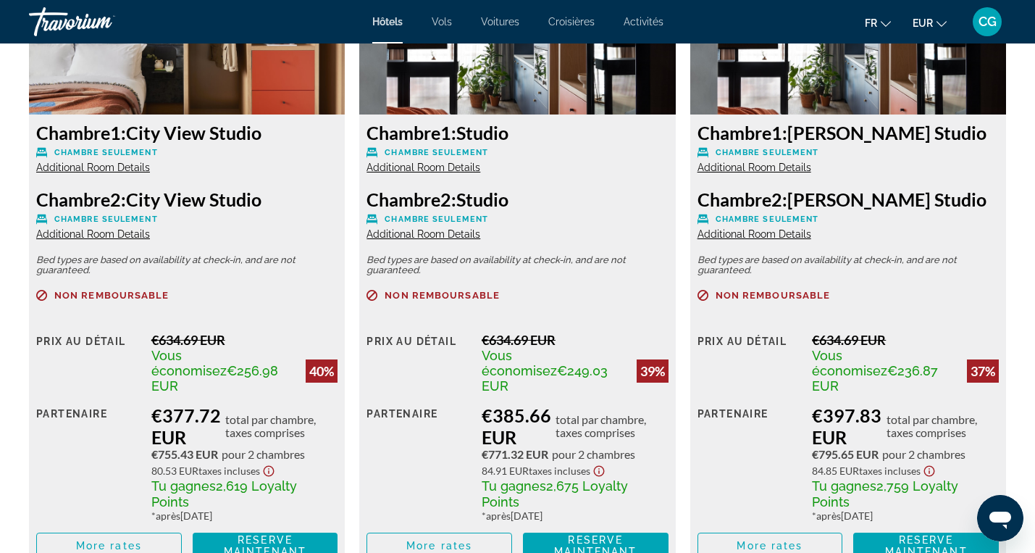
click at [113, 167] on span "Additional Room Details" at bounding box center [93, 168] width 114 height 12
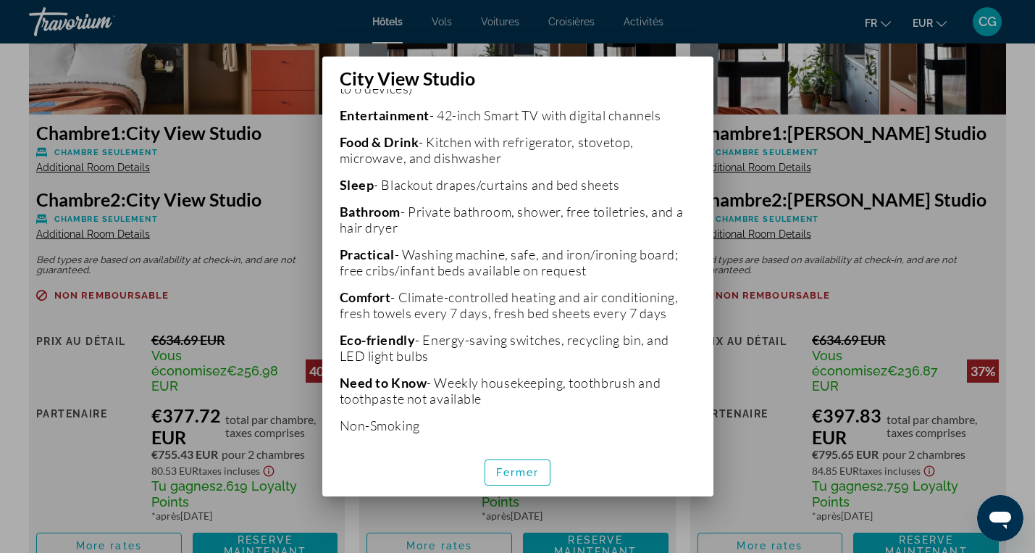
scroll to position [388, 0]
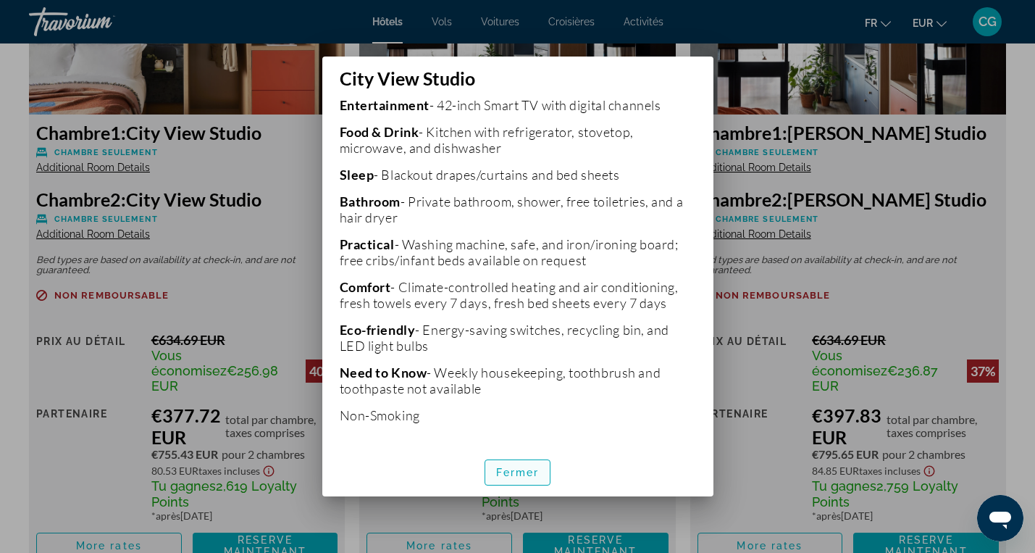
click at [530, 475] on span "Fermer" at bounding box center [517, 473] width 43 height 12
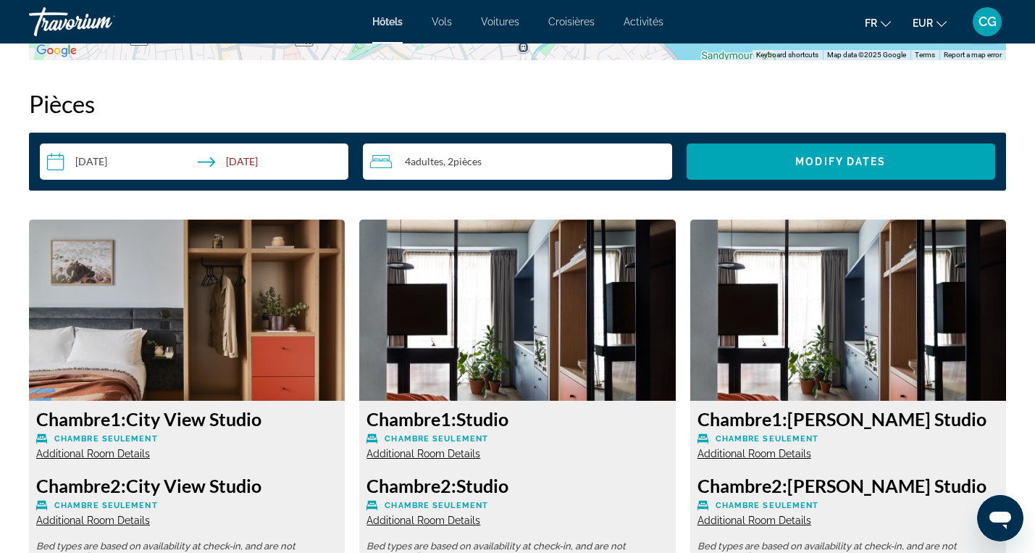
scroll to position [1827, 0]
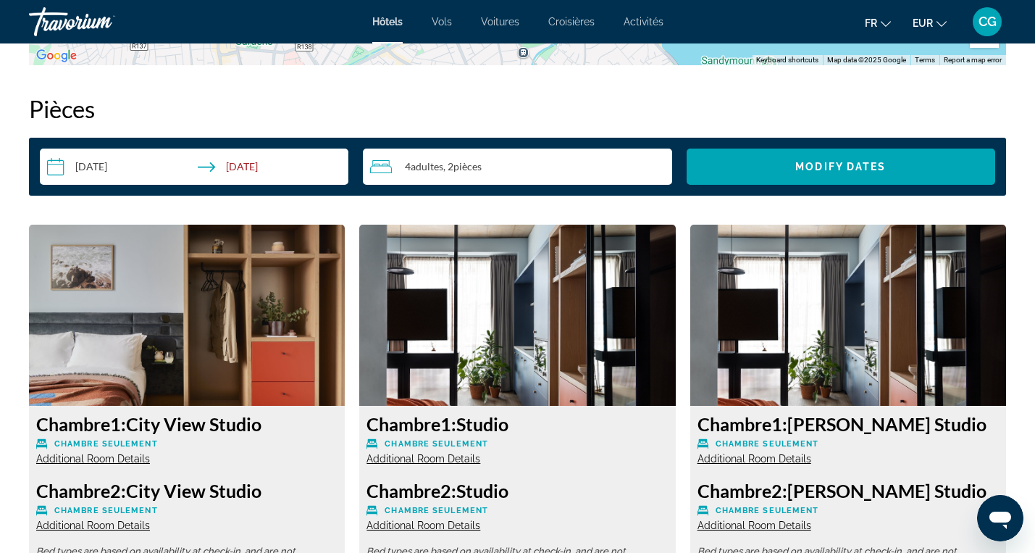
click at [517, 172] on div "4 Adulte Adultes , 2 Chambre pièces" at bounding box center [520, 166] width 301 height 17
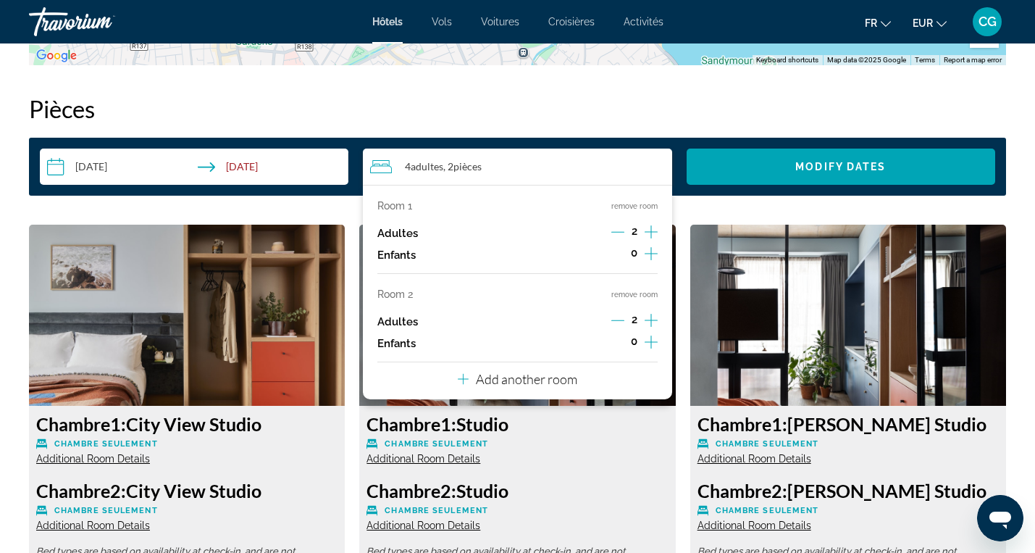
click at [653, 235] on icon "Increment adults" at bounding box center [651, 231] width 13 height 17
click at [618, 317] on icon "Decrement adults" at bounding box center [618, 320] width 13 height 13
click at [635, 296] on button "remove room" at bounding box center [635, 294] width 46 height 9
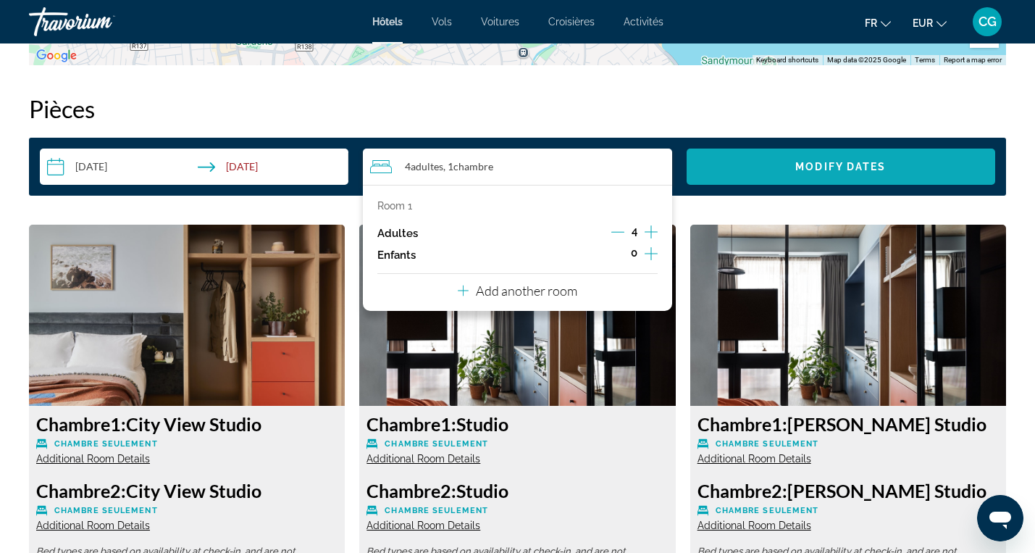
click at [777, 164] on span "Search widget" at bounding box center [841, 166] width 309 height 35
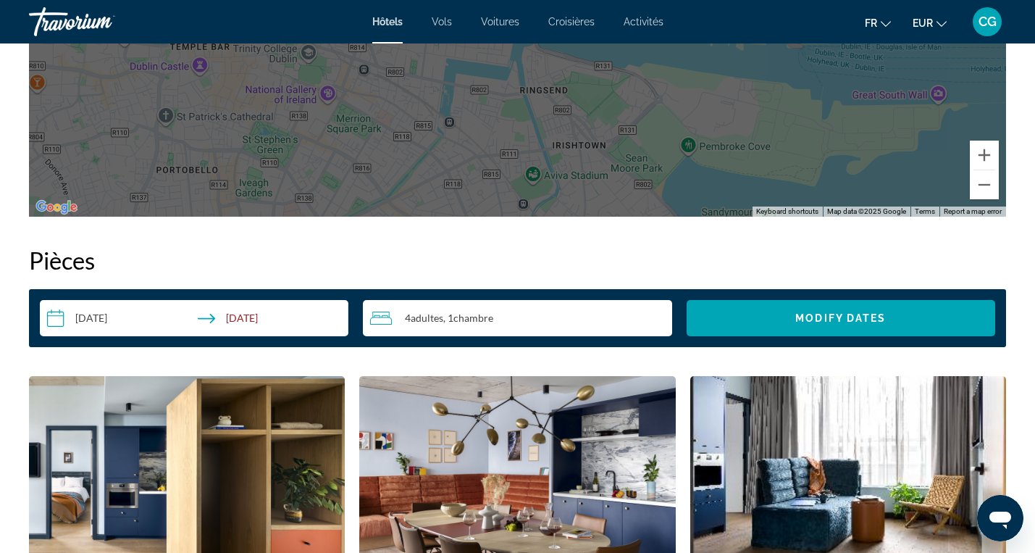
scroll to position [1680, 0]
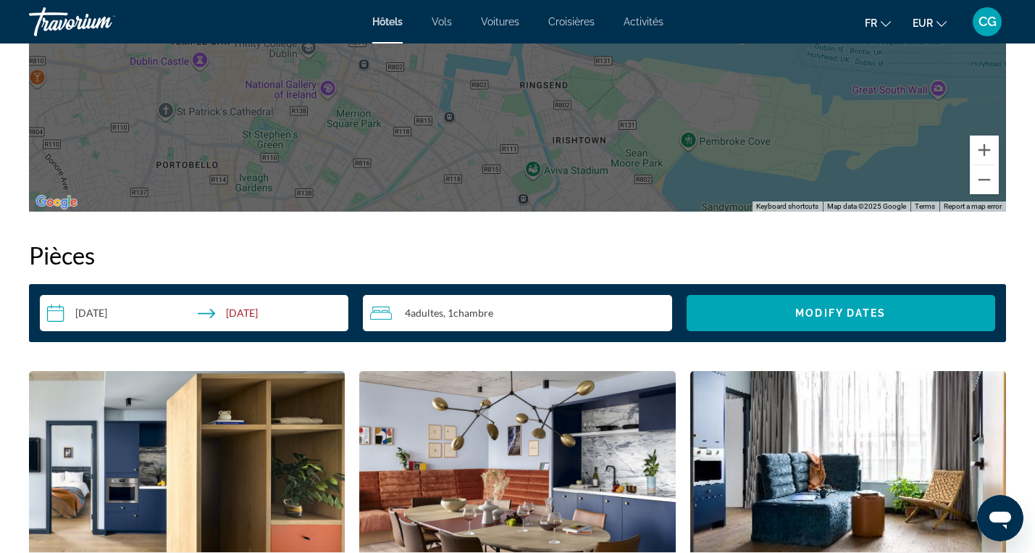
click at [563, 315] on div "4 Adulte Adultes , 1 Chambre pièces" at bounding box center [520, 312] width 301 height 17
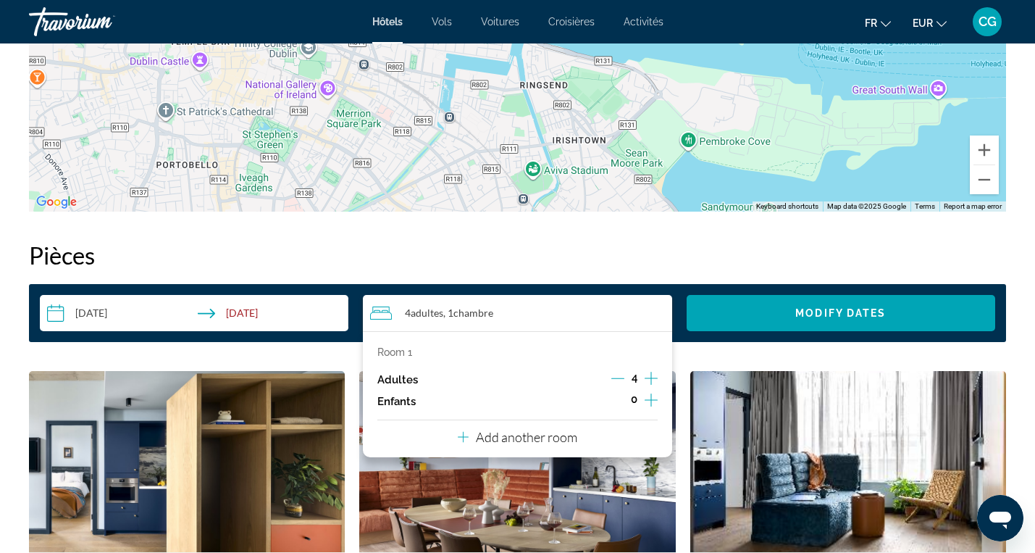
click at [617, 377] on icon "Decrement adults" at bounding box center [618, 378] width 13 height 13
click at [573, 435] on p "Add another room" at bounding box center [526, 437] width 101 height 16
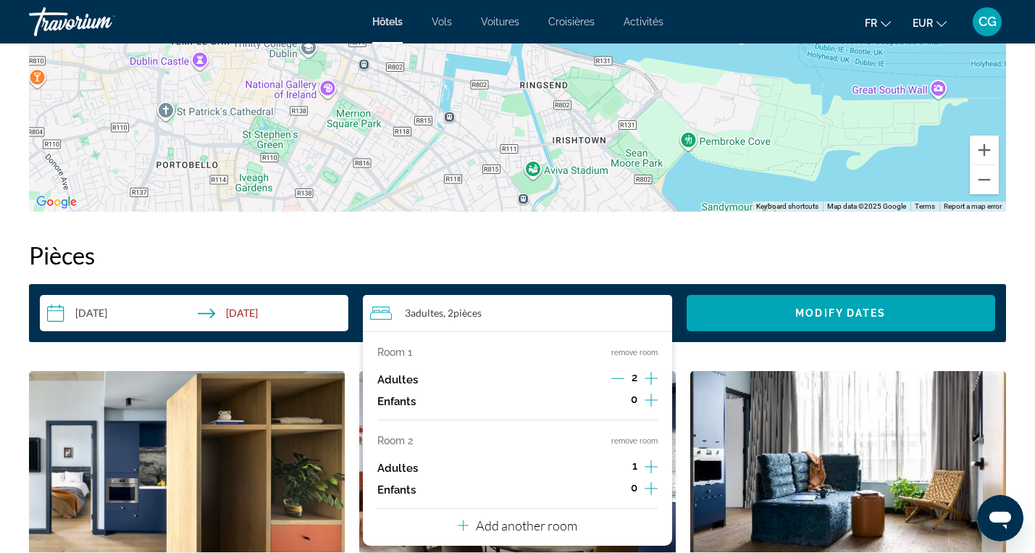
click at [654, 466] on icon "Increment adults" at bounding box center [651, 466] width 13 height 13
click at [759, 314] on span "Search widget" at bounding box center [841, 313] width 309 height 35
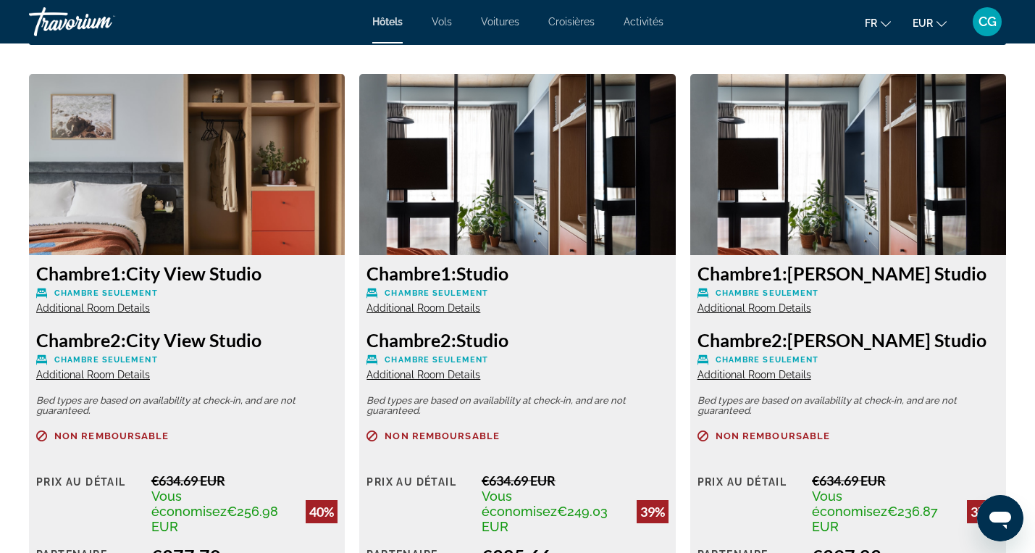
scroll to position [1963, 0]
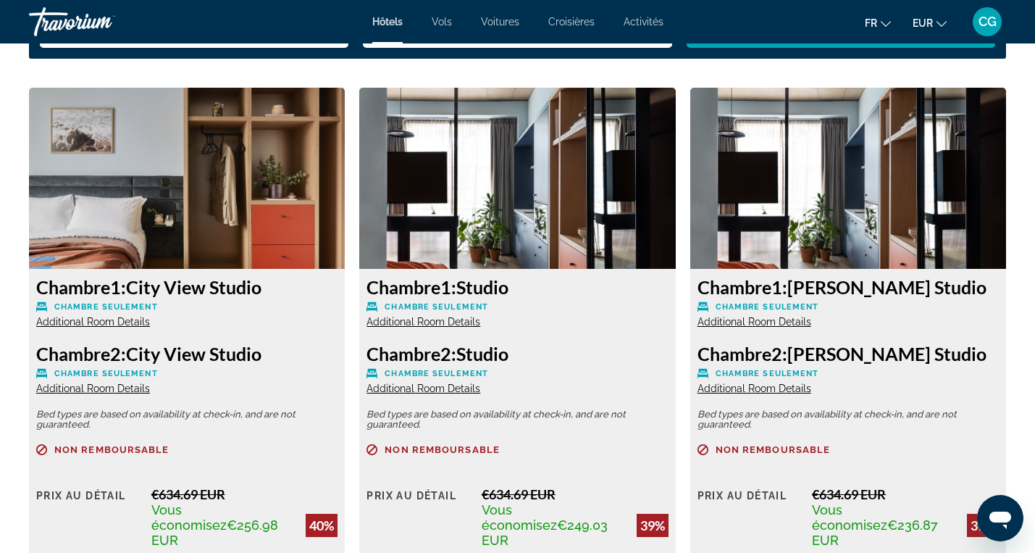
click at [168, 212] on img "Main content" at bounding box center [187, 178] width 316 height 181
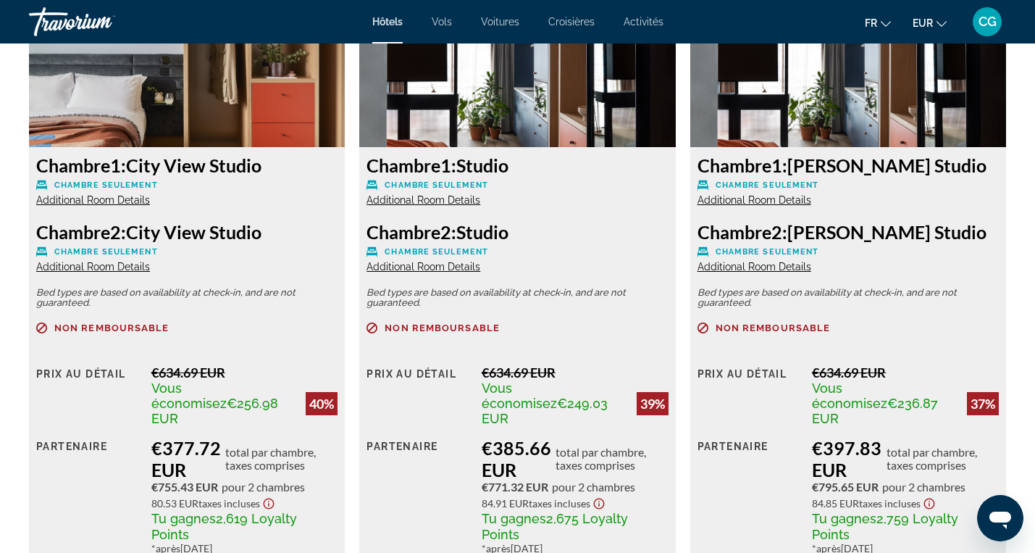
scroll to position [2088, 0]
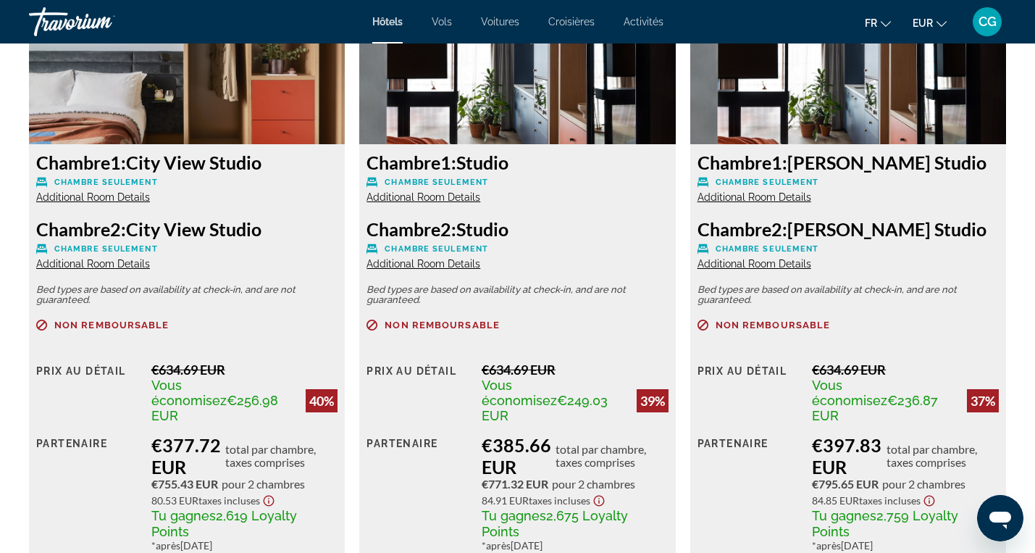
click at [130, 269] on span "Additional Room Details" at bounding box center [93, 264] width 114 height 12
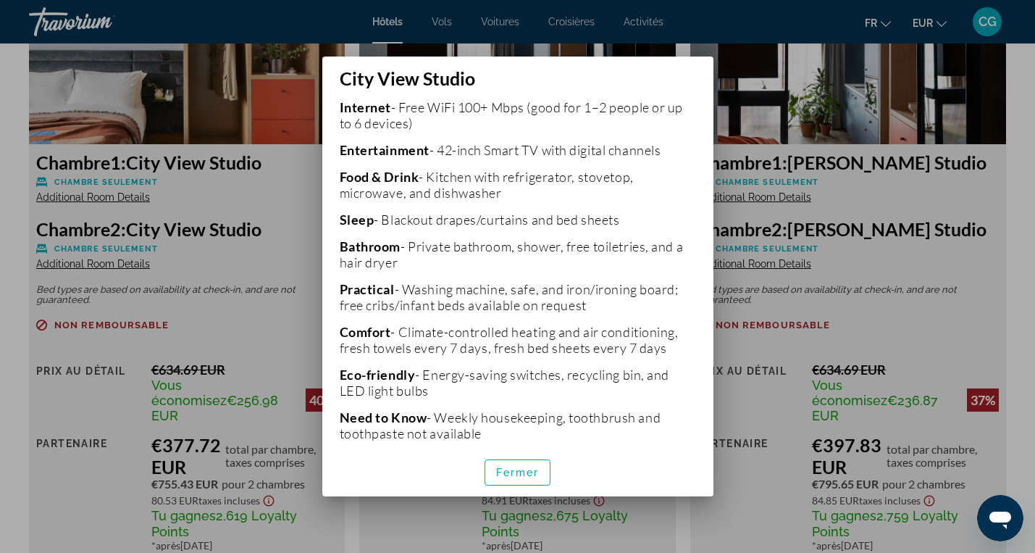
scroll to position [347, 0]
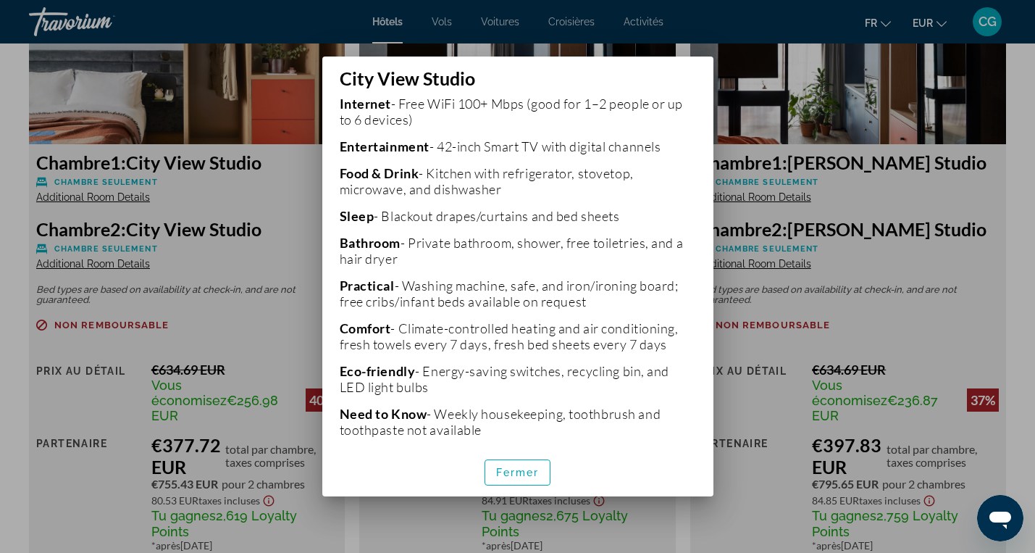
click at [289, 193] on div at bounding box center [517, 276] width 1035 height 553
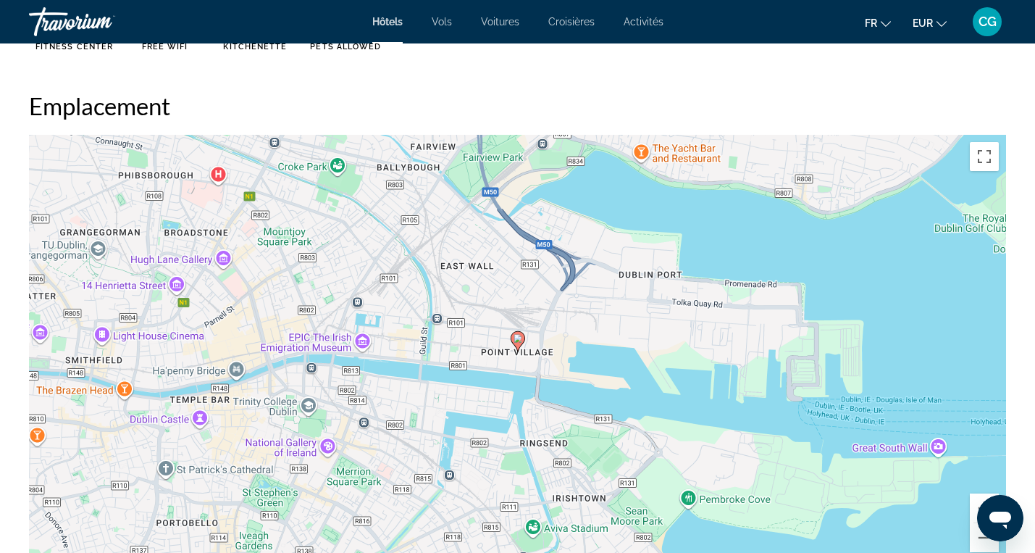
scroll to position [1319, 0]
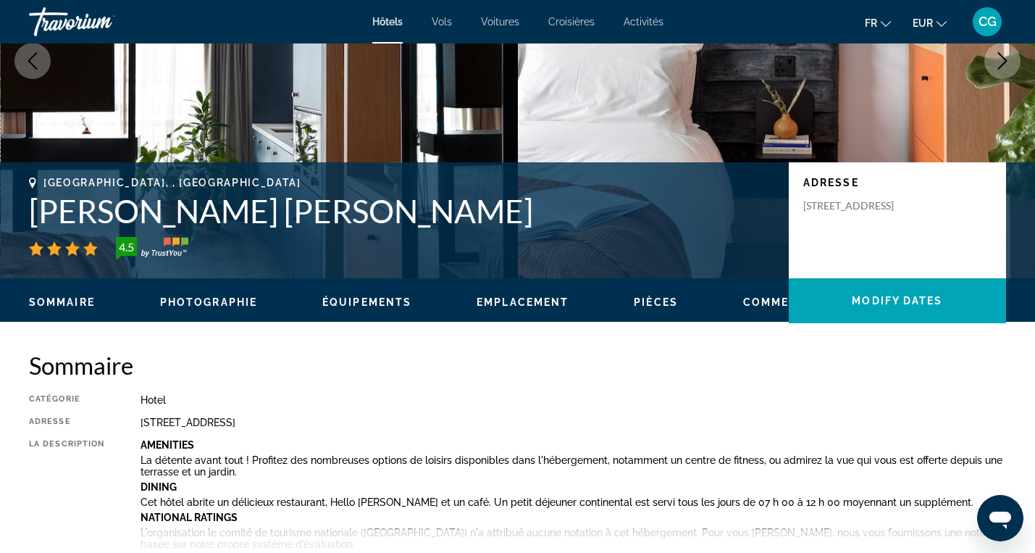
scroll to position [205, 0]
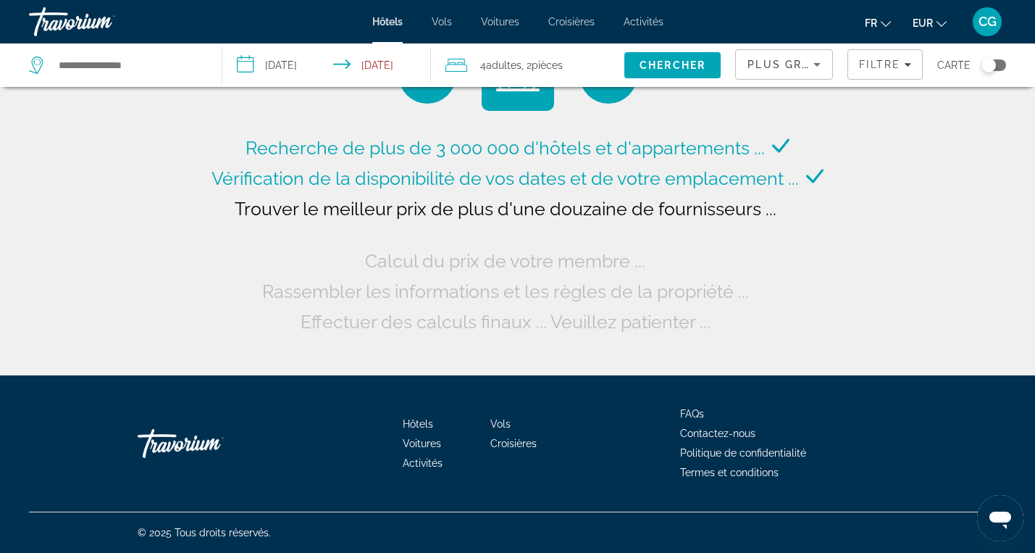
click at [288, 65] on input "**********" at bounding box center [329, 67] width 214 height 48
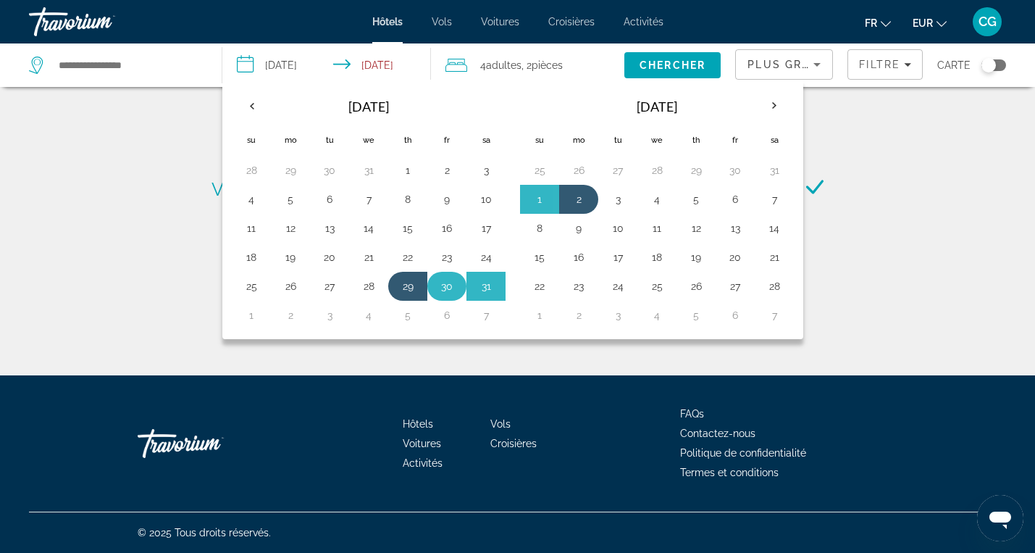
click at [443, 286] on button "30" at bounding box center [446, 286] width 23 height 20
click at [583, 203] on button "2" at bounding box center [578, 199] width 23 height 20
type input "**********"
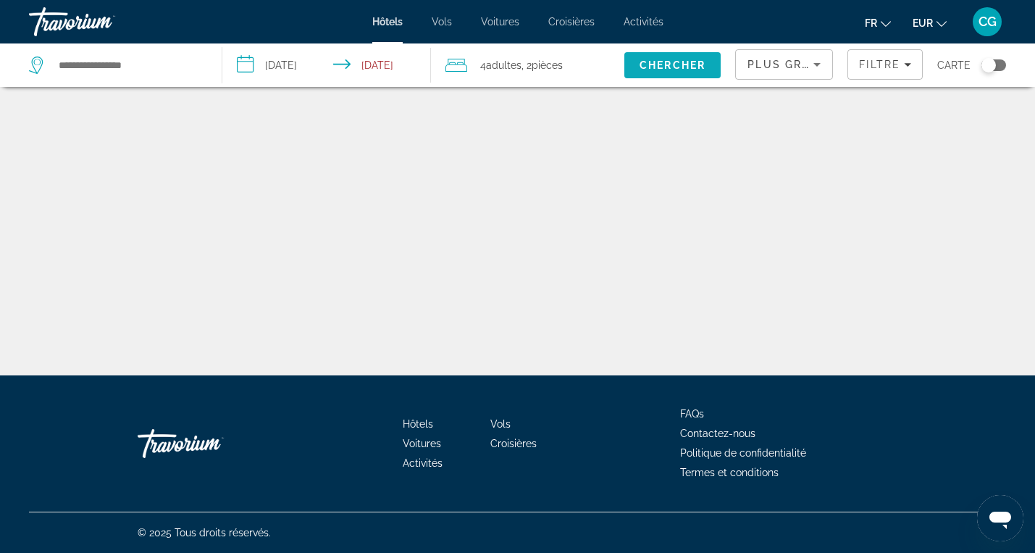
click at [692, 63] on span "Chercher" at bounding box center [673, 65] width 66 height 12
click at [665, 64] on span "Chercher" at bounding box center [673, 65] width 66 height 12
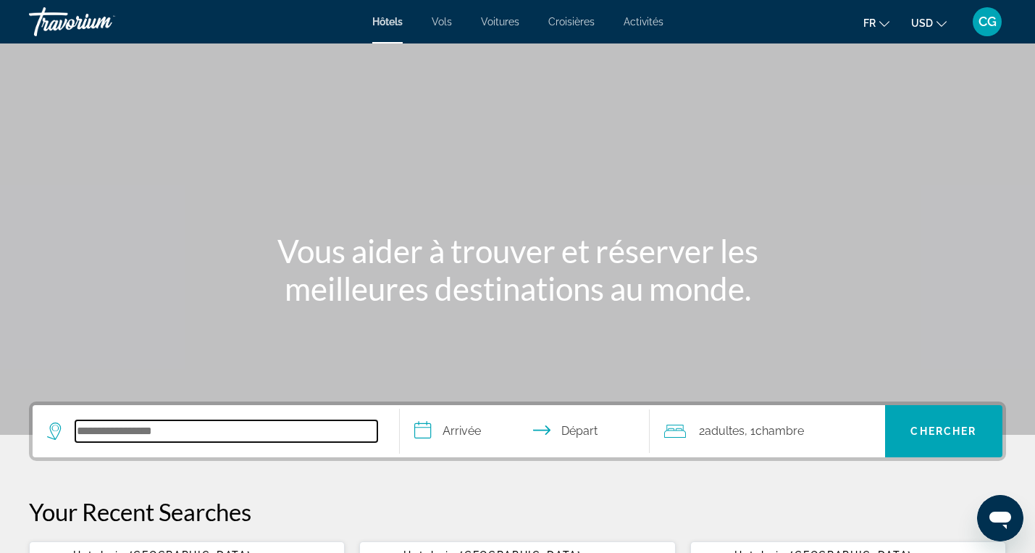
click at [219, 433] on input "Search hotel destination" at bounding box center [226, 431] width 302 height 22
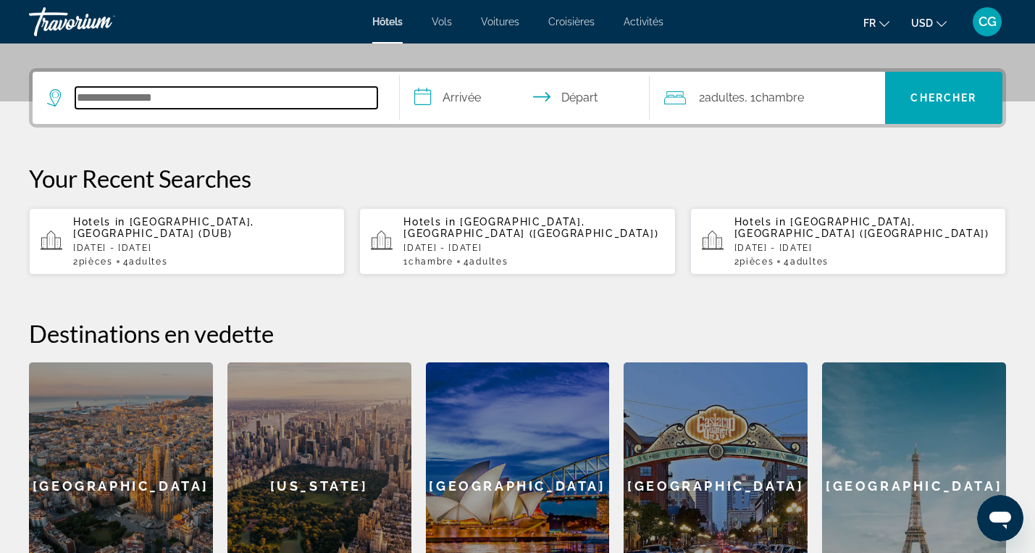
scroll to position [354, 0]
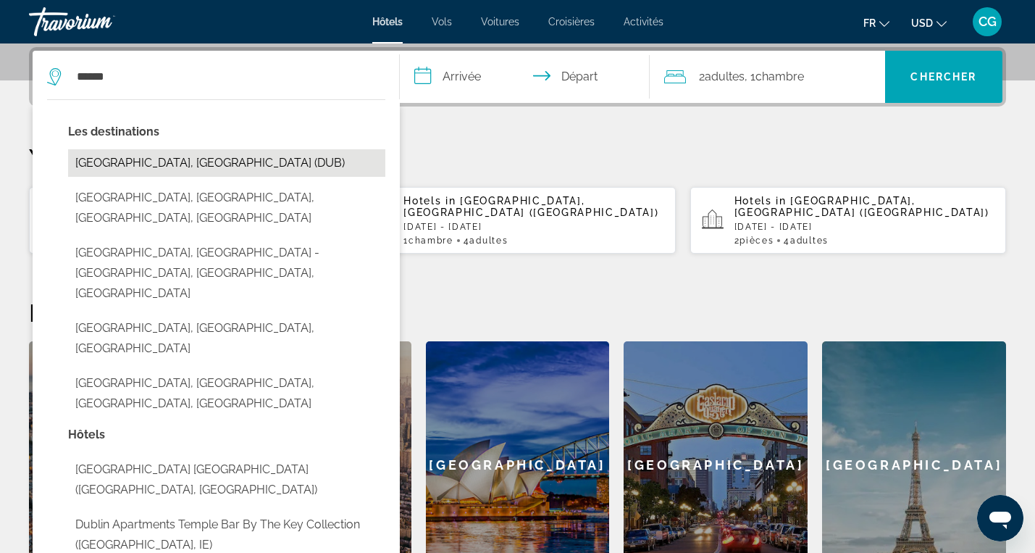
click at [259, 168] on button "[GEOGRAPHIC_DATA], [GEOGRAPHIC_DATA] (DUB)" at bounding box center [226, 163] width 317 height 28
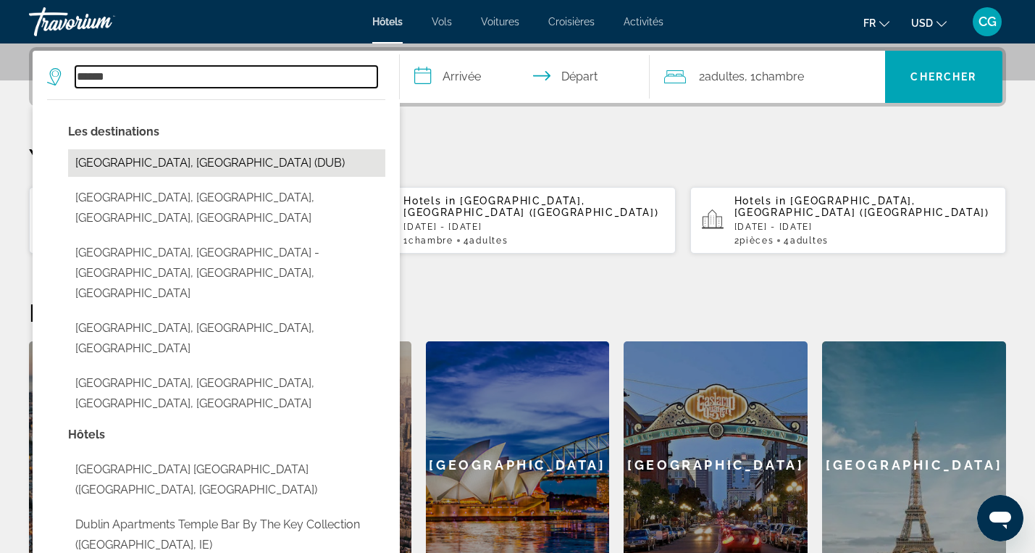
type input "**********"
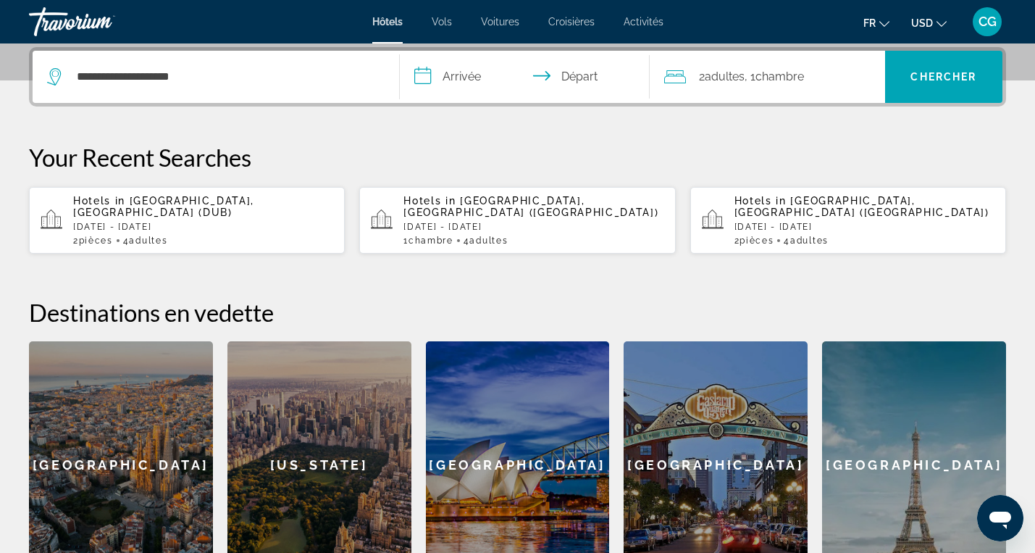
click at [476, 69] on input "**********" at bounding box center [528, 79] width 256 height 57
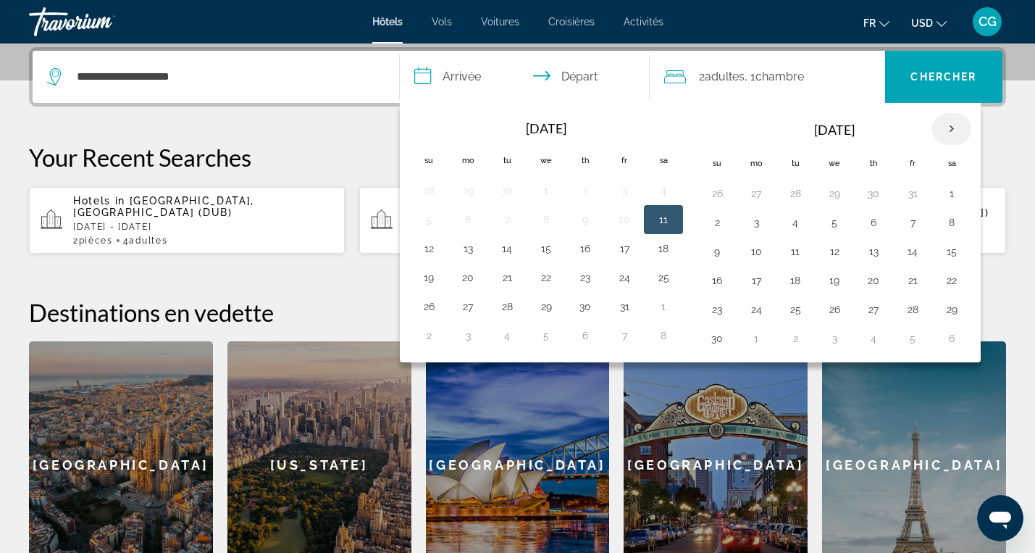
click at [955, 126] on th "Next month" at bounding box center [951, 129] width 39 height 32
click at [627, 308] on button "30" at bounding box center [624, 309] width 23 height 20
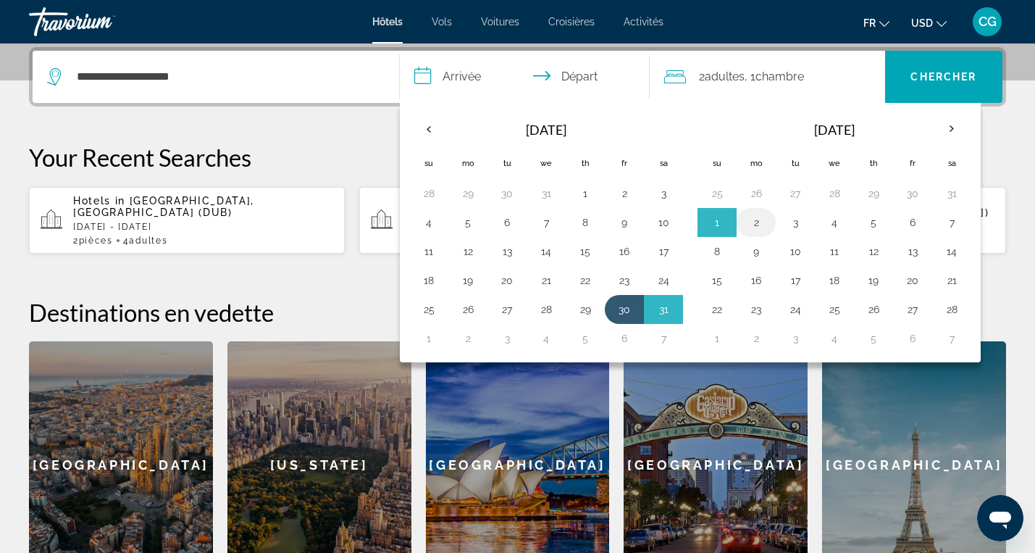
click at [754, 220] on button "2" at bounding box center [756, 222] width 23 height 20
type input "**********"
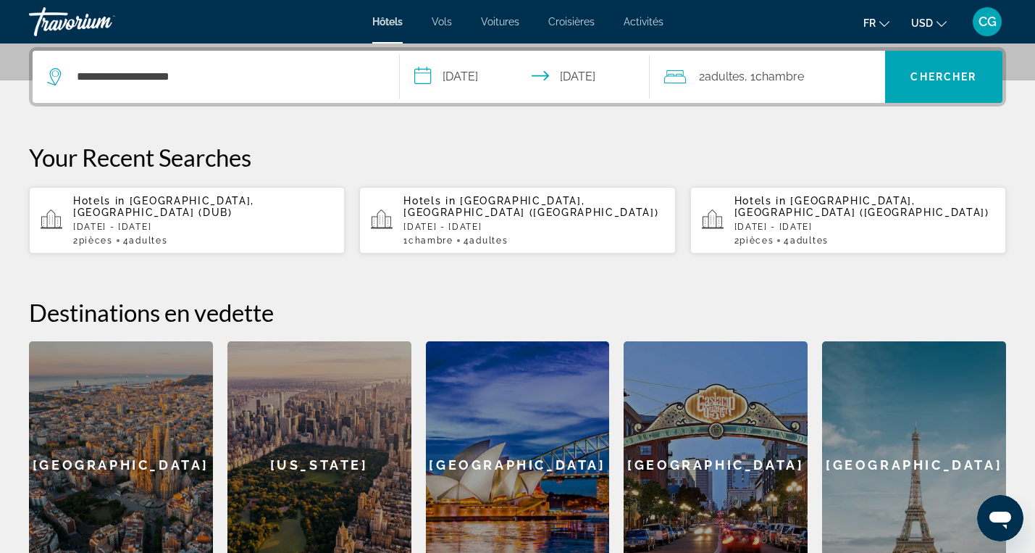
click at [785, 79] on span "Chambre" at bounding box center [780, 77] width 49 height 14
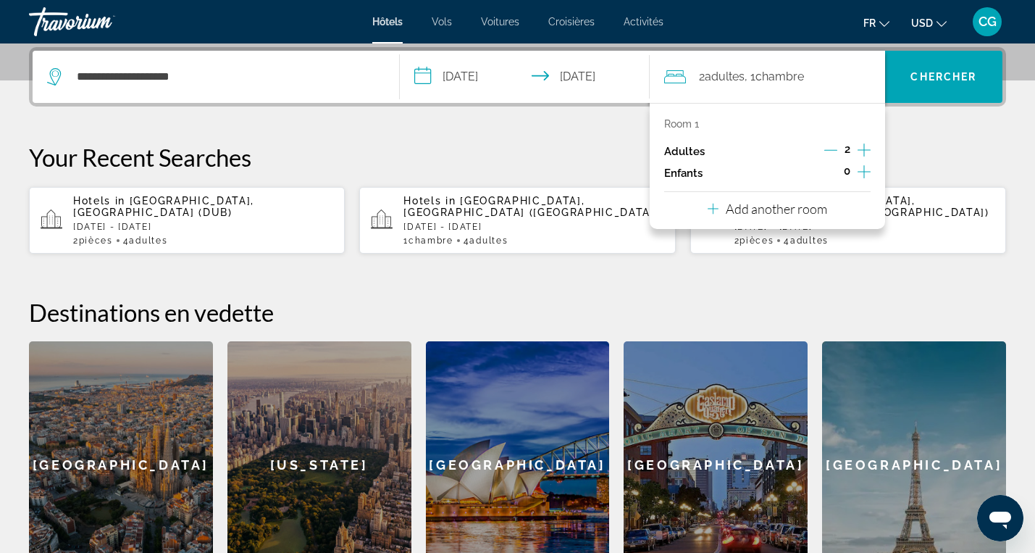
click at [811, 207] on p "Add another room" at bounding box center [776, 209] width 101 height 16
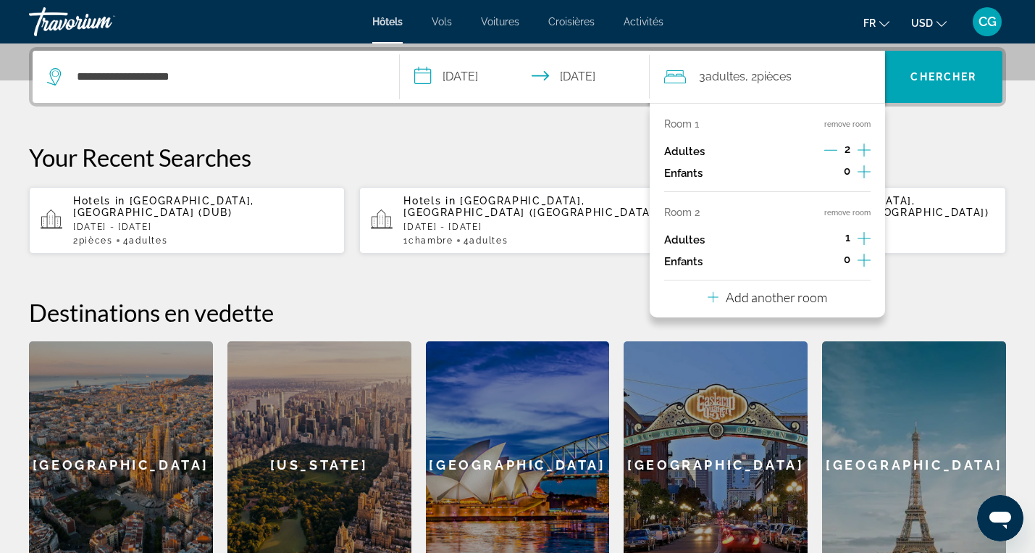
click at [867, 238] on icon "Increment adults" at bounding box center [864, 238] width 13 height 17
click at [930, 66] on span "Search" at bounding box center [943, 76] width 117 height 35
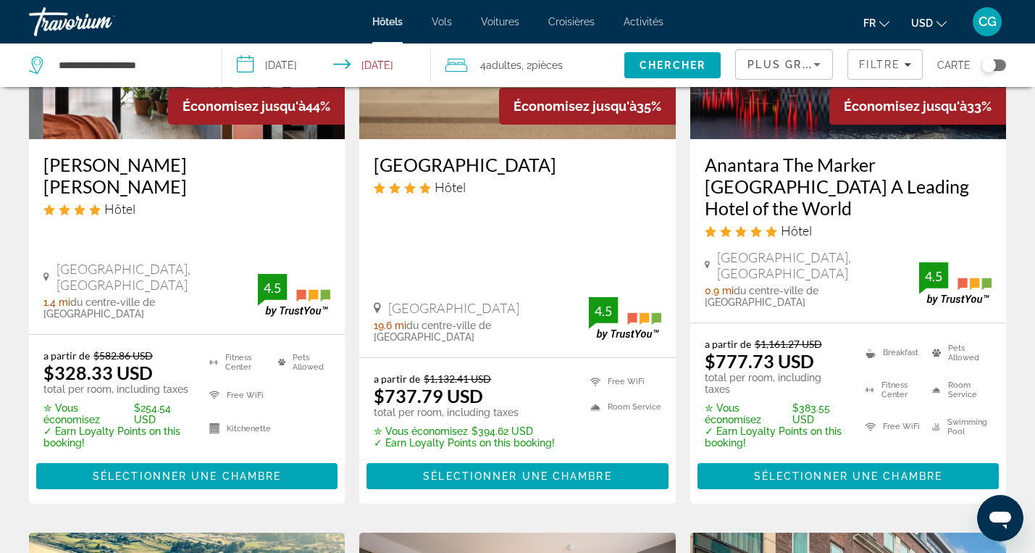
scroll to position [235, 0]
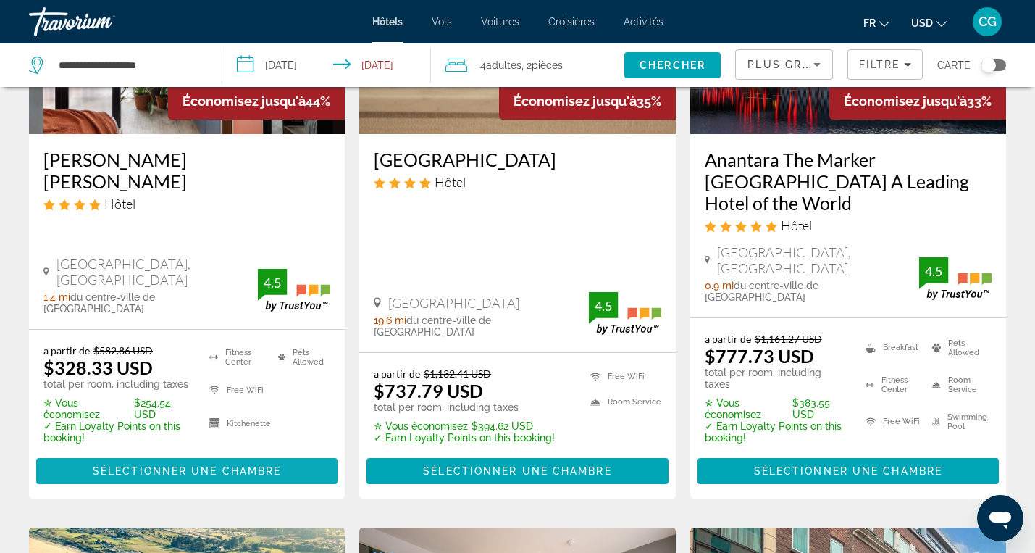
click at [183, 465] on span "Sélectionner une chambre" at bounding box center [187, 471] width 188 height 12
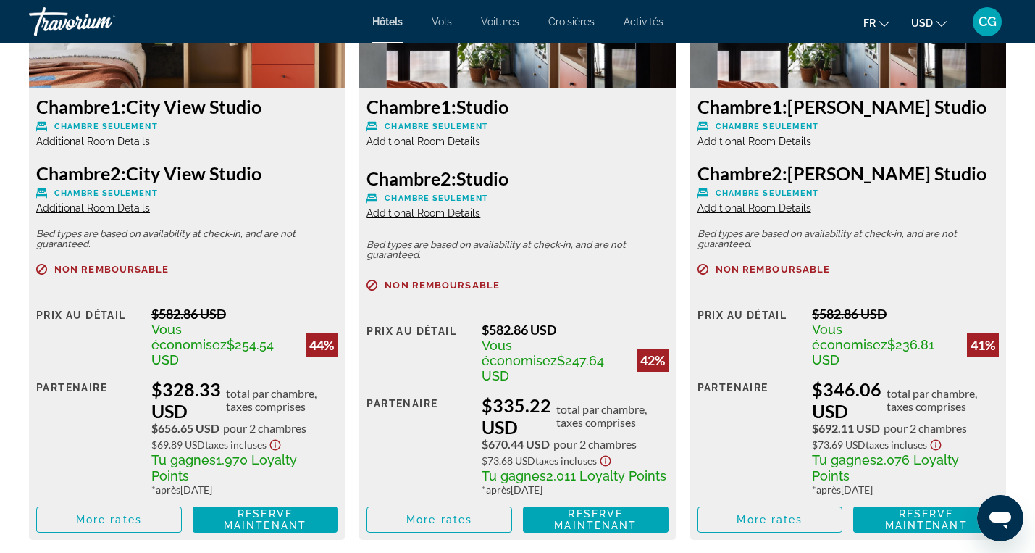
scroll to position [2145, 0]
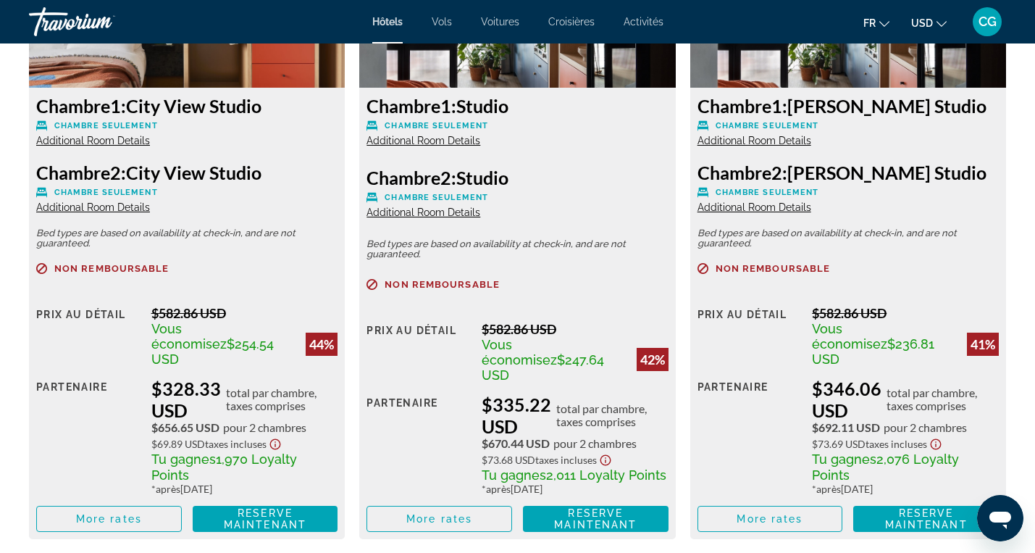
click at [937, 19] on icon "Change currency" at bounding box center [942, 24] width 10 height 10
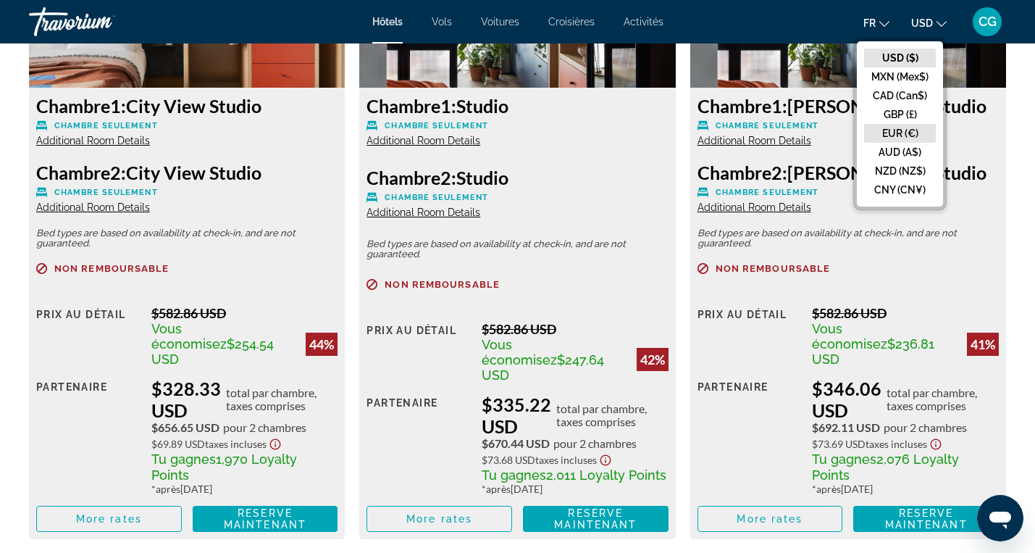
click at [908, 129] on button "EUR (€)" at bounding box center [900, 133] width 72 height 19
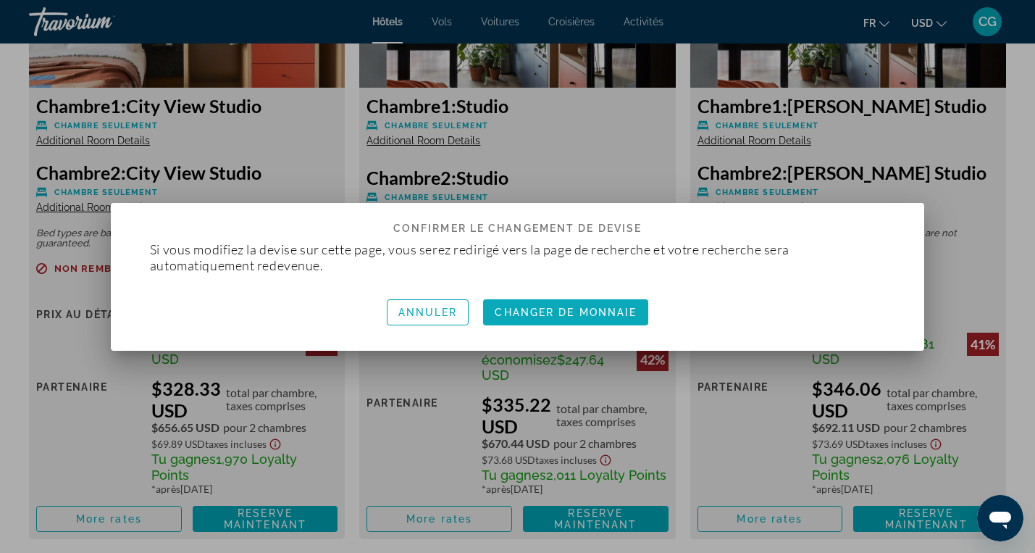
click at [600, 309] on span "Changer de monnaie" at bounding box center [566, 312] width 142 height 12
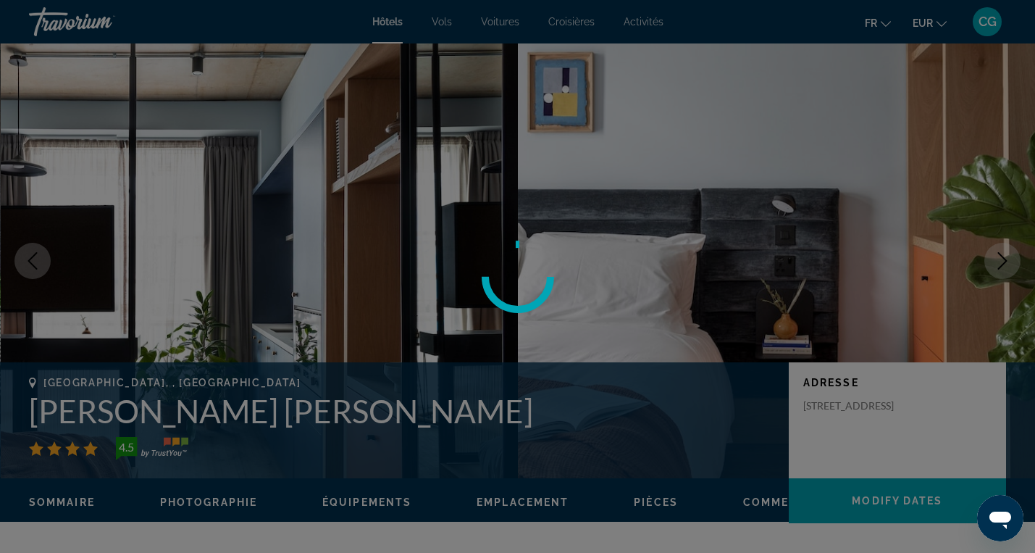
scroll to position [2145, 0]
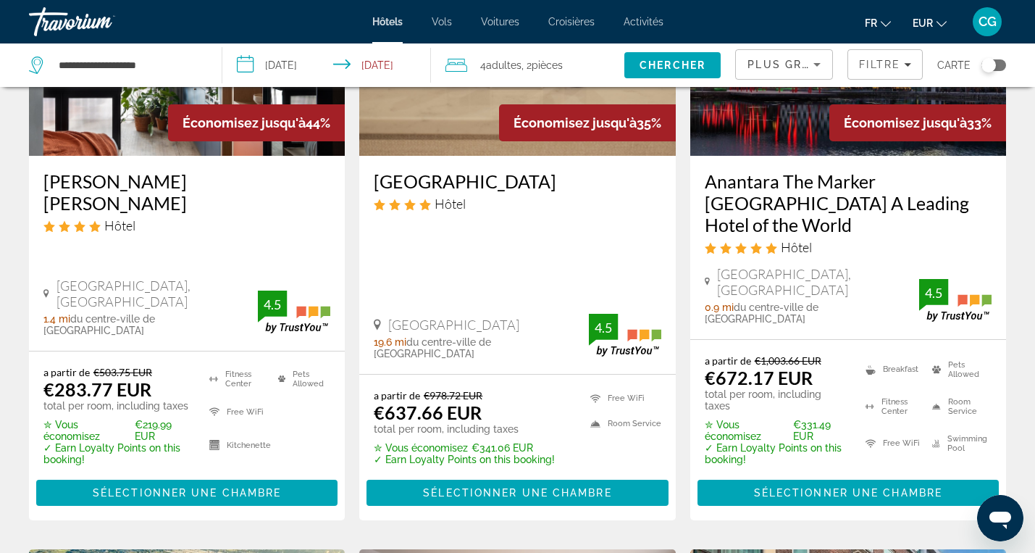
scroll to position [217, 0]
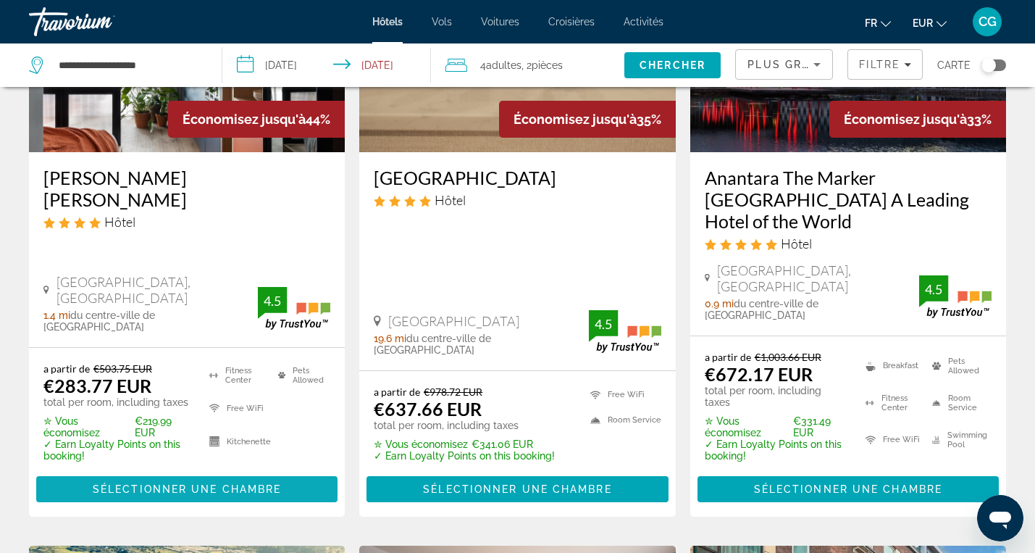
click at [161, 483] on span "Sélectionner une chambre" at bounding box center [187, 489] width 188 height 12
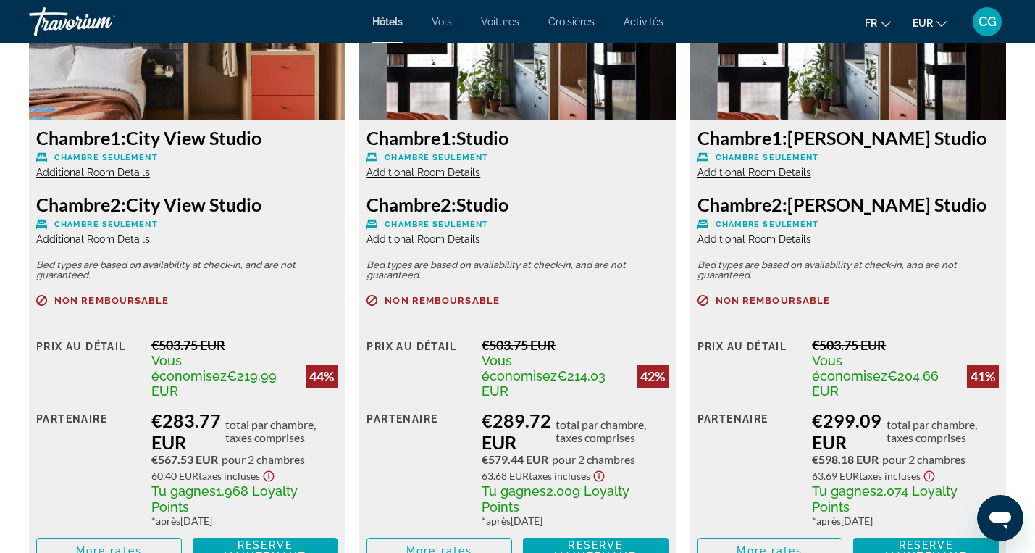
scroll to position [2118, 0]
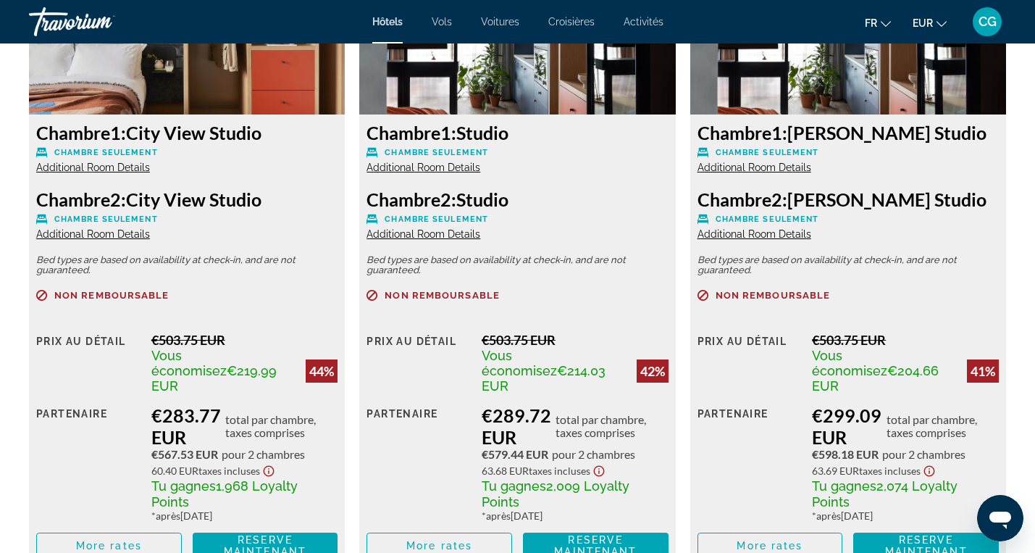
click at [125, 168] on span "Additional Room Details" at bounding box center [93, 168] width 114 height 12
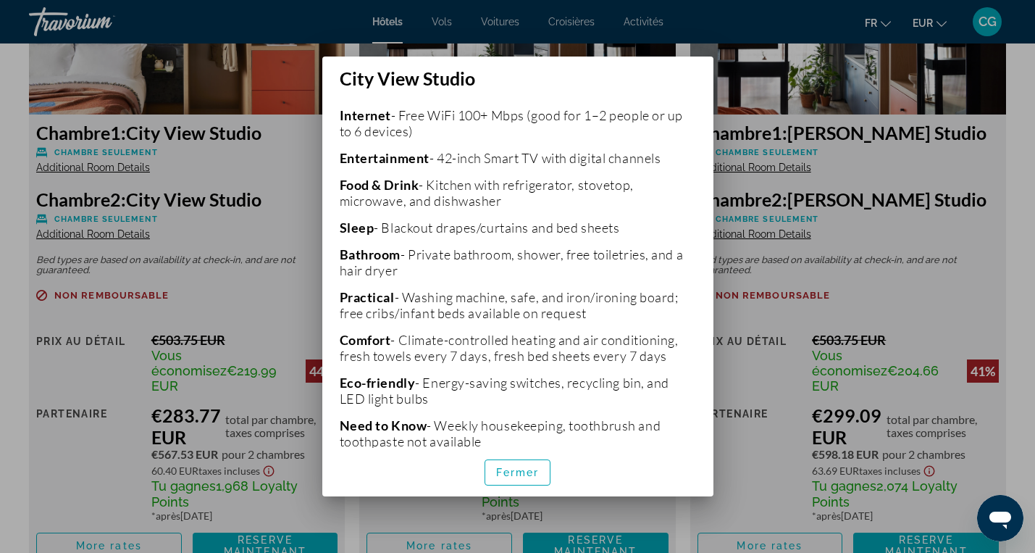
scroll to position [329, 0]
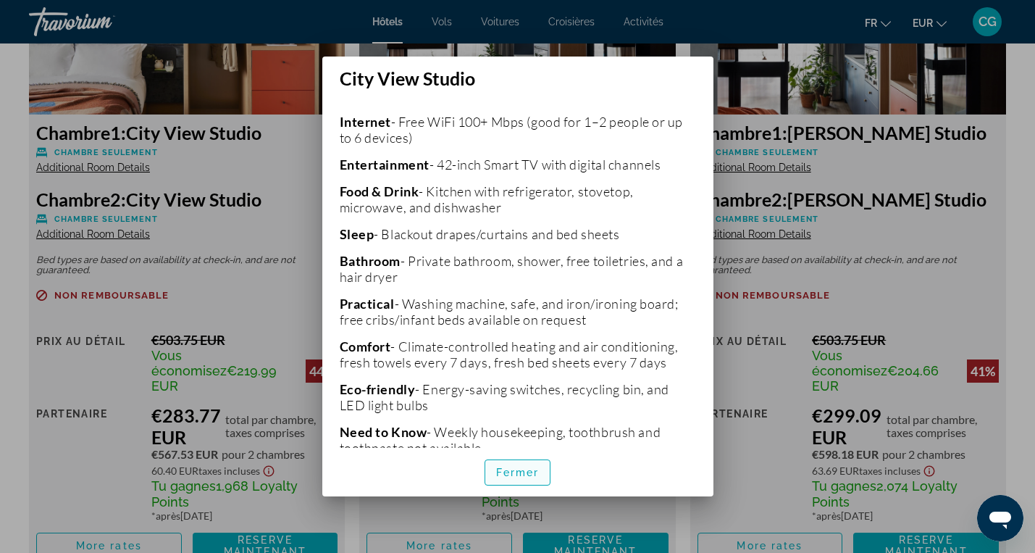
click at [500, 474] on span "Fermer" at bounding box center [517, 473] width 43 height 12
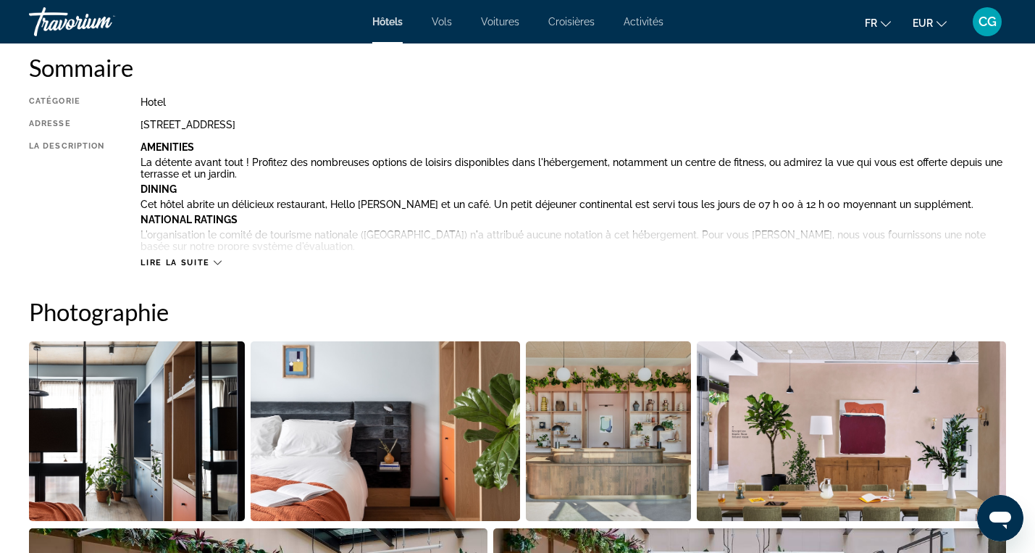
scroll to position [496, 0]
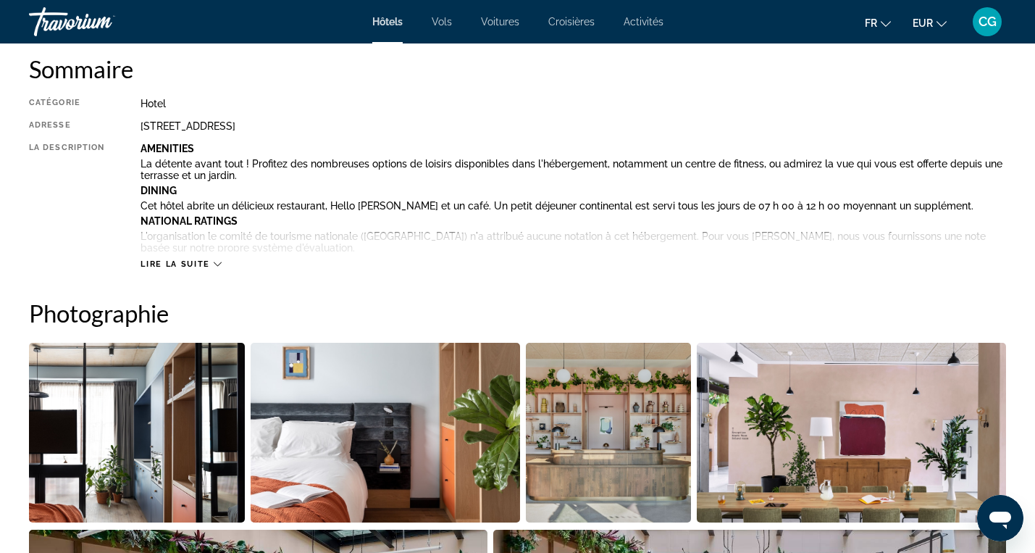
click at [212, 259] on div "Lire la suite" at bounding box center [181, 263] width 80 height 9
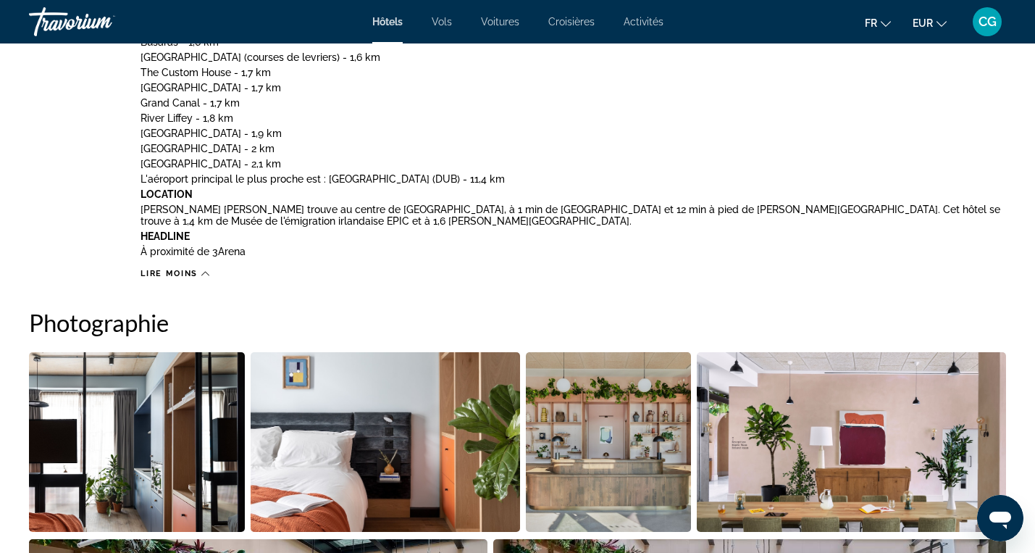
scroll to position [936, 0]
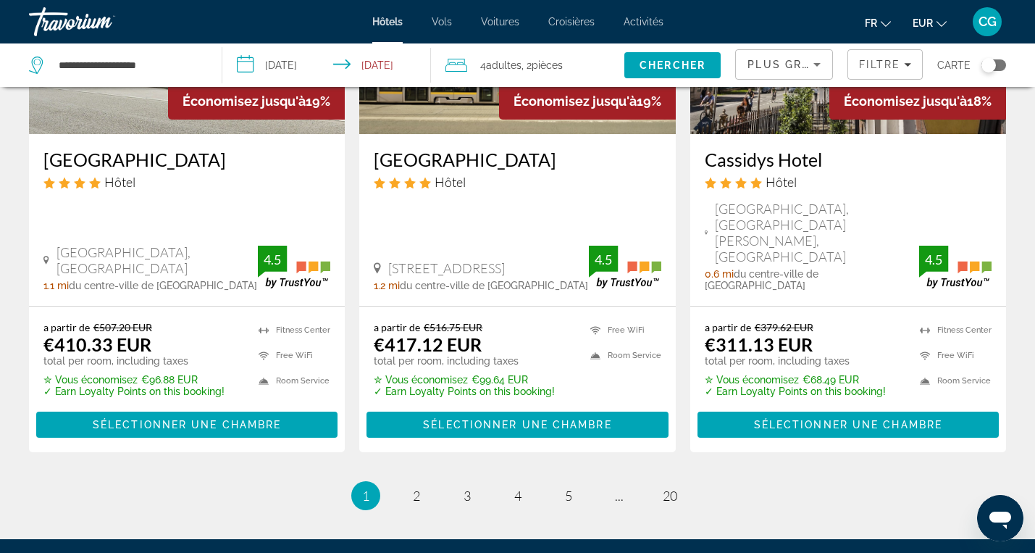
scroll to position [2061, 0]
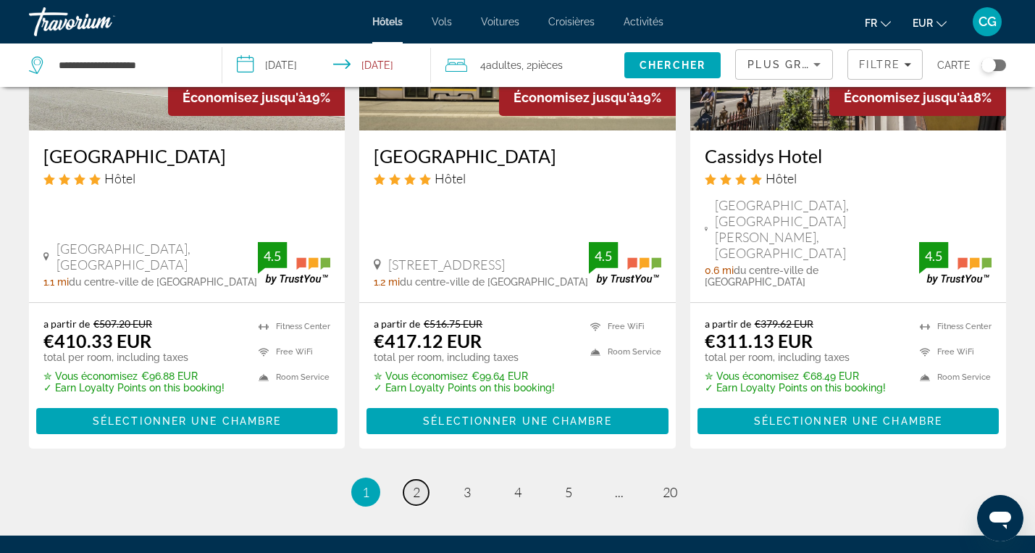
click at [413, 484] on span "2" at bounding box center [416, 492] width 7 height 16
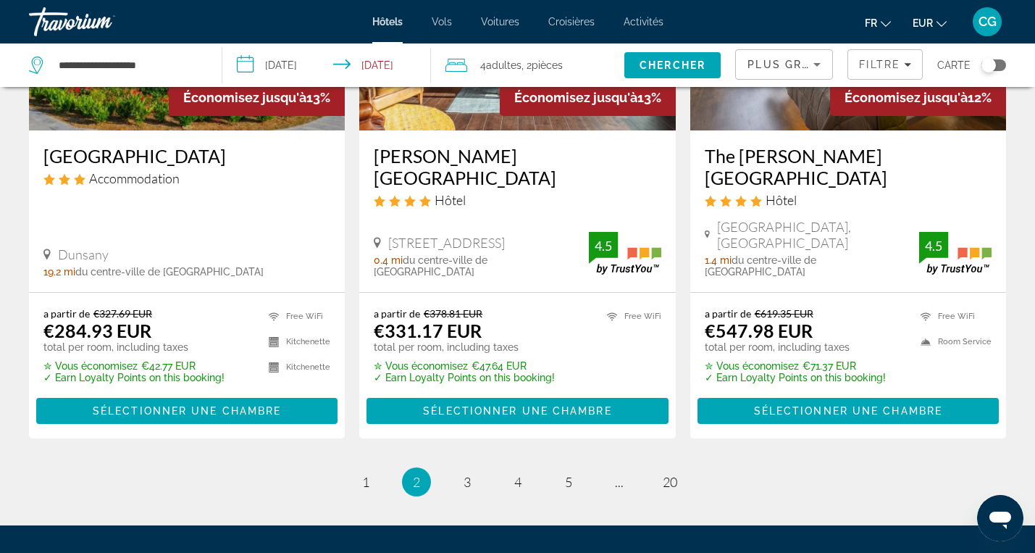
scroll to position [2058, 0]
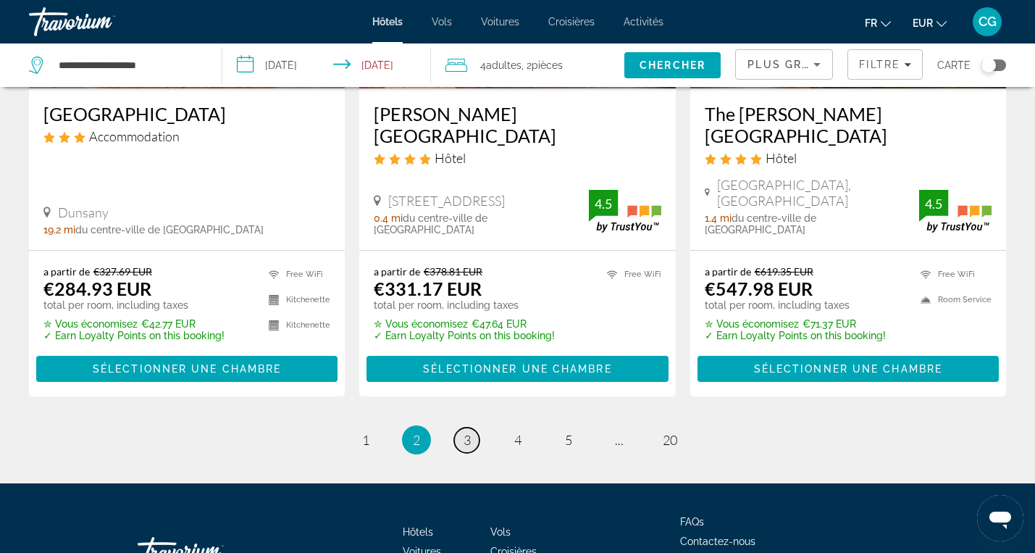
click at [466, 432] on span "3" at bounding box center [467, 440] width 7 height 16
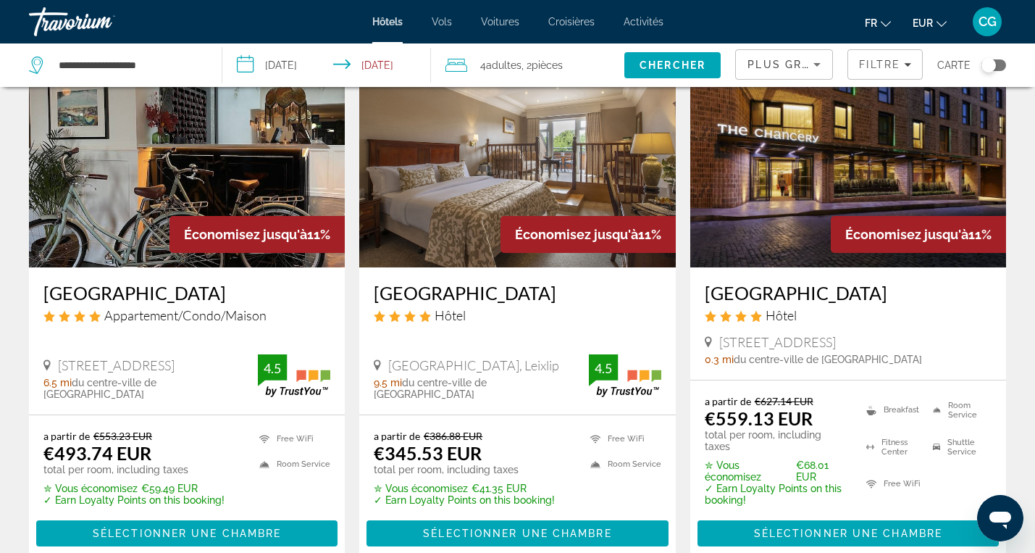
scroll to position [1240, 0]
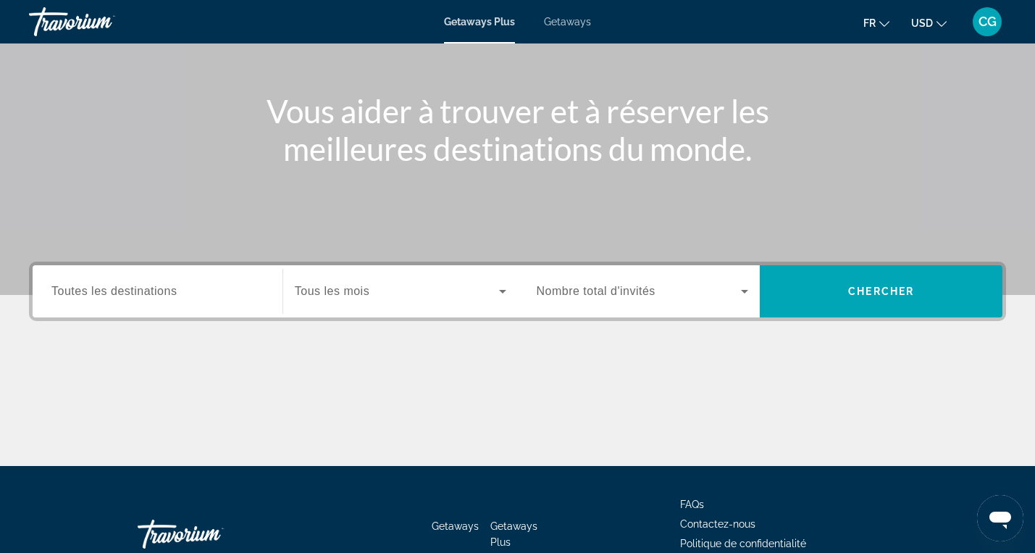
click at [119, 295] on span "Toutes les destinations" at bounding box center [113, 291] width 125 height 12
click at [119, 295] on input "Destination Toutes les destinations" at bounding box center [157, 291] width 212 height 17
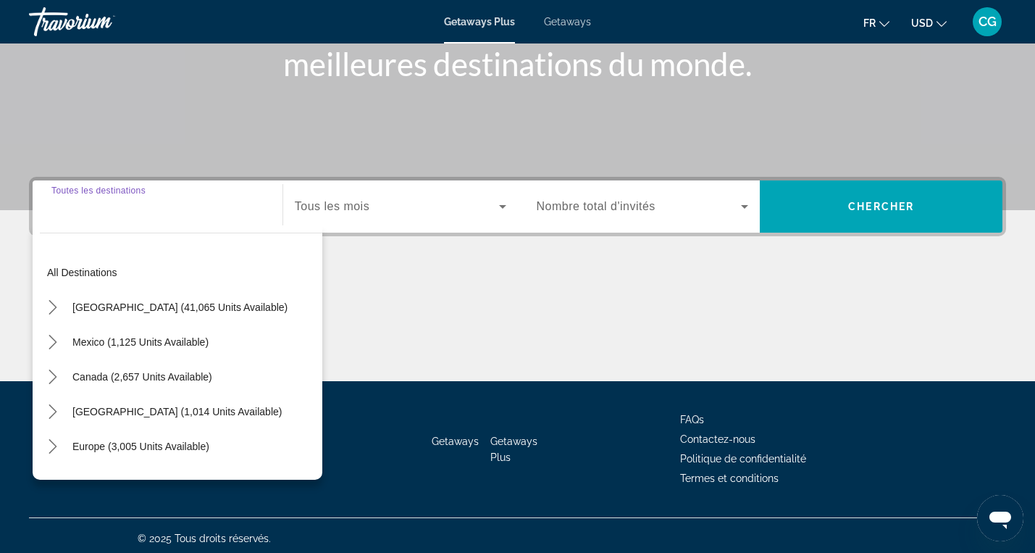
scroll to position [230, 0]
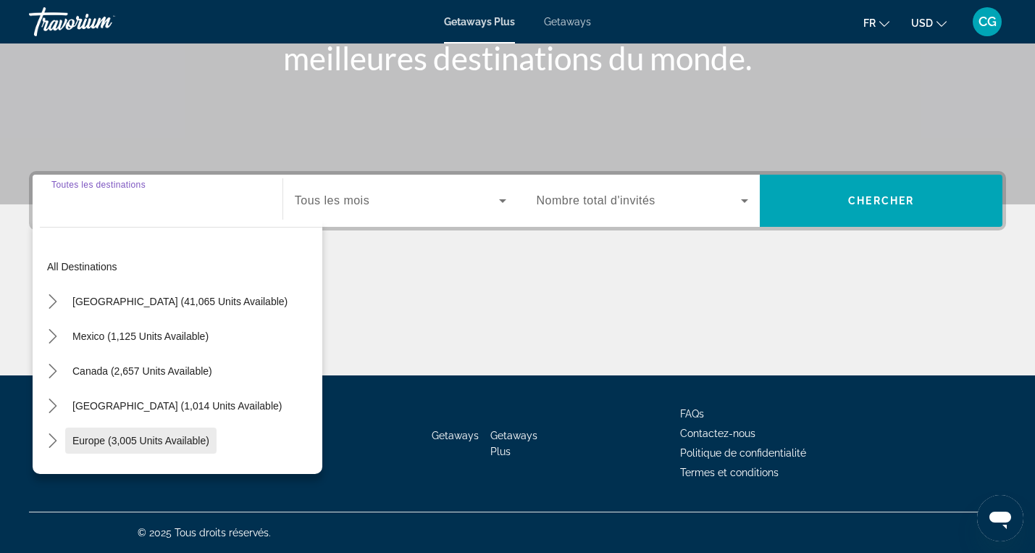
click at [150, 437] on span "Europe (3,005 units available)" at bounding box center [140, 441] width 137 height 12
type input "**********"
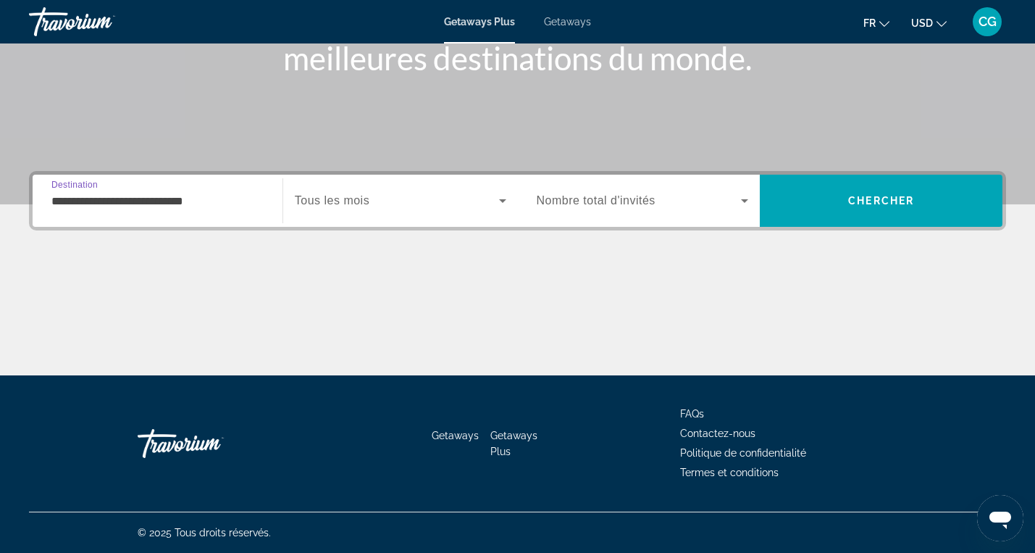
click at [500, 205] on icon "Search widget" at bounding box center [502, 200] width 17 height 17
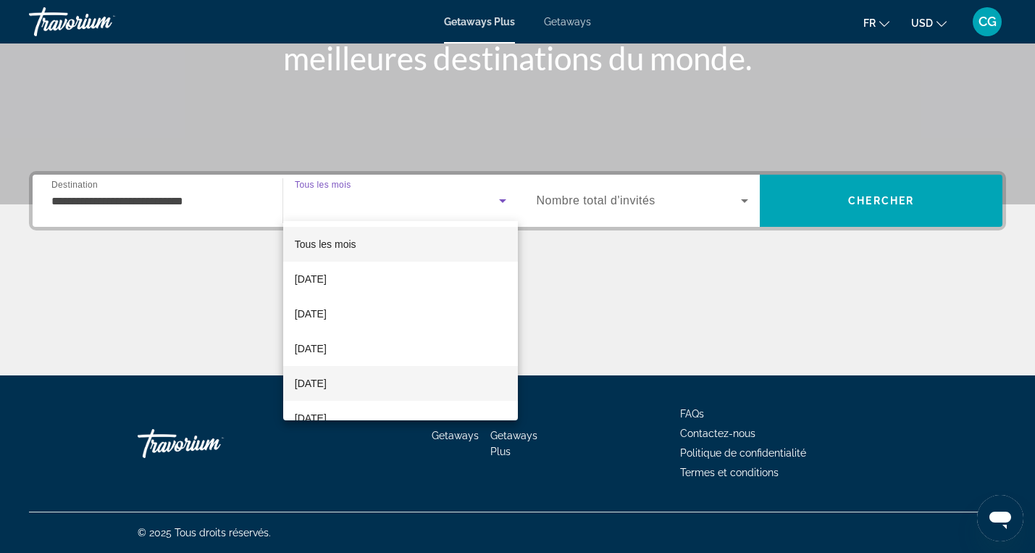
click at [377, 393] on mat-option "January 2026" at bounding box center [400, 383] width 235 height 35
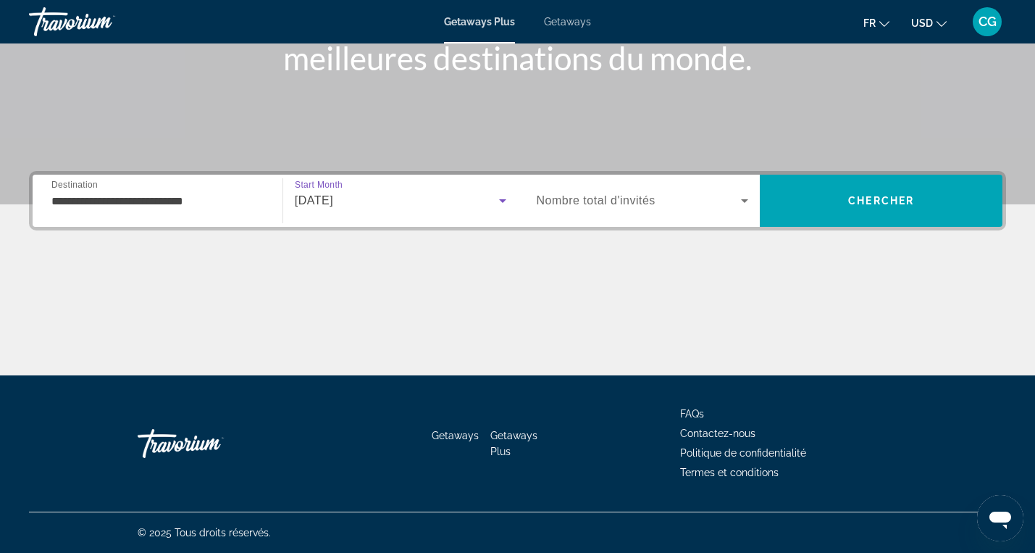
click at [698, 201] on span "Search widget" at bounding box center [639, 200] width 205 height 17
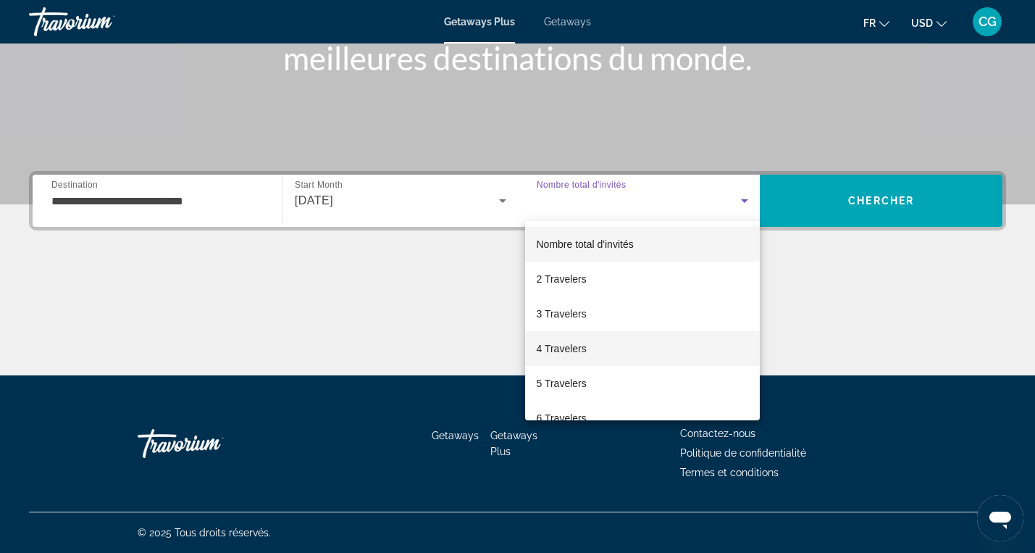
click at [601, 346] on mat-option "4 Travelers" at bounding box center [642, 348] width 235 height 35
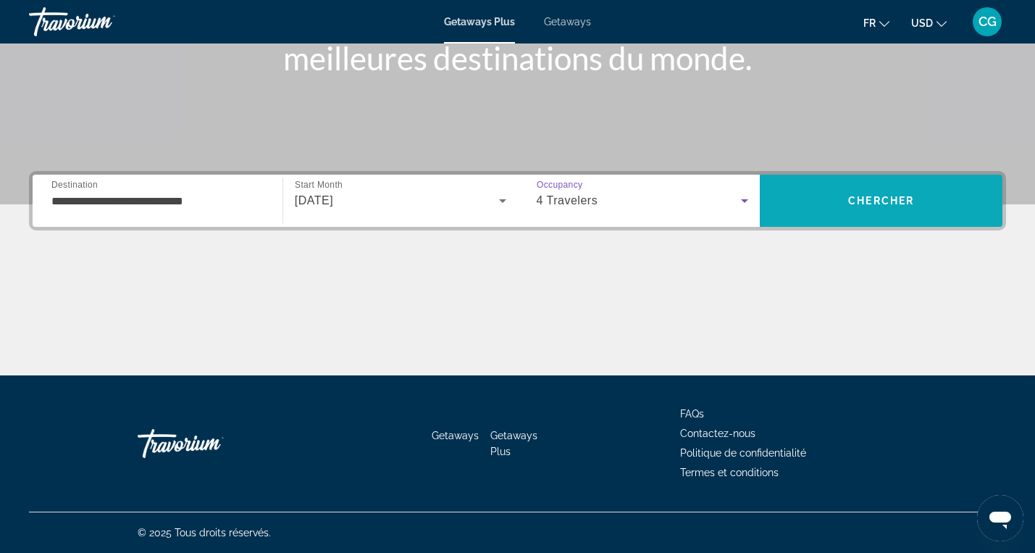
click at [852, 207] on span "Search" at bounding box center [881, 200] width 243 height 35
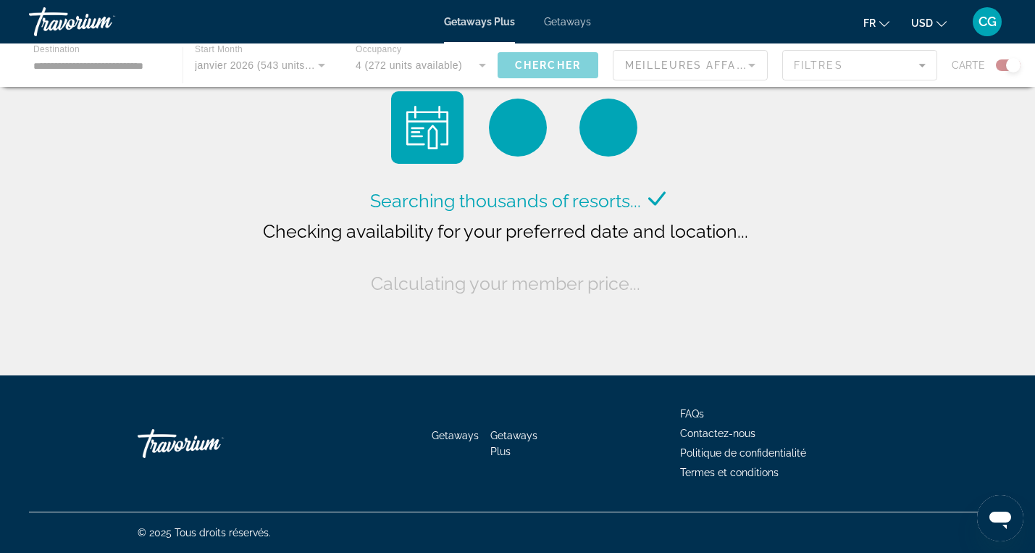
click at [937, 22] on icon "Change currency" at bounding box center [942, 24] width 10 height 10
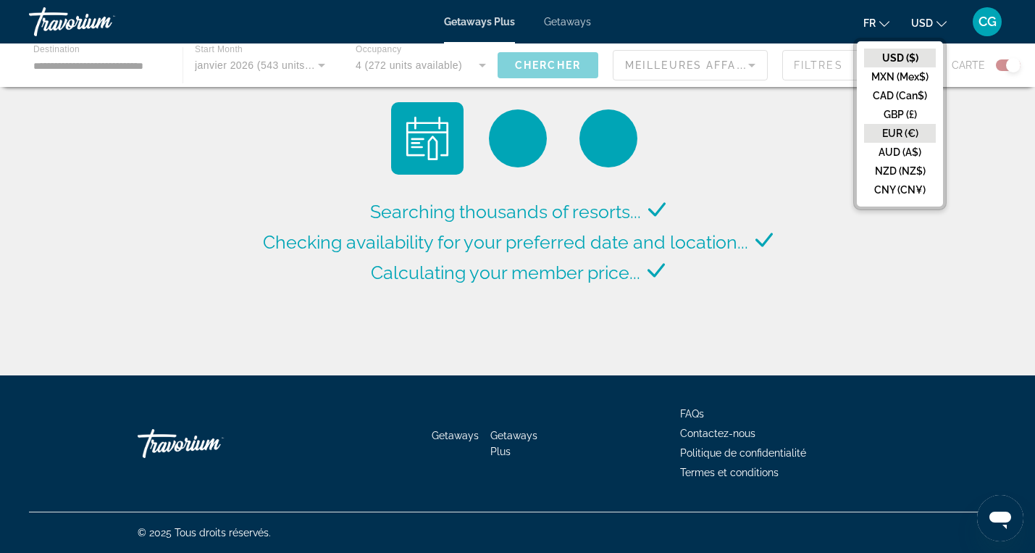
click at [900, 128] on button "EUR (€)" at bounding box center [900, 133] width 72 height 19
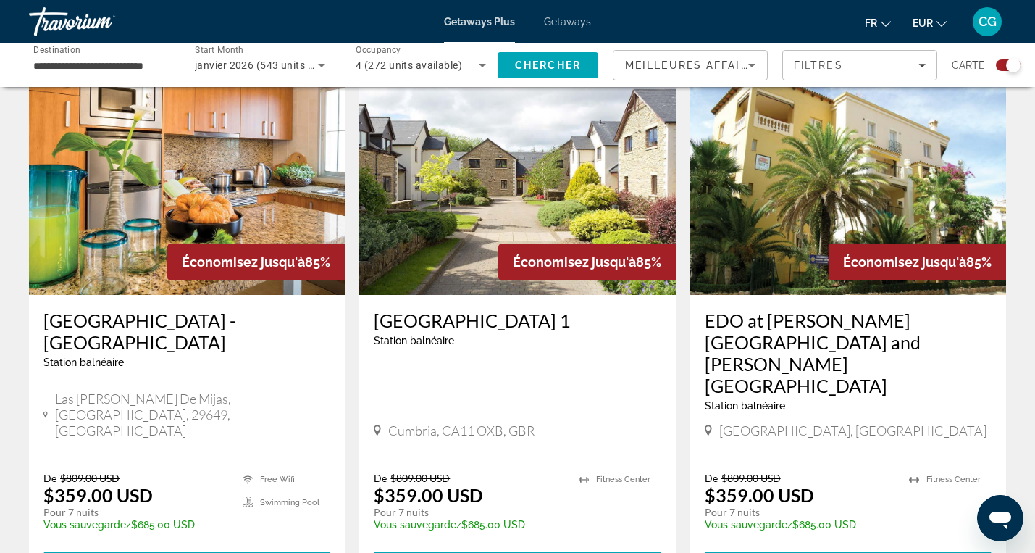
scroll to position [545, 0]
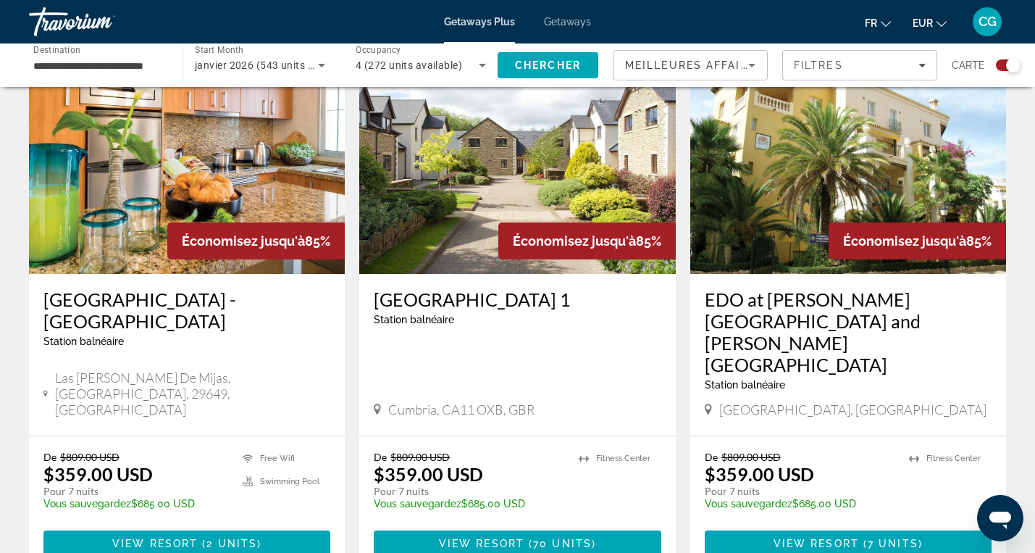
click at [939, 21] on icon "Change currency" at bounding box center [942, 24] width 10 height 10
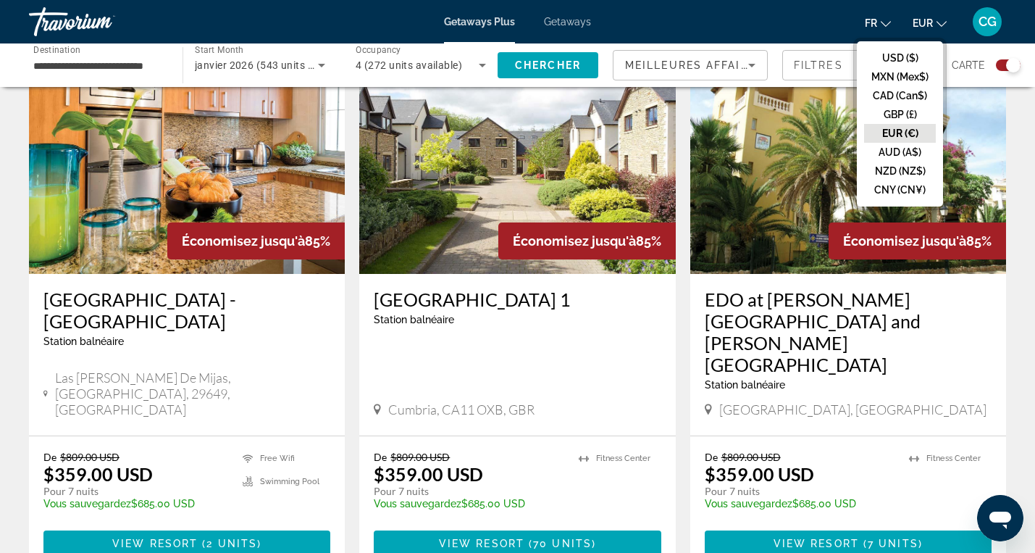
click at [892, 133] on button "EUR (€)" at bounding box center [900, 133] width 72 height 19
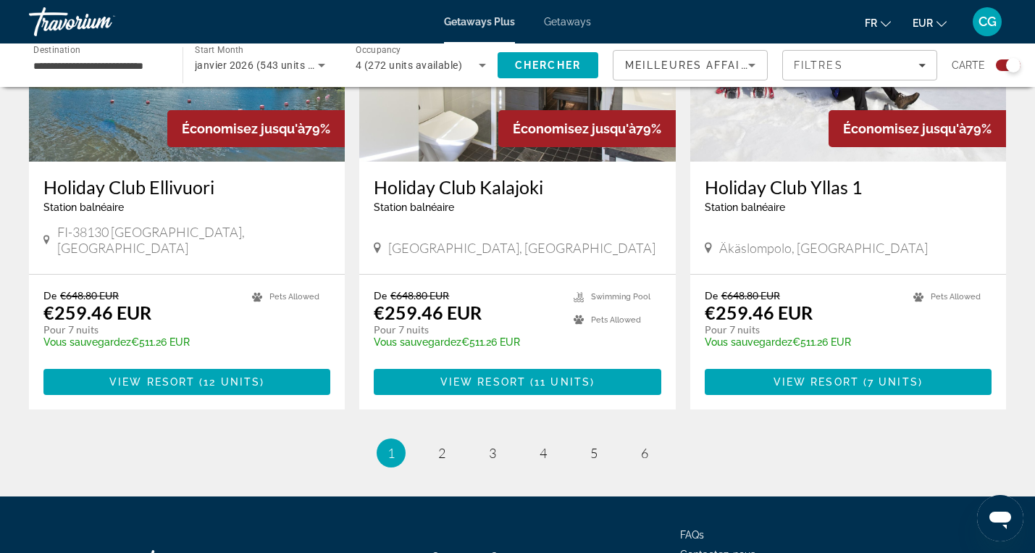
scroll to position [2262, 0]
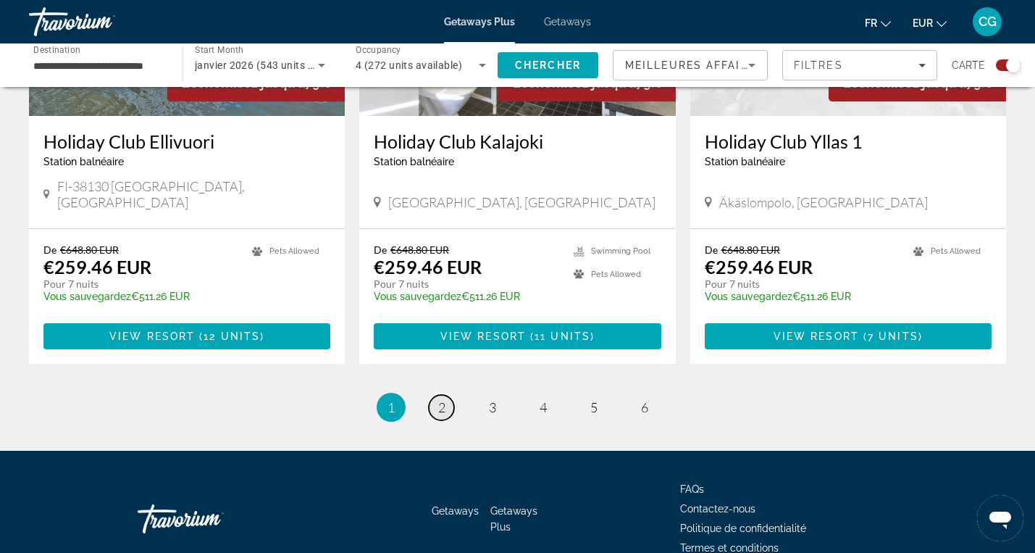
click at [441, 399] on span "2" at bounding box center [441, 407] width 7 height 16
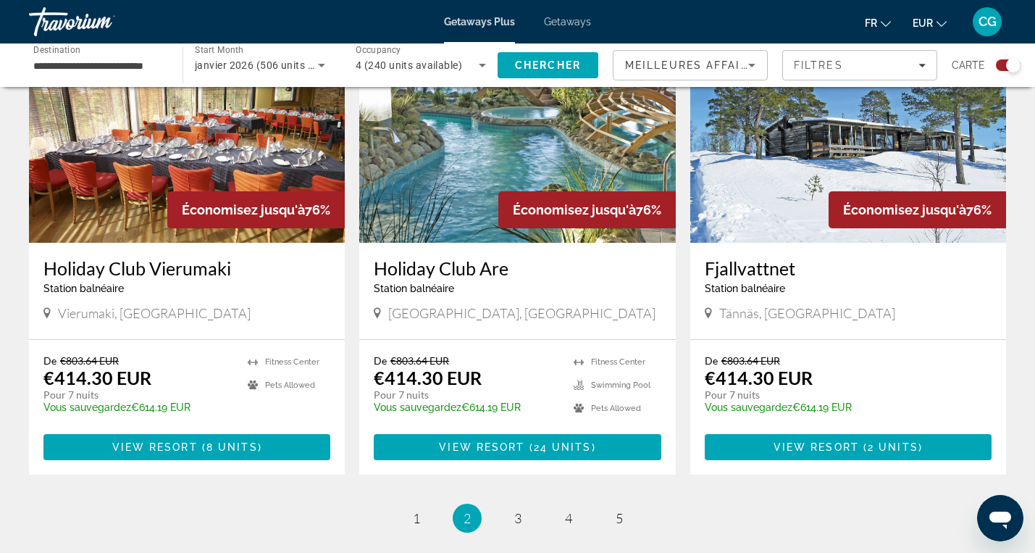
scroll to position [2079, 0]
